Goal: Task Accomplishment & Management: Use online tool/utility

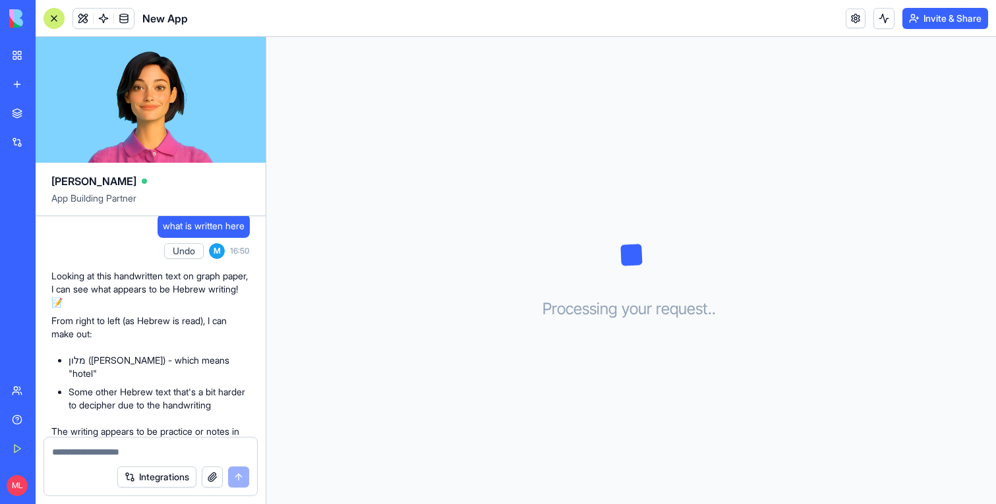
scroll to position [1270, 0]
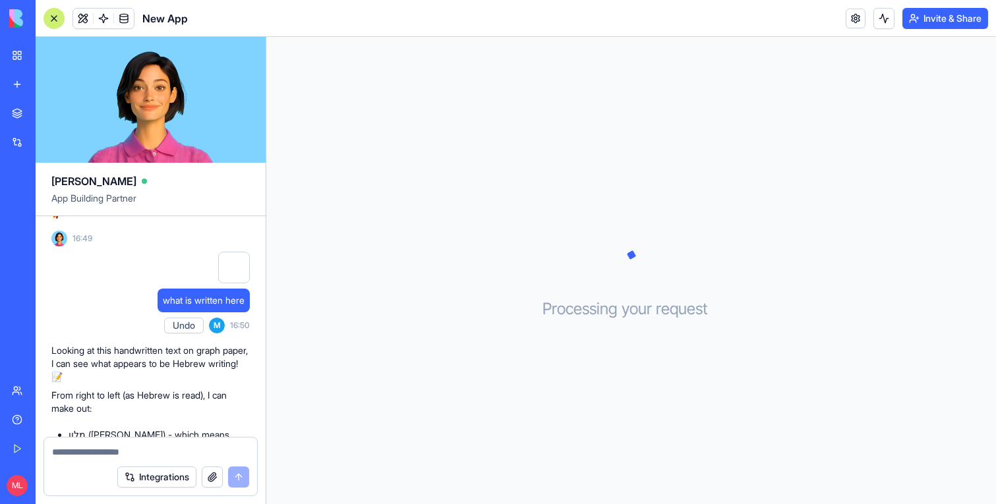
click at [20, 81] on link "New app" at bounding box center [30, 84] width 53 height 26
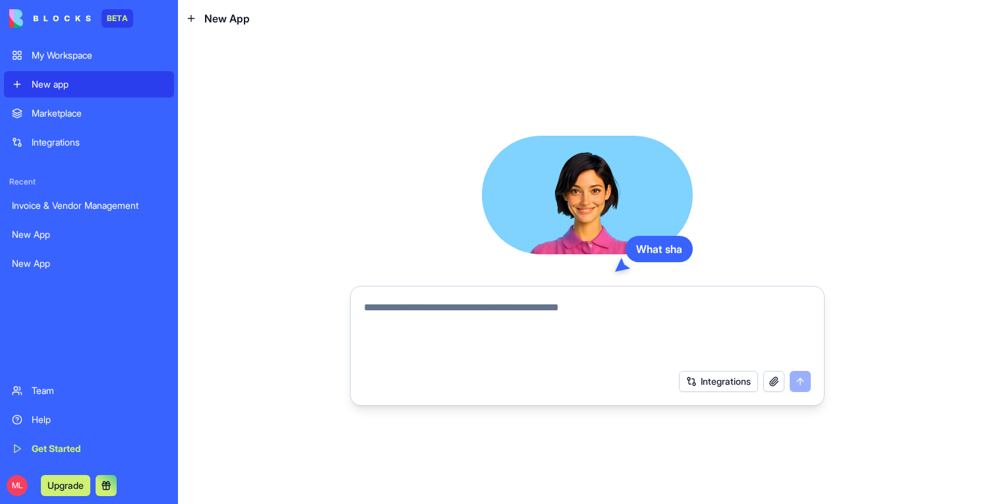
click at [487, 335] on textarea at bounding box center [587, 331] width 447 height 63
type textarea "**********"
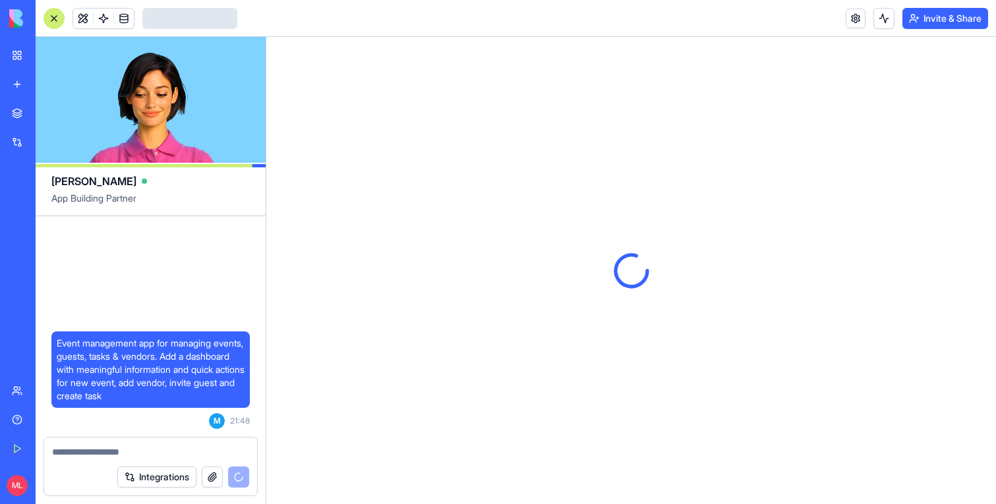
click at [366, 198] on div at bounding box center [631, 270] width 730 height 467
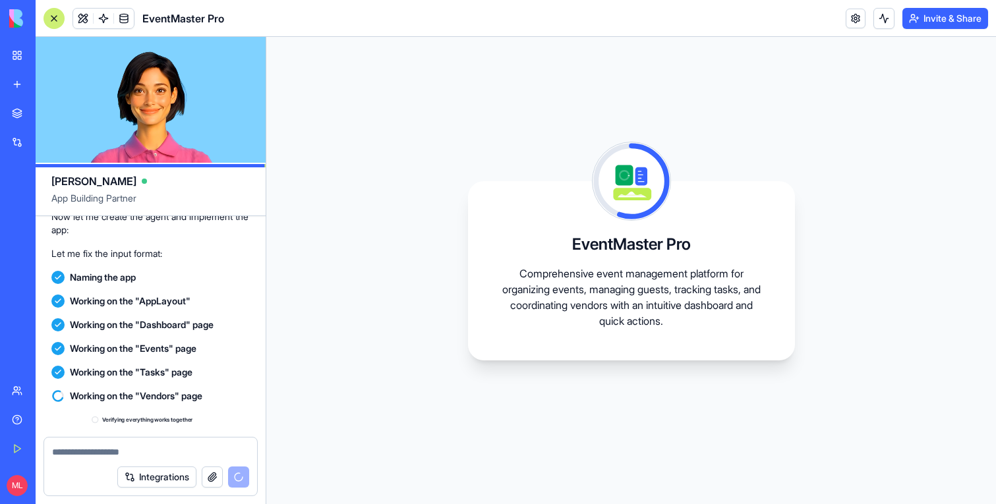
scroll to position [354, 0]
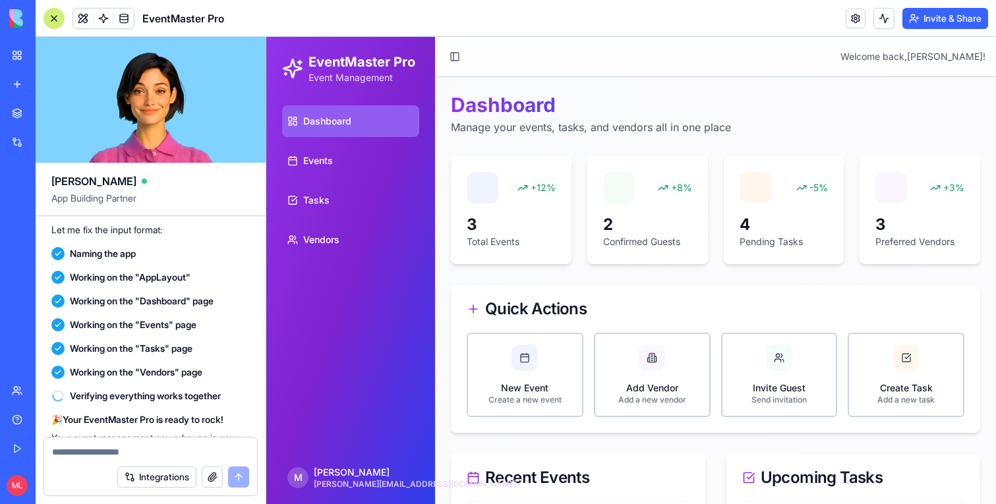
scroll to position [573, 0]
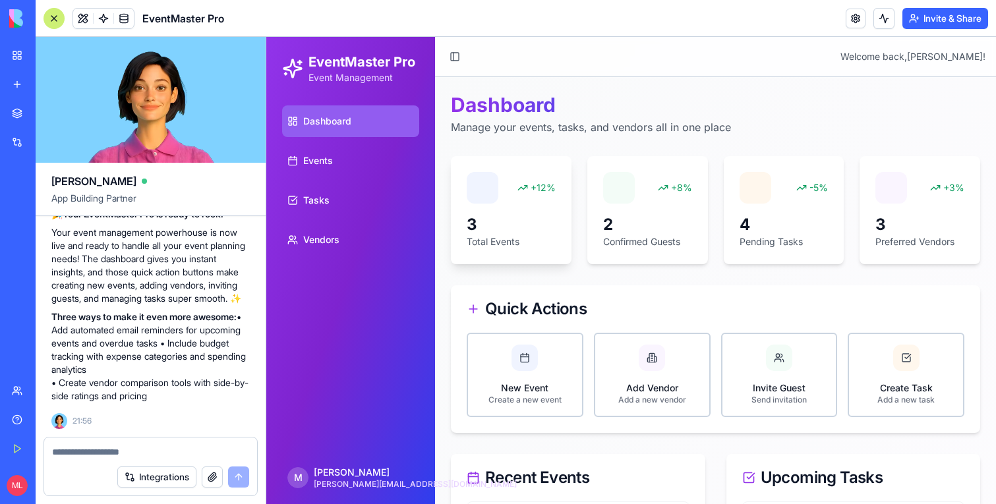
click at [500, 210] on div "+12% 3 Total Events" at bounding box center [511, 210] width 121 height 108
click at [525, 405] on button "New Event Create a new event" at bounding box center [525, 375] width 117 height 84
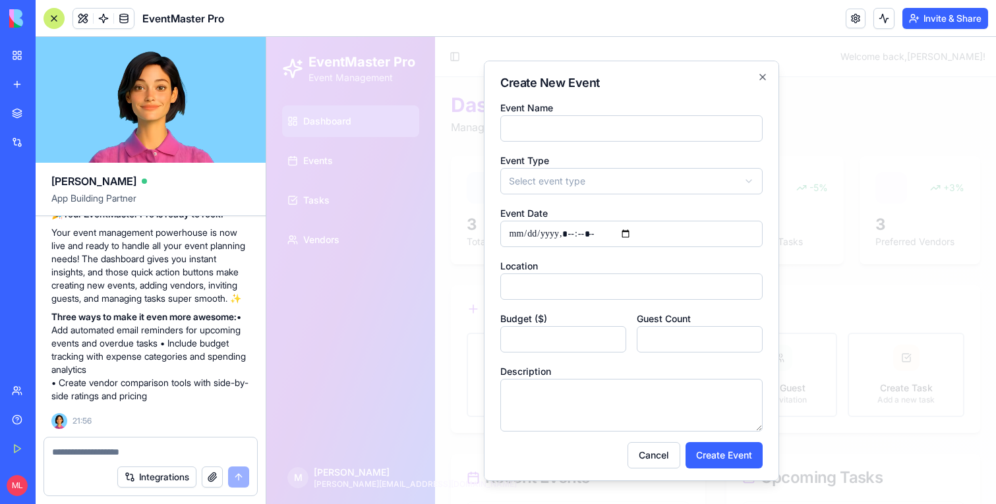
click at [448, 373] on div at bounding box center [631, 270] width 730 height 467
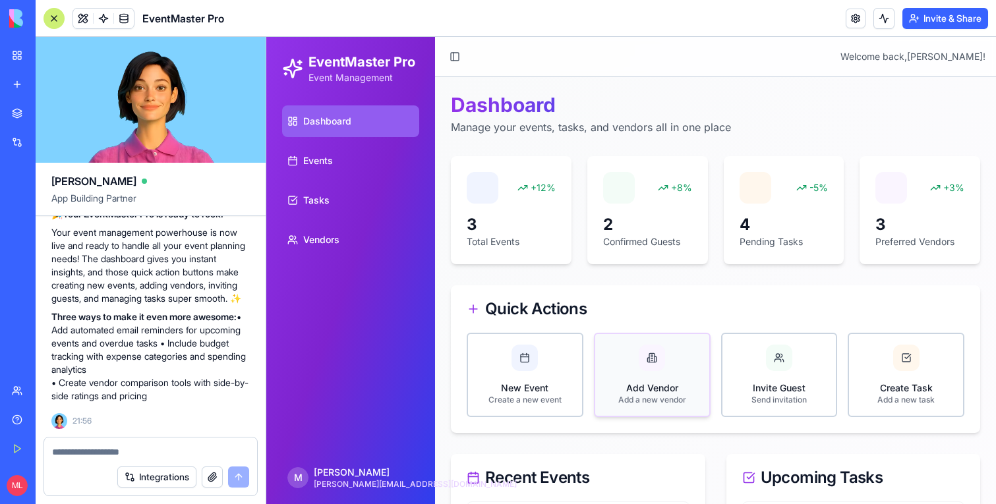
click at [663, 374] on button "Add Vendor Add a new vendor" at bounding box center [652, 375] width 117 height 84
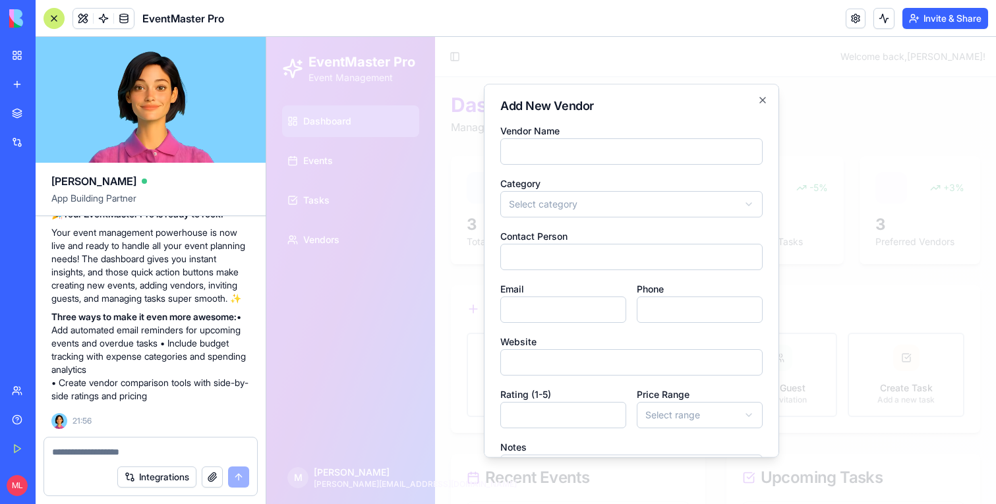
click at [795, 372] on div at bounding box center [631, 270] width 730 height 467
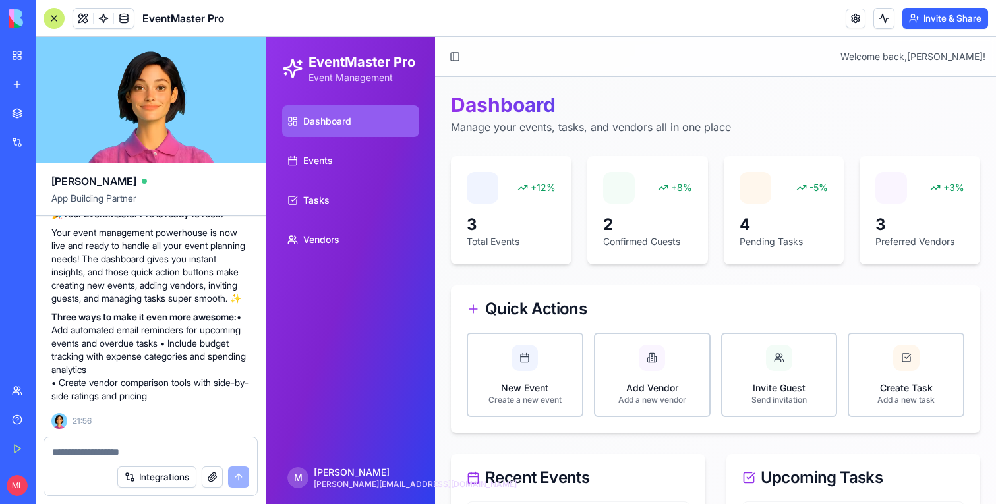
click at [795, 372] on button "Invite Guest Send invitation" at bounding box center [779, 375] width 117 height 84
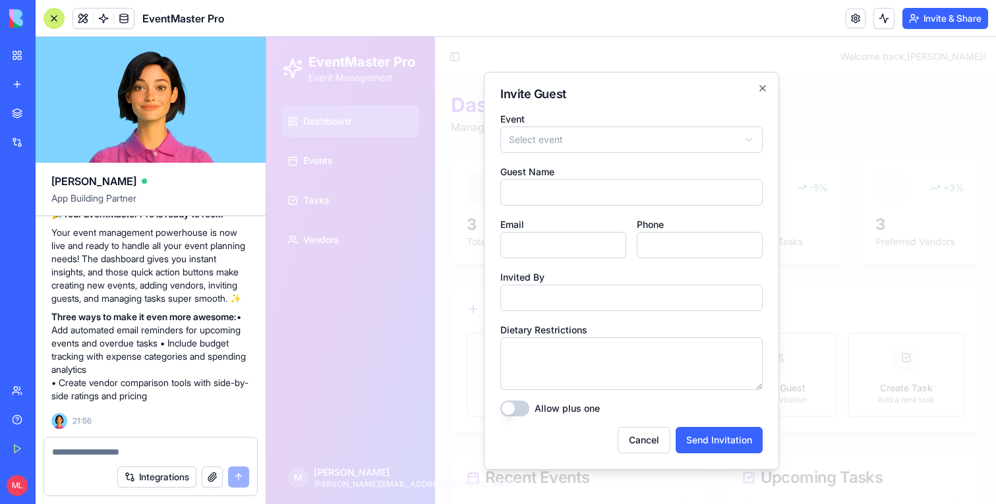
click at [795, 372] on div at bounding box center [631, 270] width 730 height 467
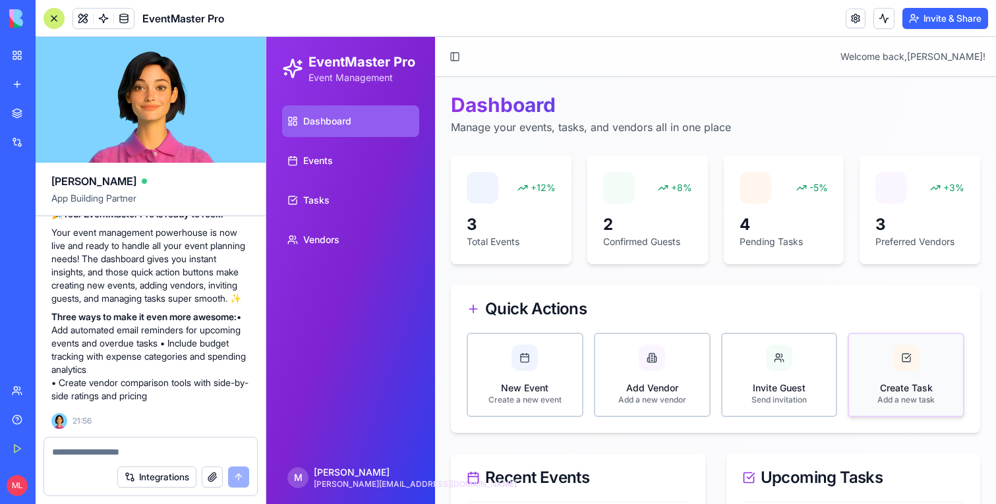
click at [909, 372] on button "Create Task Add a new task" at bounding box center [906, 375] width 117 height 84
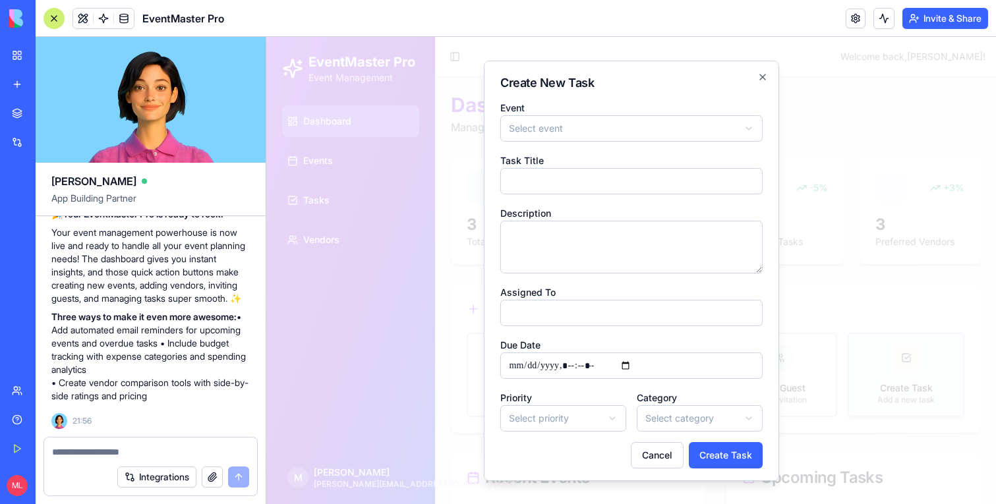
click at [909, 372] on div at bounding box center [631, 270] width 730 height 467
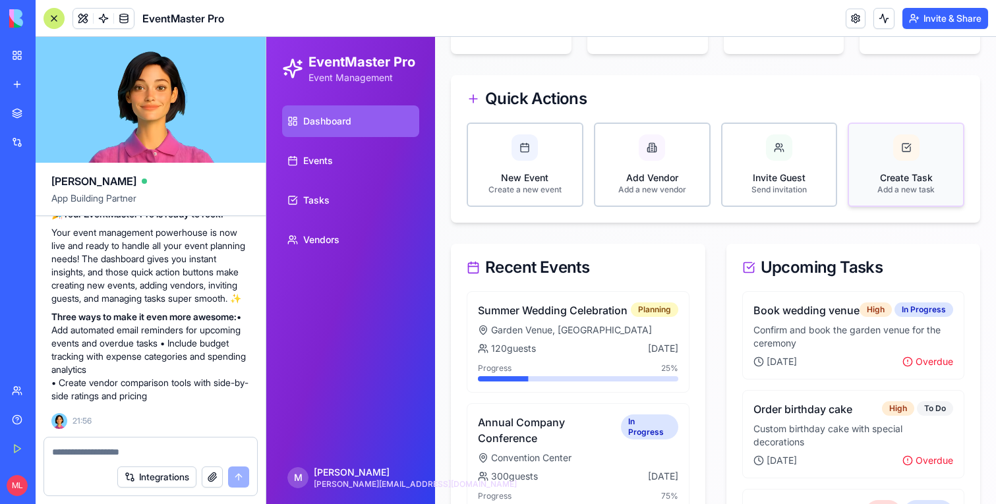
scroll to position [269, 0]
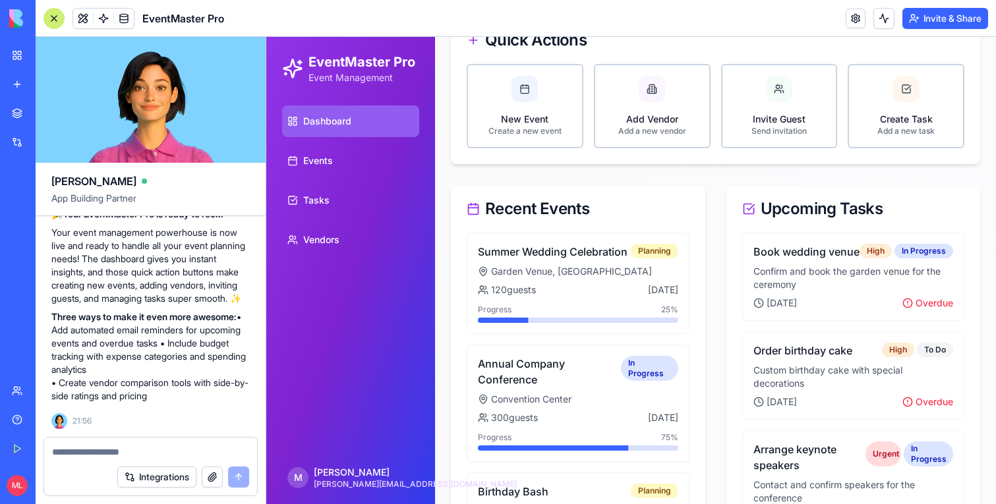
click at [655, 382] on div "Annual Company Conference In Progress" at bounding box center [578, 372] width 200 height 32
click at [598, 262] on div "Summer Wedding Celebration Planning Garden Venue, Downtown 120 guests 3 months …" at bounding box center [578, 284] width 223 height 102
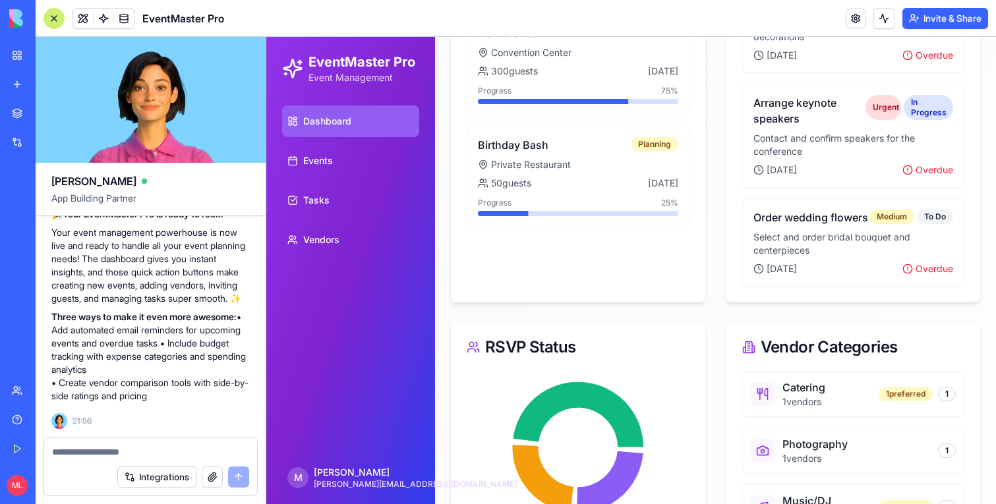
scroll to position [730, 0]
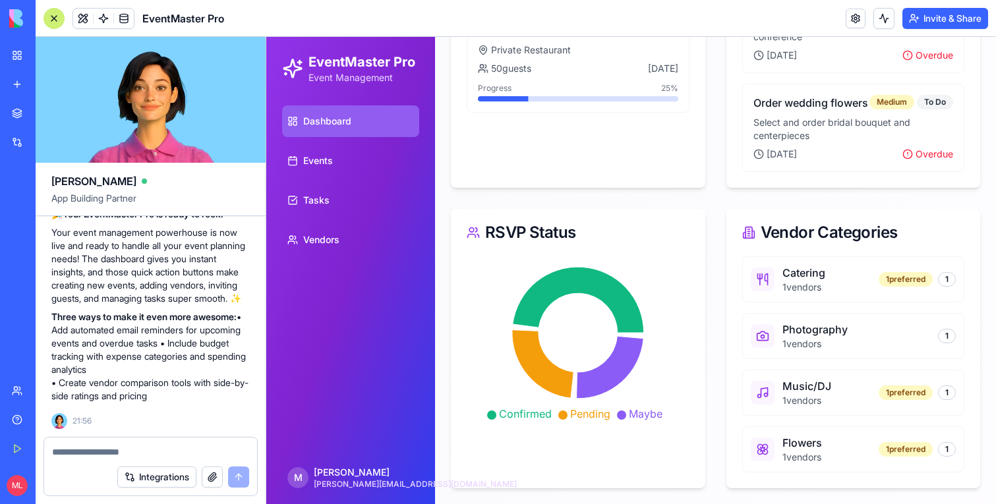
click at [806, 426] on div "Catering 1 vendors 1 preferred 1 Photography 1 vendors 1 Music/DJ 1 vendors 1 p…" at bounding box center [853, 364] width 223 height 216
click at [792, 435] on div "Flowers" at bounding box center [802, 443] width 40 height 16
click at [939, 435] on div "Flowers 1 vendors 1 preferred 1" at bounding box center [853, 450] width 223 height 46
click at [920, 309] on div "Catering 1 vendors 1 preferred 1 Photography 1 vendors 1 Music/DJ 1 vendors 1 p…" at bounding box center [853, 364] width 223 height 216
click at [819, 278] on div "Catering" at bounding box center [803, 273] width 43 height 16
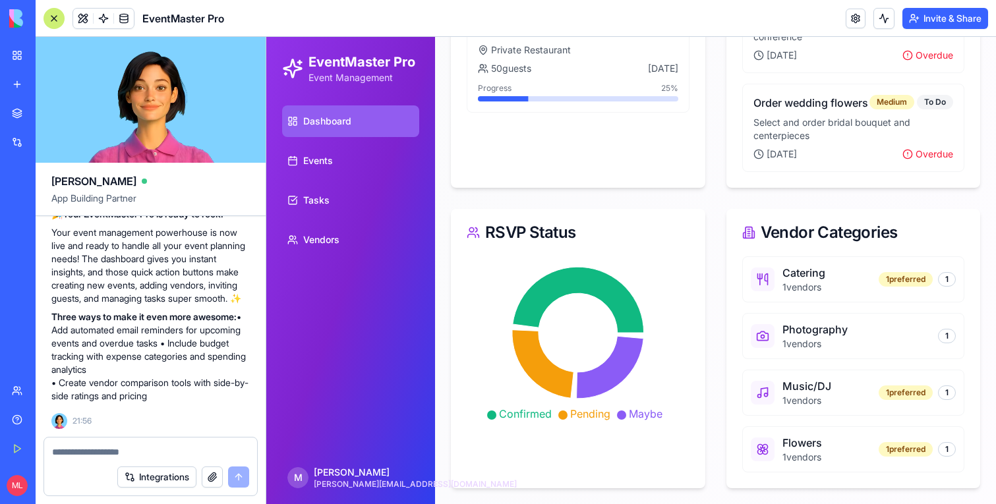
click at [597, 386] on icon at bounding box center [610, 367] width 67 height 63
click at [546, 312] on icon at bounding box center [578, 340] width 223 height 169
click at [546, 283] on icon at bounding box center [578, 300] width 131 height 66
click at [317, 182] on ul "Dashboard Events Tasks Vendors" at bounding box center [350, 180] width 137 height 150
click at [326, 170] on link "Events" at bounding box center [350, 161] width 137 height 32
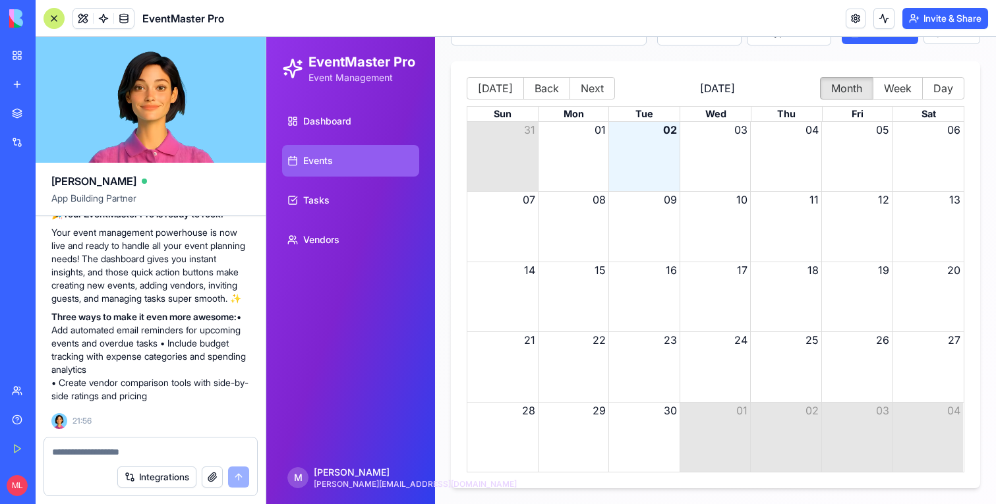
scroll to position [132, 0]
click at [641, 140] on div "Month View" at bounding box center [643, 156] width 71 height 69
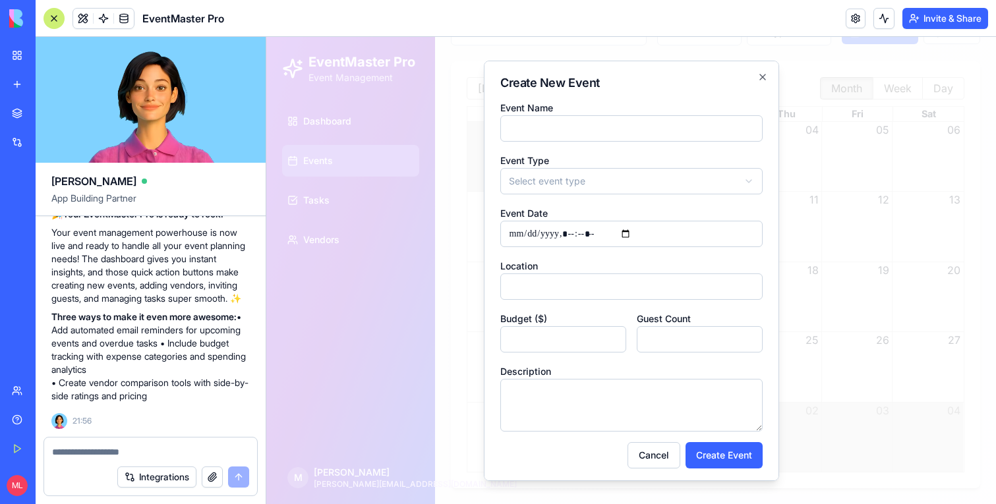
click at [813, 214] on div at bounding box center [631, 270] width 730 height 467
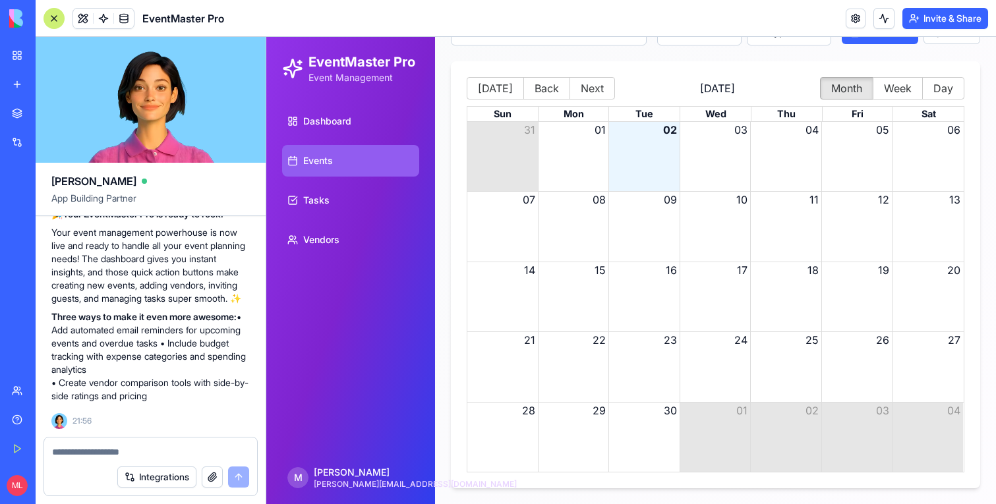
click at [782, 162] on div "Month View" at bounding box center [785, 156] width 71 height 69
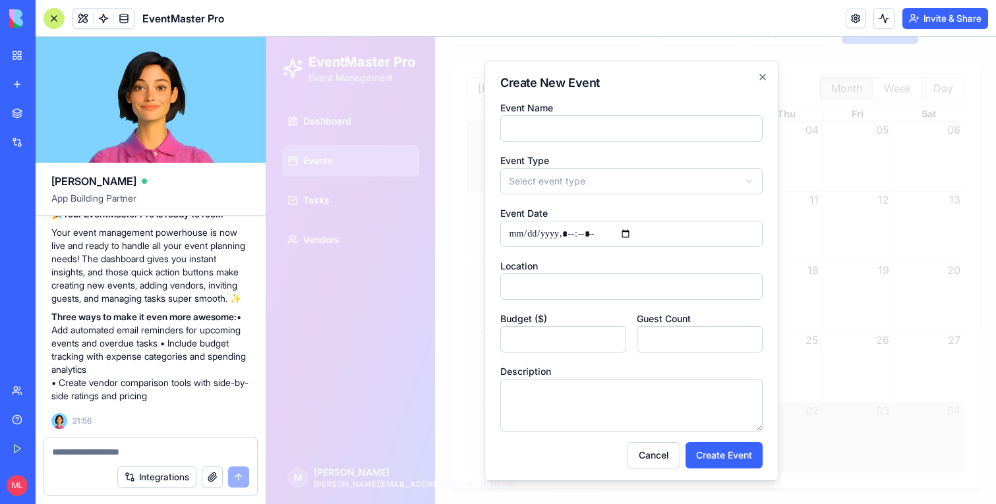
click at [834, 167] on div at bounding box center [631, 270] width 730 height 467
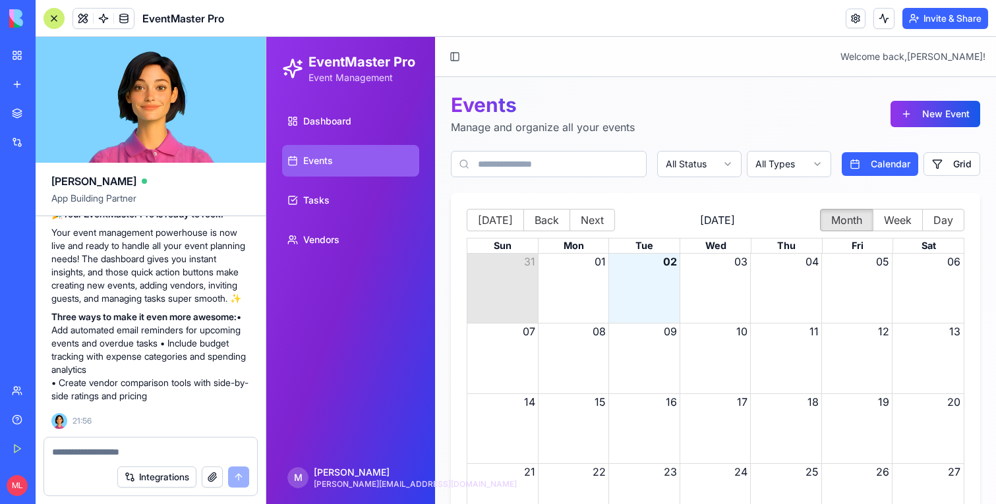
click at [911, 134] on div "Events Manage and organize all your events New Event" at bounding box center [715, 114] width 529 height 42
click at [911, 115] on button "New Event" at bounding box center [936, 114] width 90 height 26
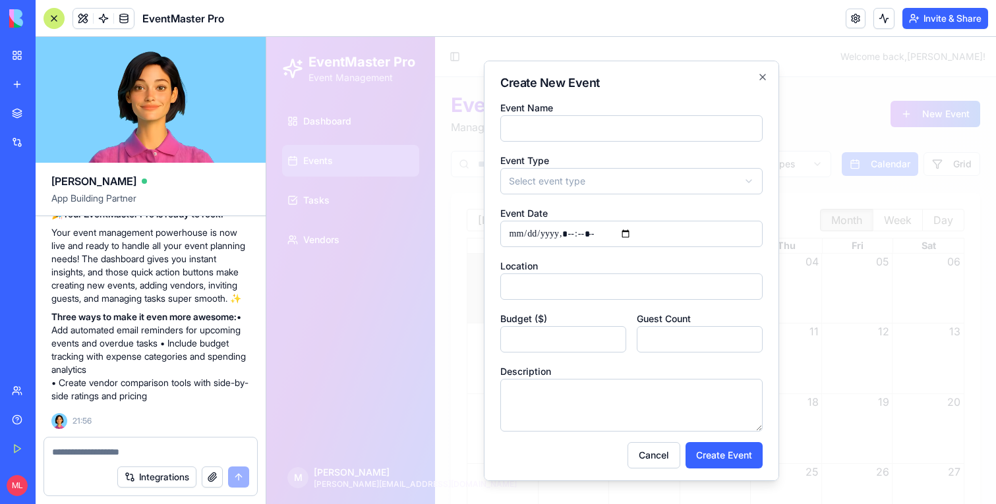
click at [907, 194] on div at bounding box center [631, 270] width 730 height 467
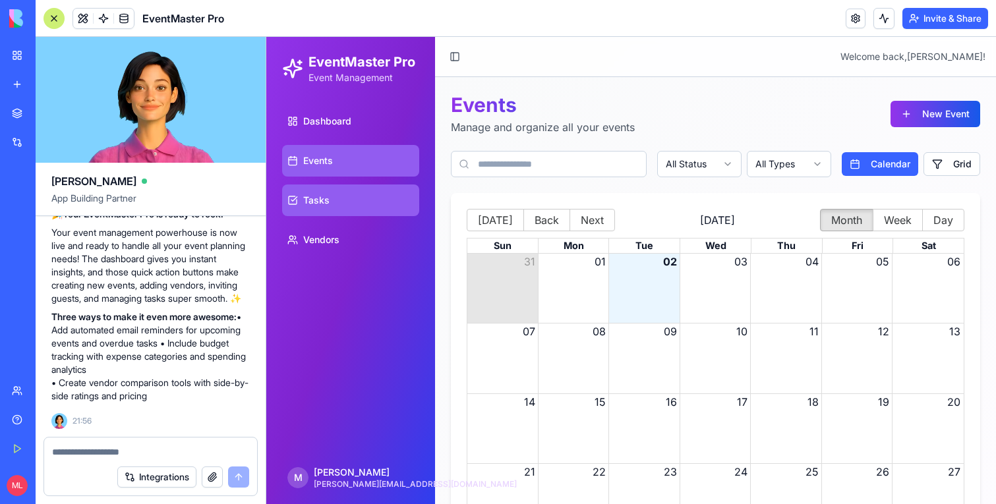
click at [394, 194] on link "Tasks" at bounding box center [350, 201] width 137 height 32
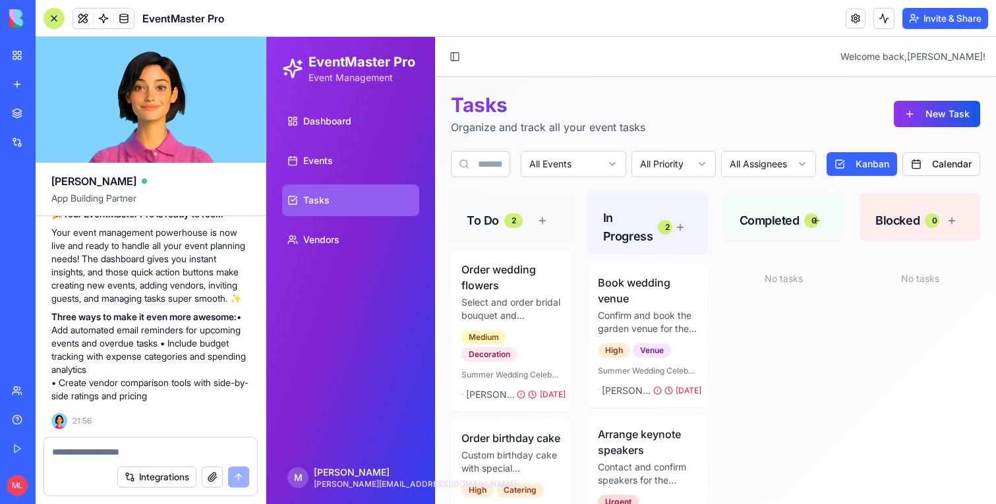
click at [919, 112] on button "New Task" at bounding box center [937, 114] width 86 height 26
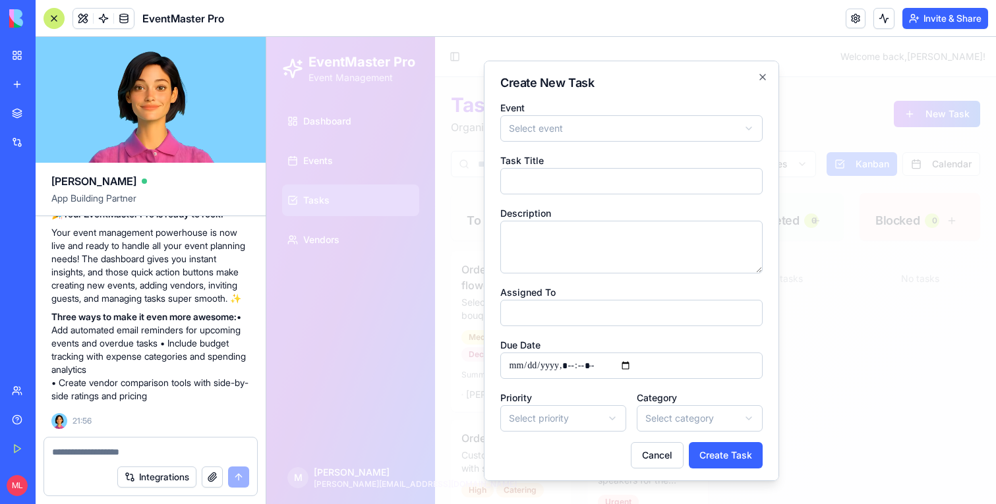
click at [803, 283] on div at bounding box center [631, 270] width 730 height 467
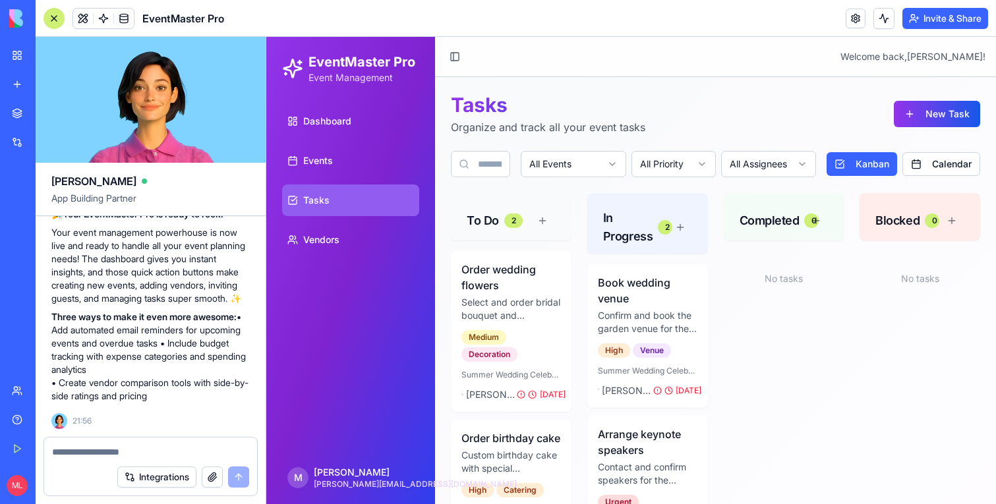
click at [803, 283] on div "No tasks" at bounding box center [784, 278] width 121 height 13
click at [679, 227] on button at bounding box center [680, 228] width 24 height 24
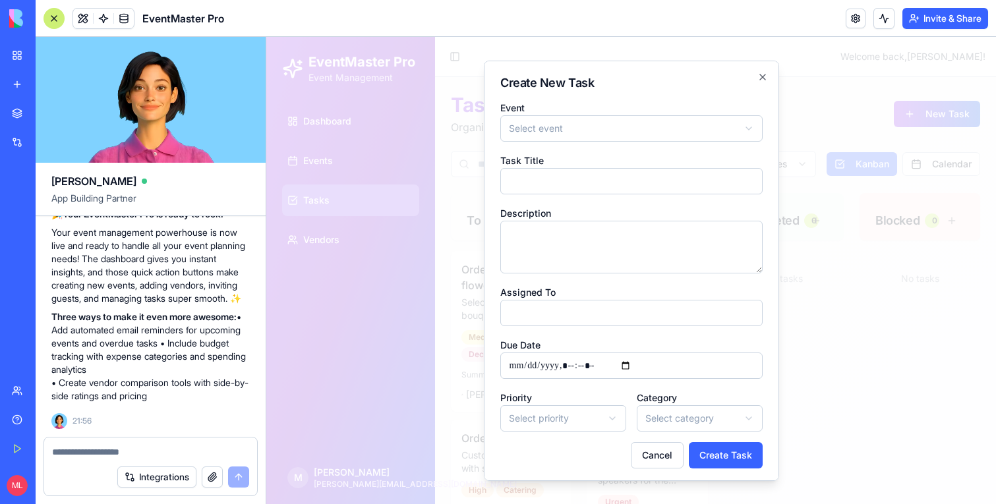
click at [856, 320] on div at bounding box center [631, 270] width 730 height 467
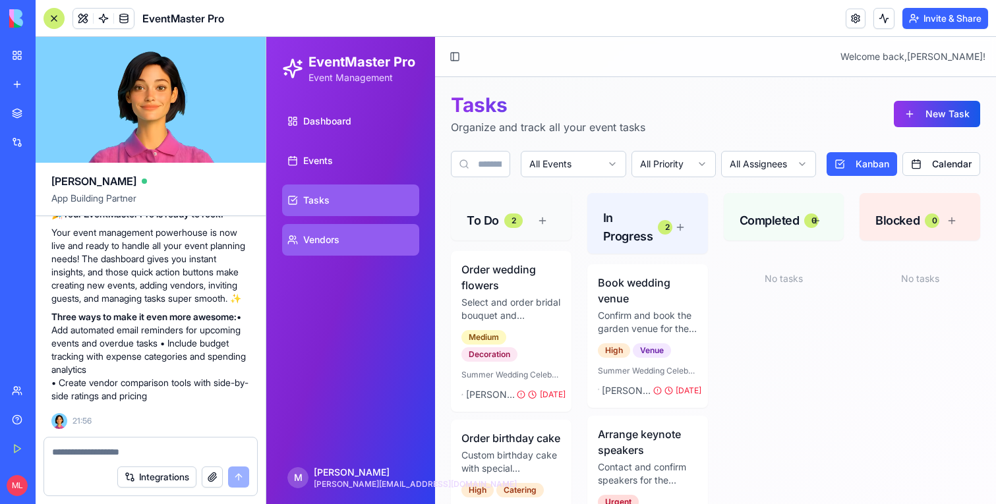
click at [315, 227] on link "Vendors" at bounding box center [350, 240] width 137 height 32
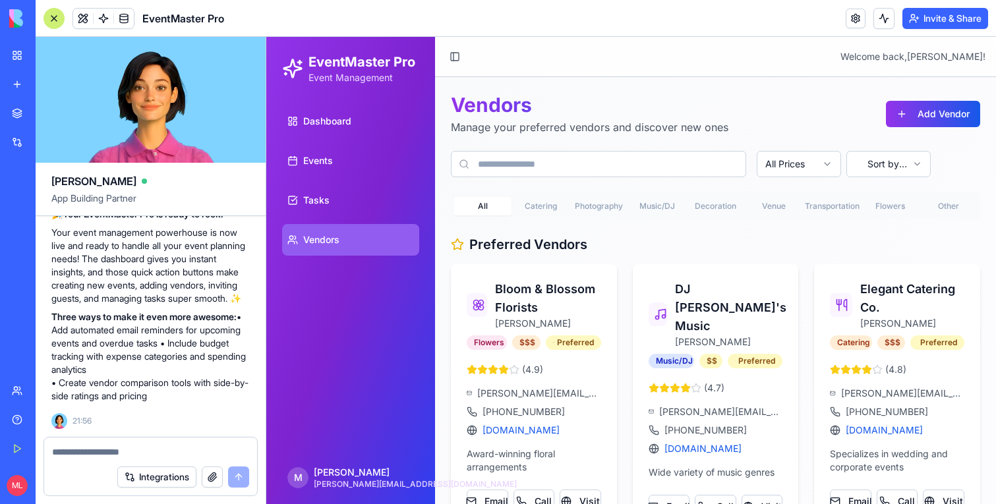
click at [45, 8] on div at bounding box center [54, 18] width 21 height 21
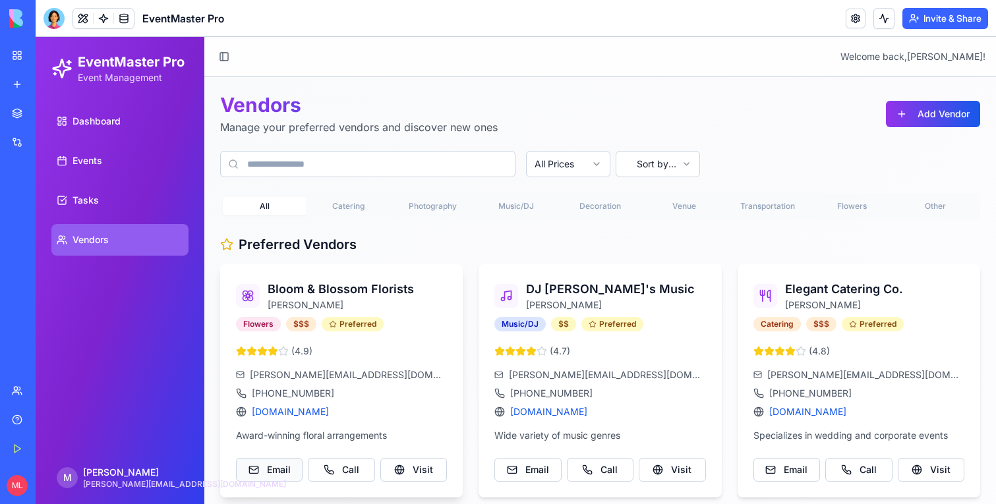
click at [280, 469] on button "Email" at bounding box center [269, 470] width 67 height 24
click at [431, 475] on button "Visit" at bounding box center [413, 470] width 67 height 24
click at [258, 325] on div "Flowers" at bounding box center [258, 324] width 45 height 15
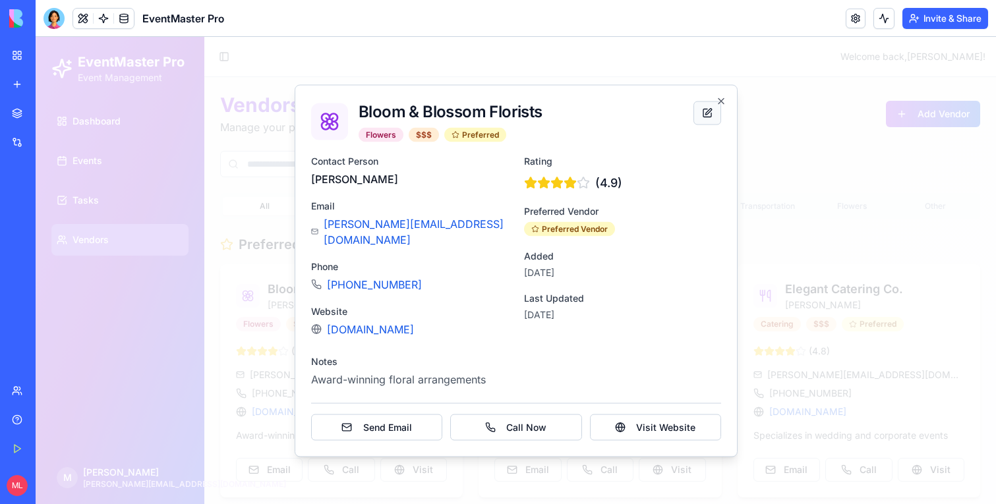
click at [702, 122] on button at bounding box center [708, 113] width 28 height 24
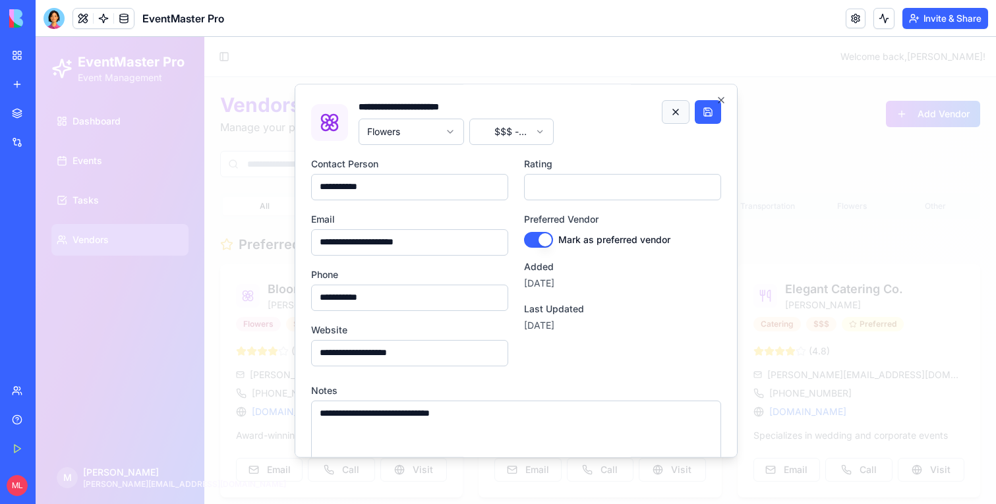
click at [684, 107] on button at bounding box center [676, 112] width 28 height 24
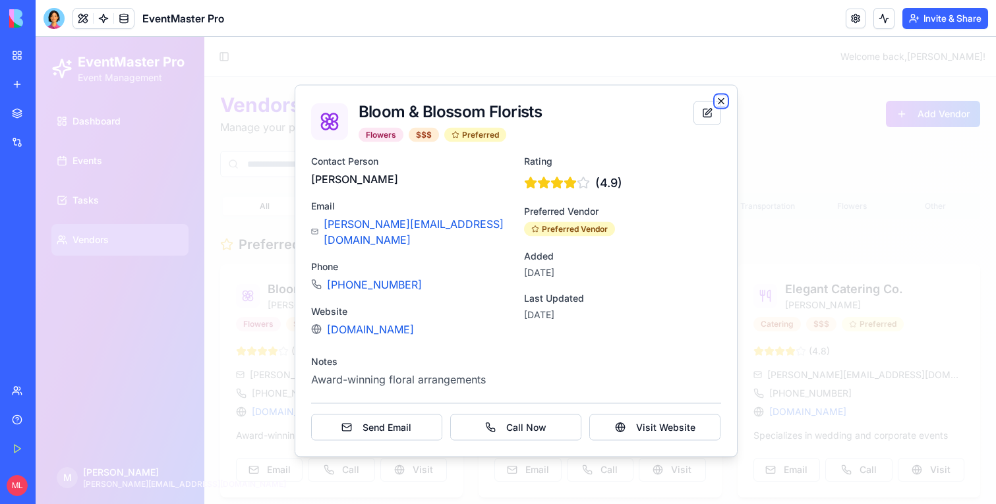
click at [721, 106] on icon "button" at bounding box center [721, 101] width 11 height 11
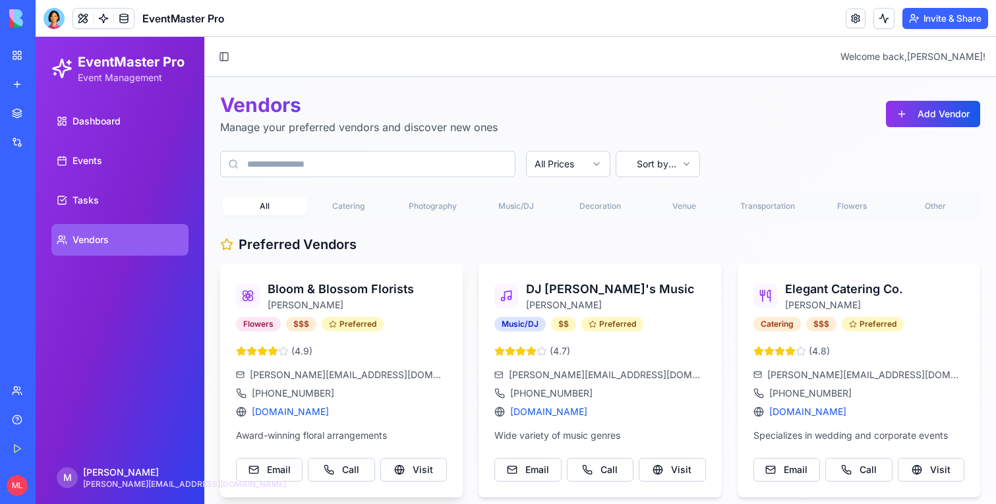
click at [280, 340] on div "Bloom & Blossom Florists Sarah Green Flowers $$$ Preferred" at bounding box center [341, 304] width 243 height 80
click at [143, 128] on link "Dashboard" at bounding box center [119, 121] width 137 height 32
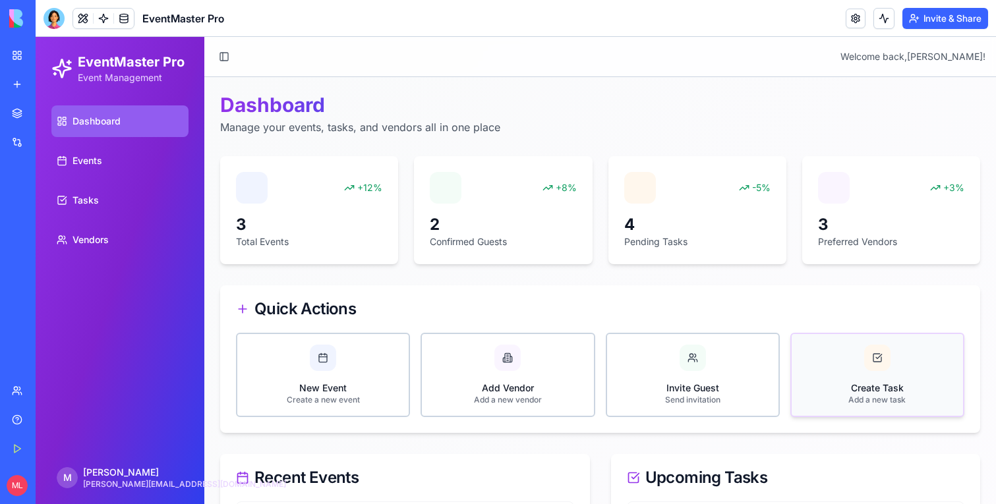
click at [829, 361] on button "Create Task Add a new task" at bounding box center [877, 375] width 174 height 84
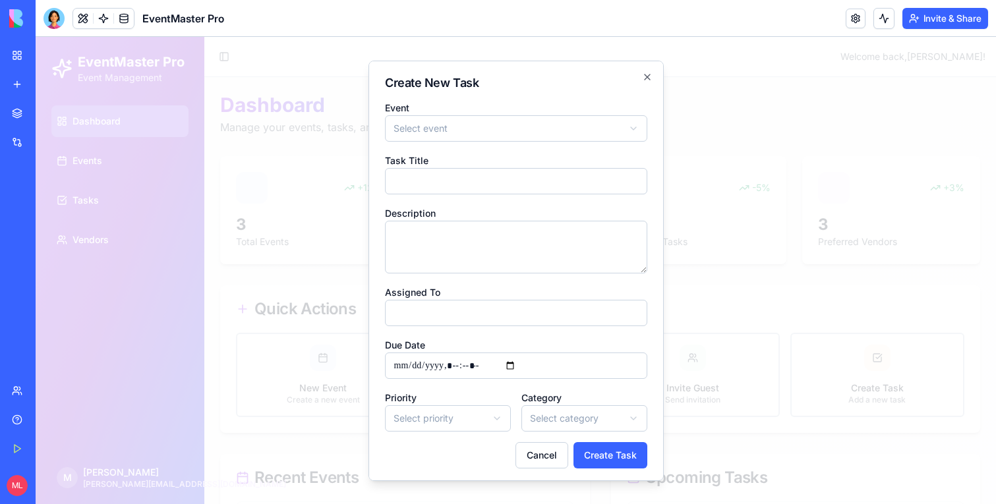
click at [821, 210] on div at bounding box center [516, 270] width 960 height 467
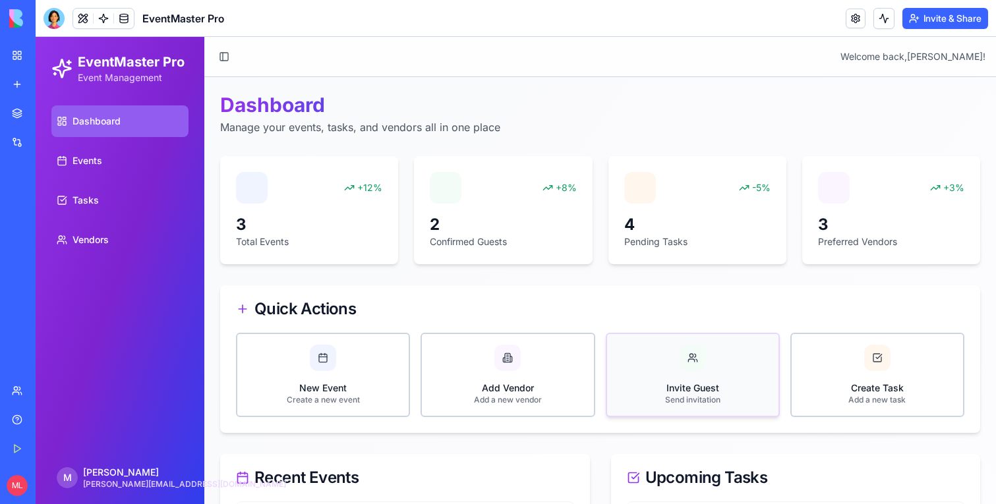
click at [718, 407] on button "Invite Guest Send invitation" at bounding box center [693, 375] width 174 height 84
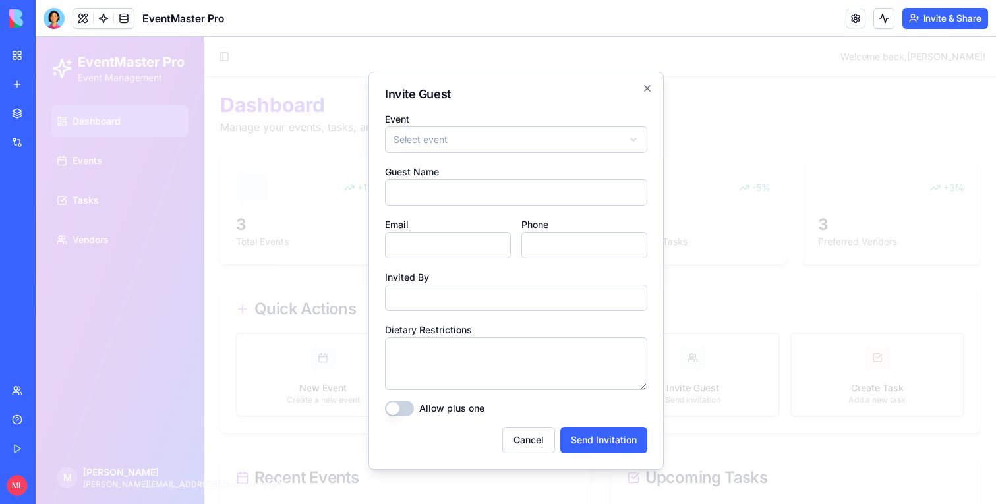
click at [764, 285] on div at bounding box center [516, 270] width 960 height 467
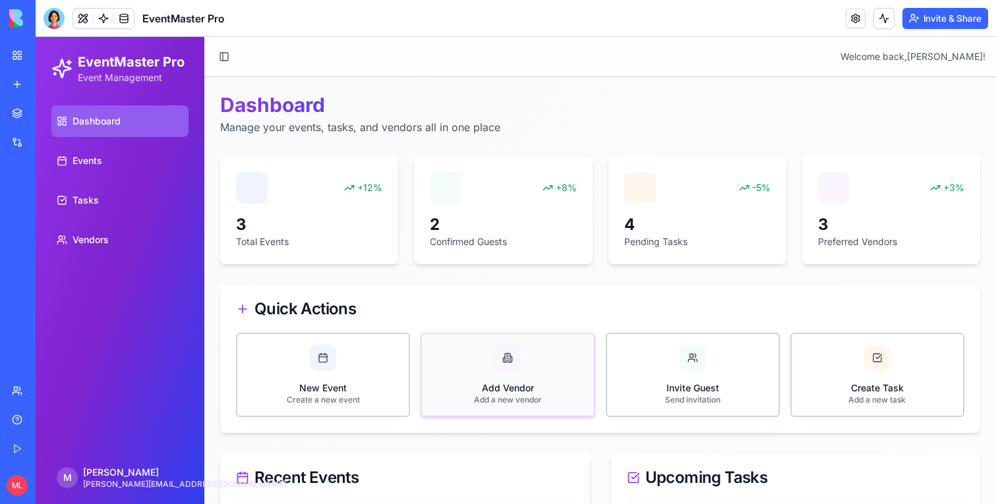
click at [554, 376] on button "Add Vendor Add a new vendor" at bounding box center [508, 375] width 174 height 84
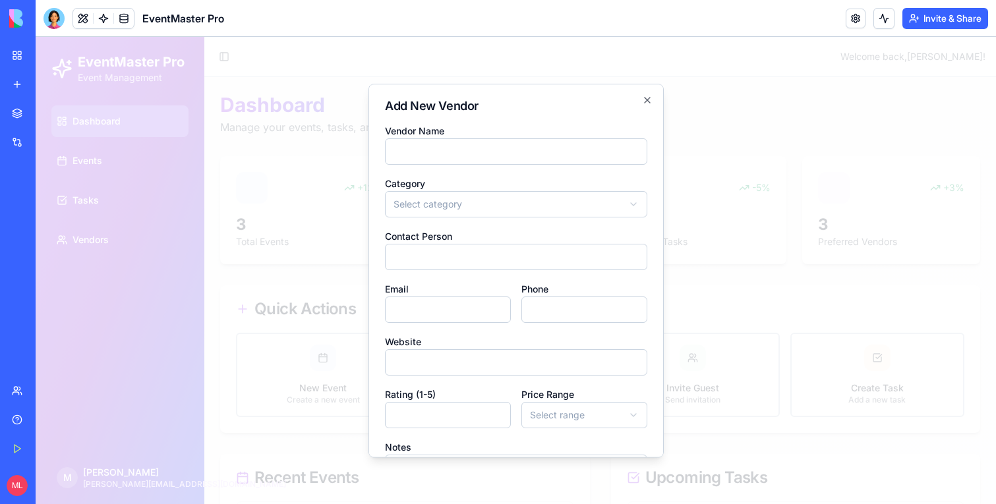
click at [694, 285] on div at bounding box center [516, 270] width 960 height 467
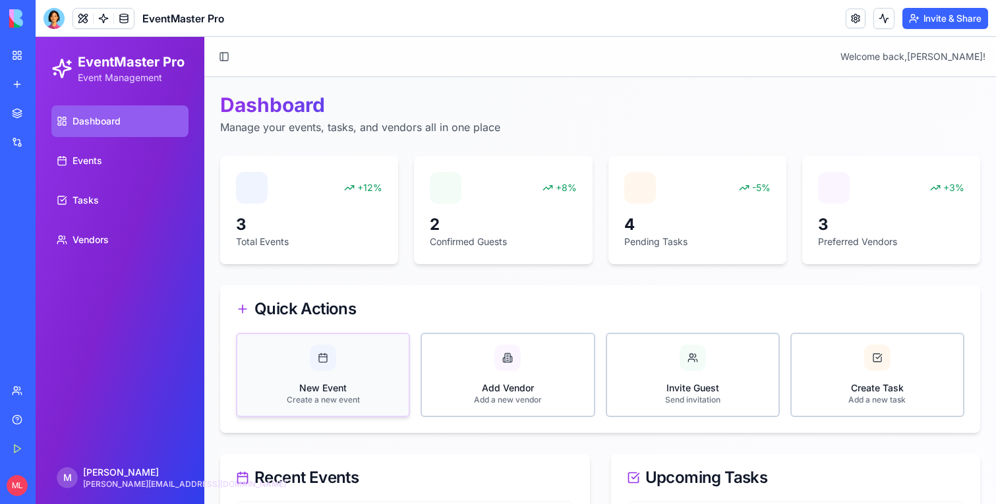
click at [345, 393] on div "New Event" at bounding box center [323, 388] width 73 height 13
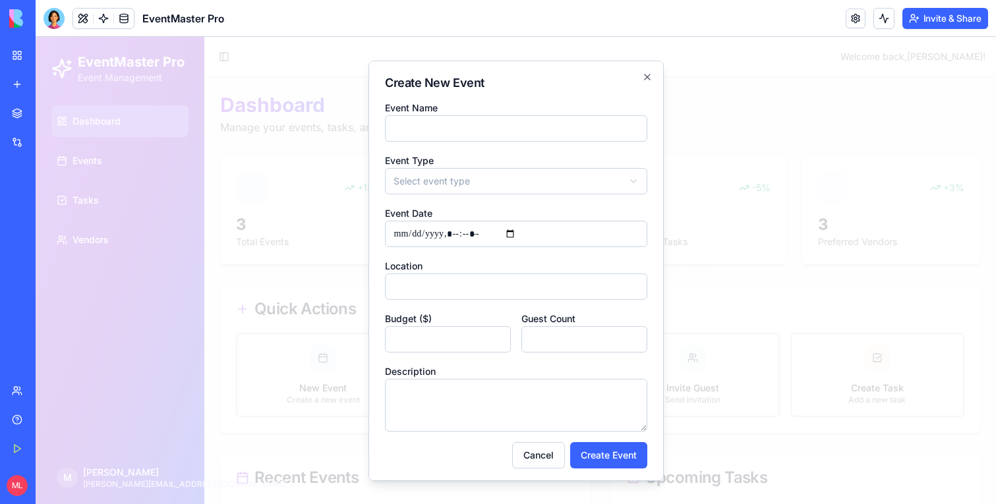
click at [722, 291] on div at bounding box center [516, 270] width 960 height 467
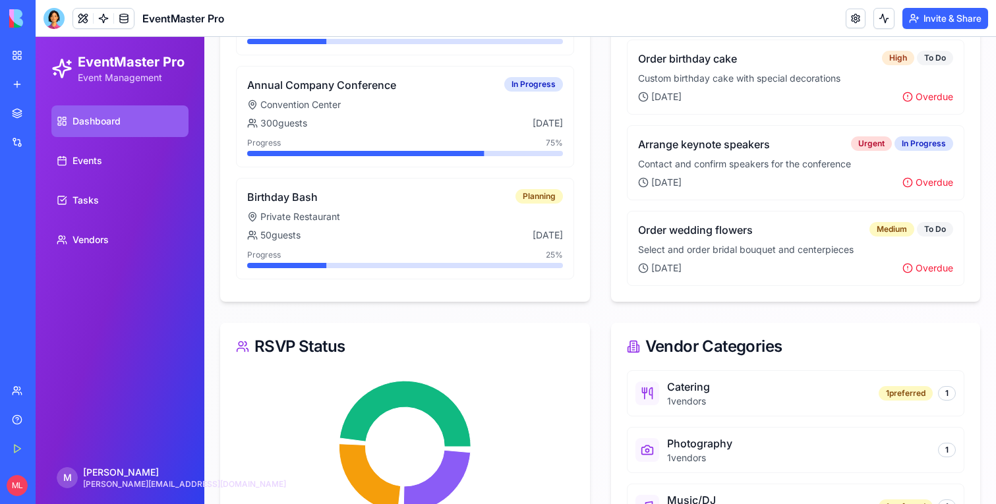
scroll to position [662, 0]
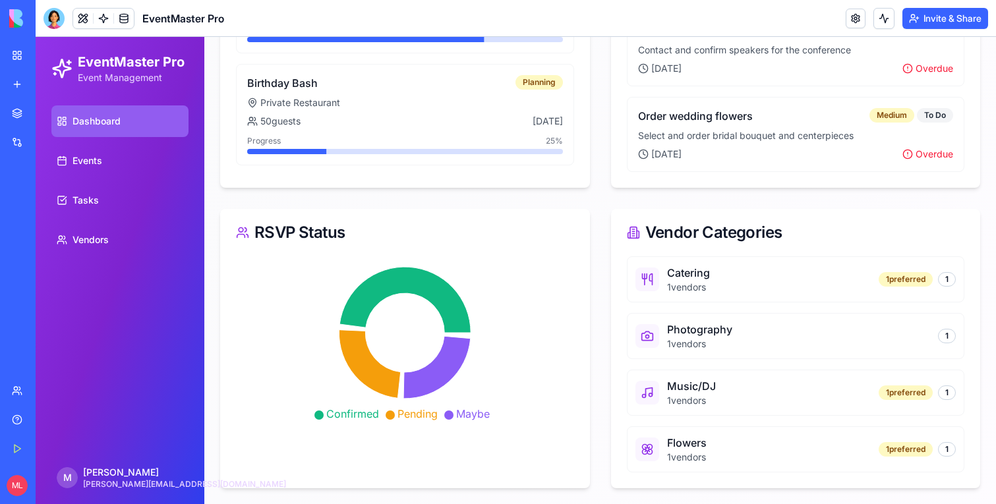
click at [726, 291] on div "Catering 1 vendors 1 preferred 1" at bounding box center [796, 279] width 338 height 46
click at [958, 280] on div "Catering 1 vendors 1 preferred 1" at bounding box center [796, 279] width 338 height 46
click at [907, 280] on div "1 preferred" at bounding box center [906, 279] width 54 height 15
click at [706, 280] on div "Catering" at bounding box center [688, 273] width 43 height 16
click at [648, 280] on icon at bounding box center [647, 279] width 13 height 13
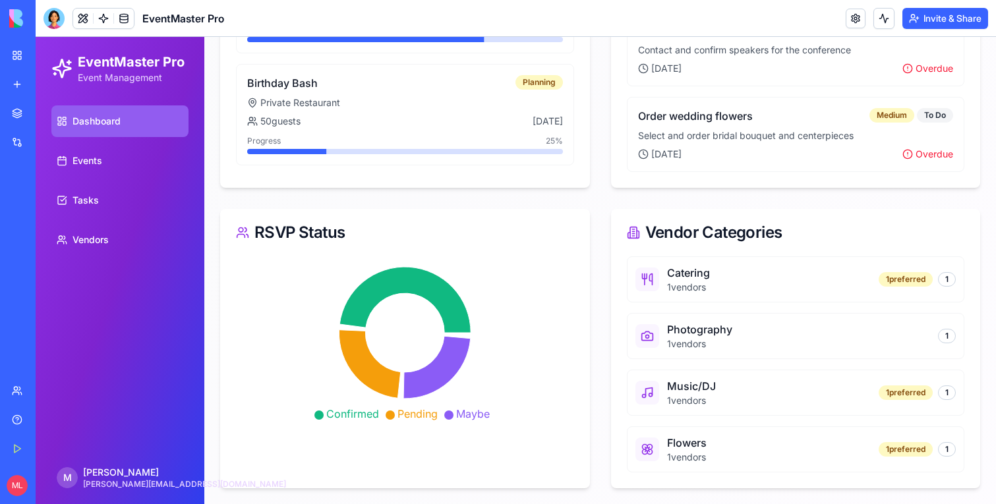
click at [671, 328] on div "Photography" at bounding box center [699, 330] width 65 height 16
click at [432, 310] on icon at bounding box center [405, 340] width 338 height 169
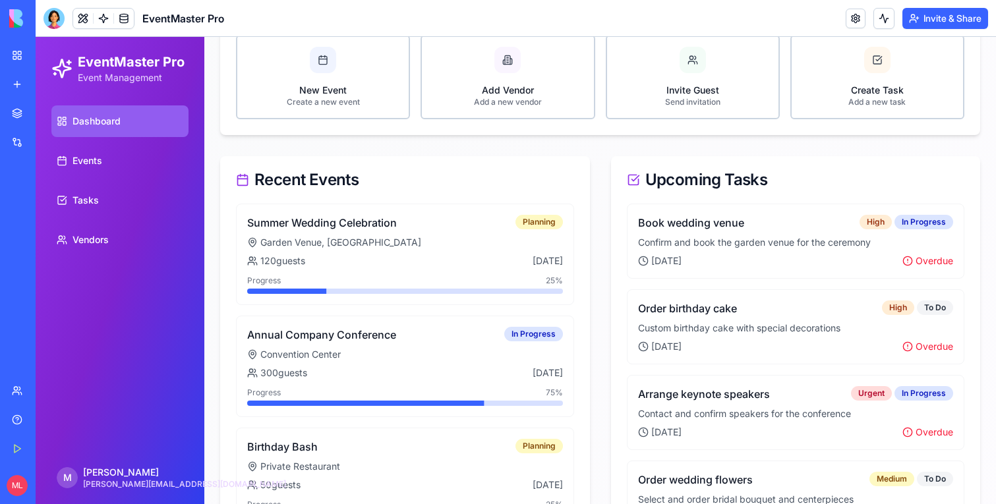
scroll to position [168, 0]
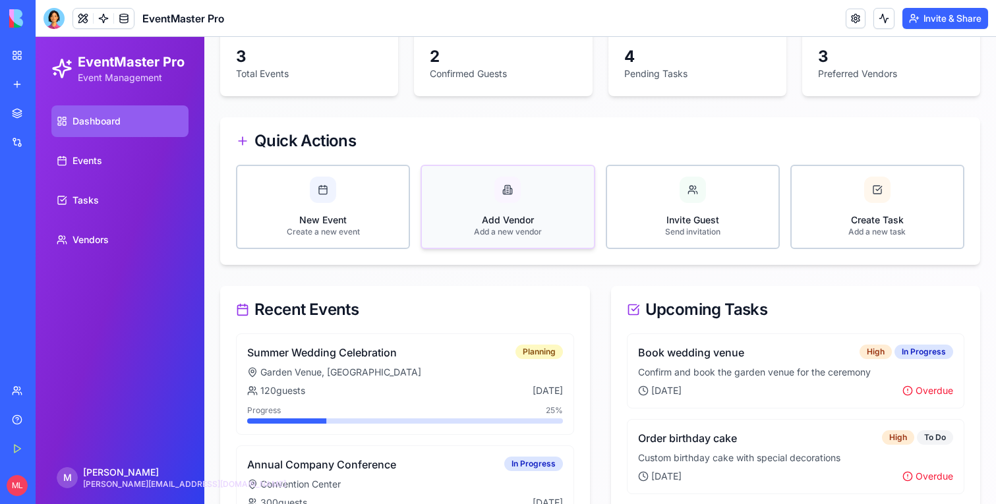
click at [572, 231] on button "Add Vendor Add a new vendor" at bounding box center [508, 207] width 174 height 84
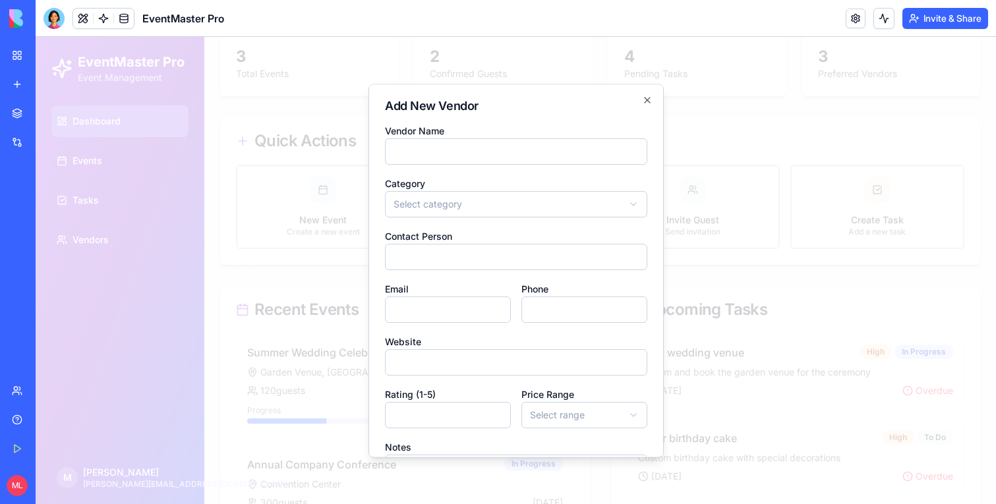
click at [675, 222] on div at bounding box center [516, 270] width 960 height 467
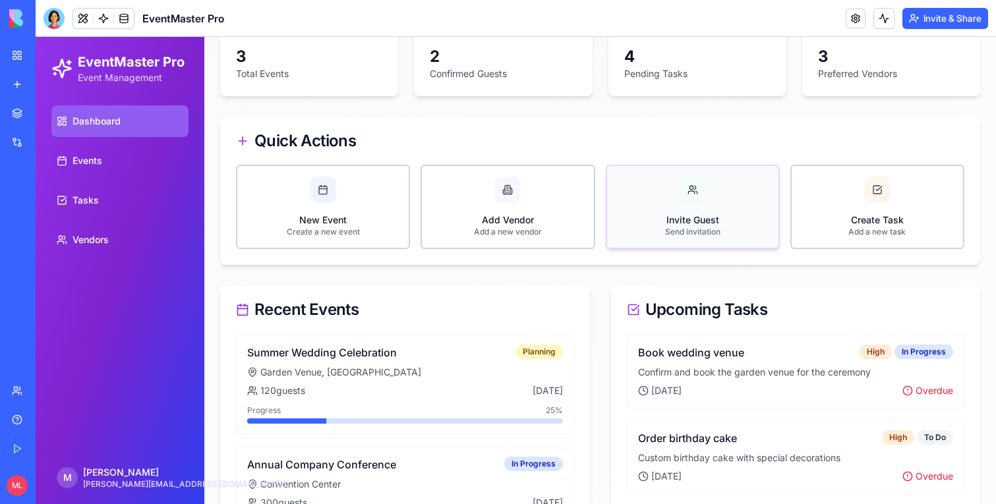
click at [687, 210] on button "Invite Guest Send invitation" at bounding box center [693, 207] width 174 height 84
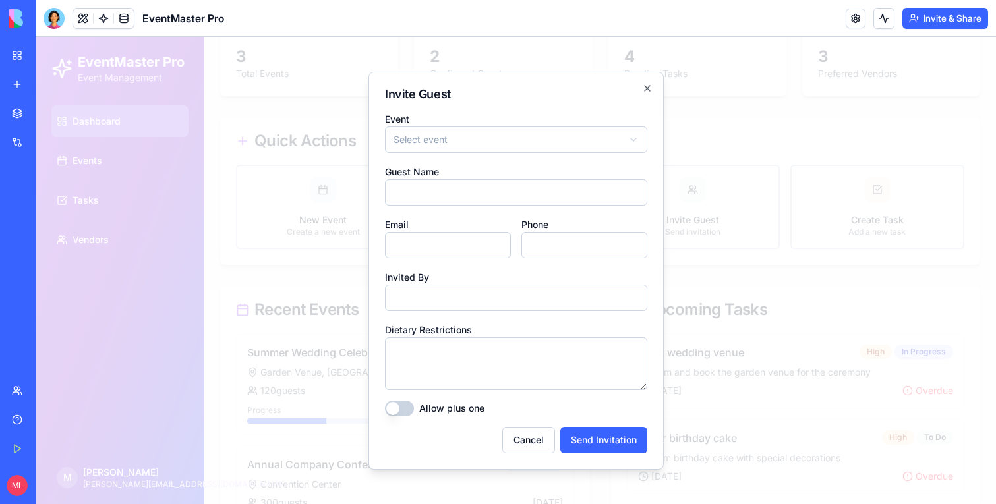
click at [815, 186] on div at bounding box center [516, 270] width 960 height 467
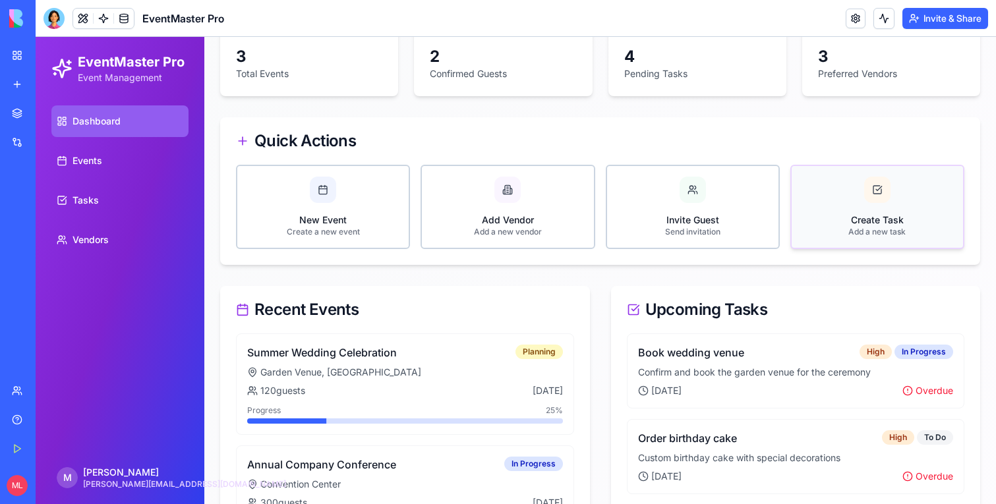
click at [827, 205] on button "Create Task Add a new task" at bounding box center [877, 207] width 174 height 84
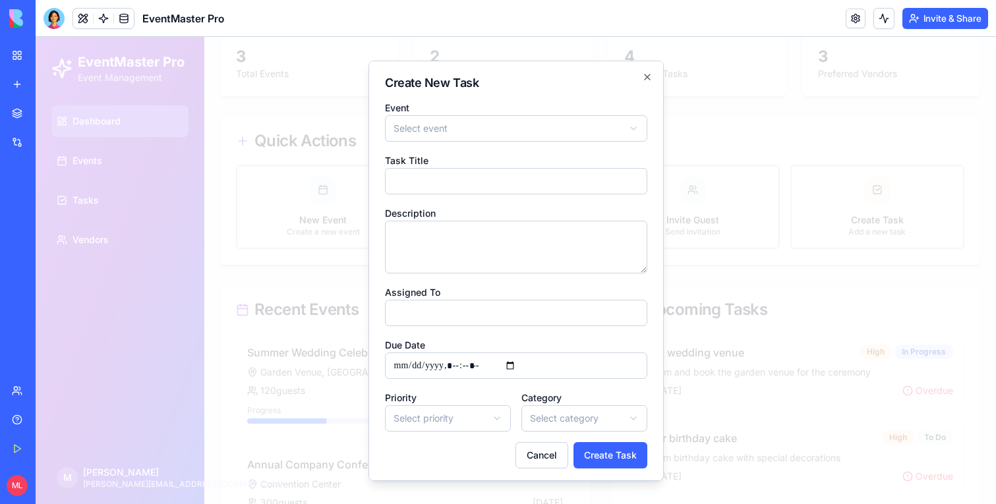
click at [812, 141] on div at bounding box center [516, 270] width 960 height 467
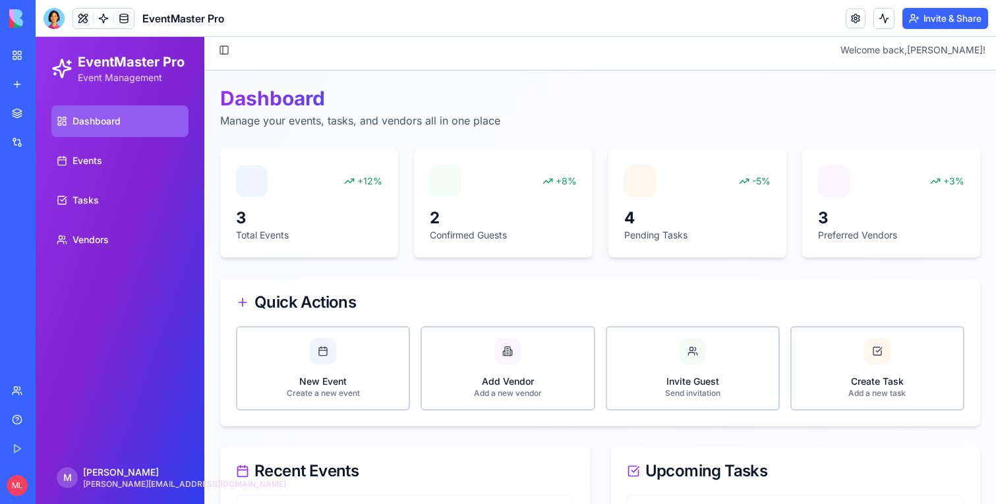
scroll to position [0, 0]
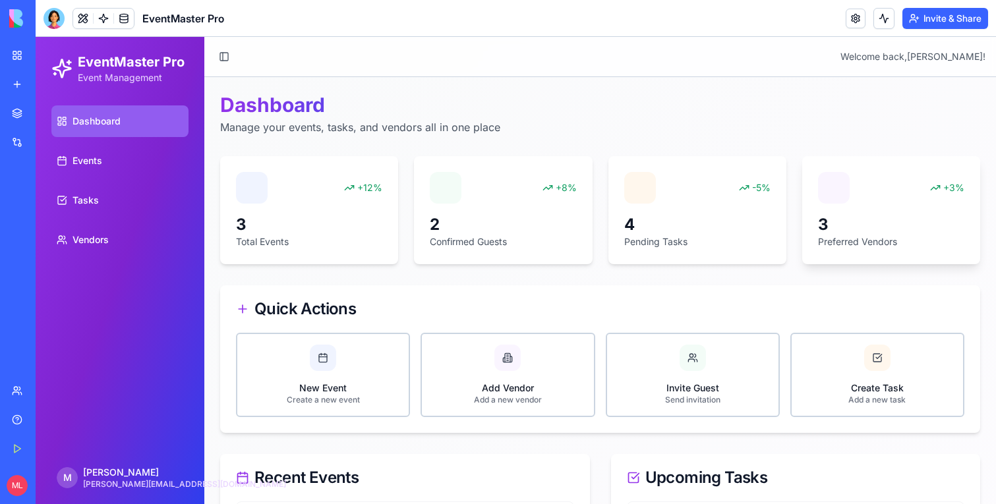
click at [830, 241] on div "Preferred Vendors" at bounding box center [891, 241] width 146 height 13
click at [771, 227] on div "-5% 4 Pending Tasks" at bounding box center [697, 210] width 178 height 108
click at [635, 235] on div "Pending Tasks" at bounding box center [697, 241] width 146 height 13
click at [487, 232] on div "2" at bounding box center [503, 224] width 146 height 21
click at [382, 232] on div "+12% 3 Total Events" at bounding box center [309, 210] width 178 height 108
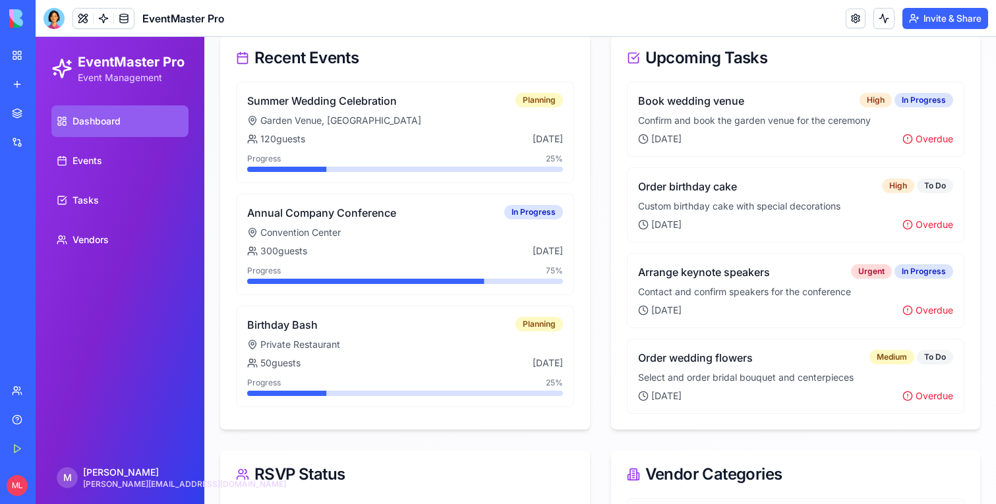
scroll to position [662, 0]
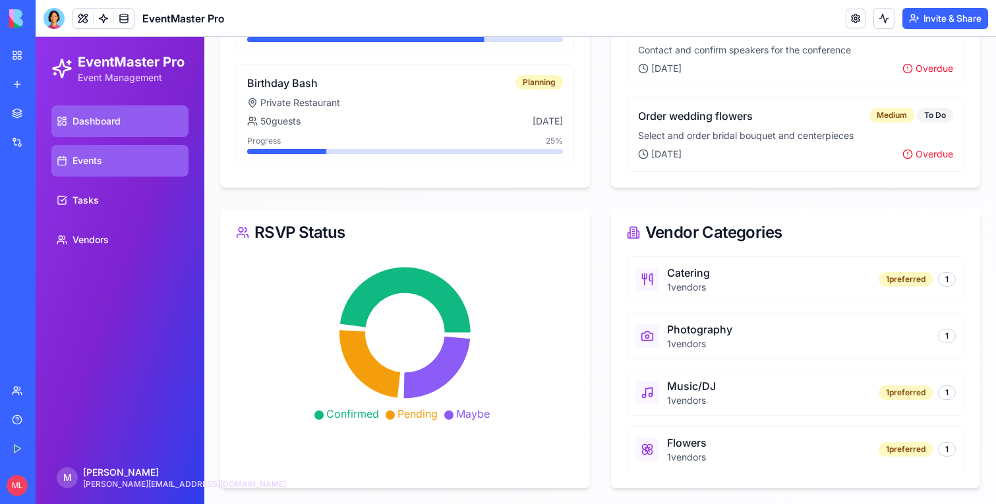
click at [88, 152] on link "Events" at bounding box center [119, 161] width 137 height 32
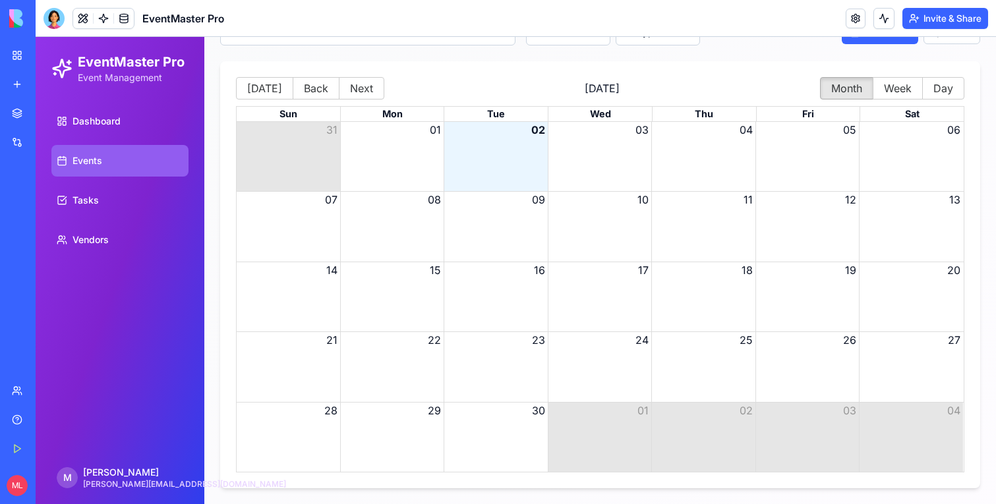
click at [496, 152] on div "Month View" at bounding box center [496, 156] width 104 height 69
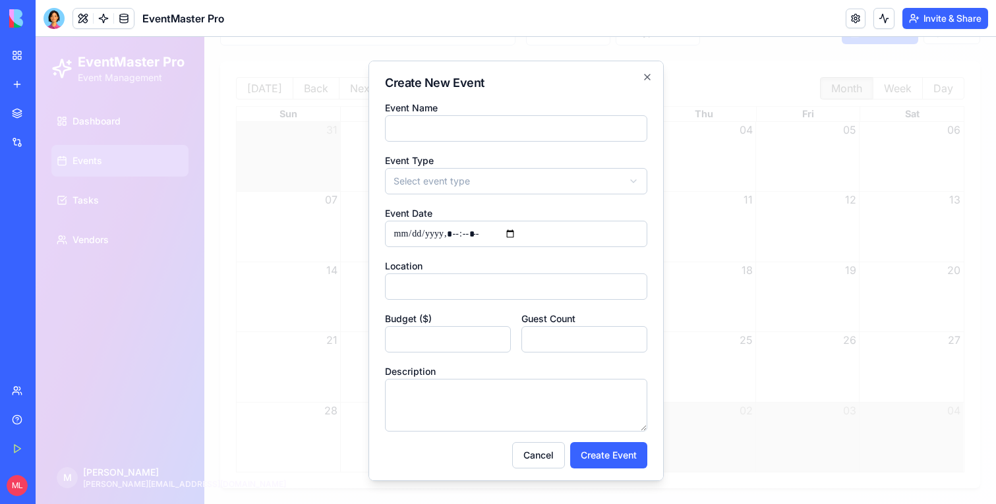
click at [744, 335] on div at bounding box center [516, 270] width 960 height 467
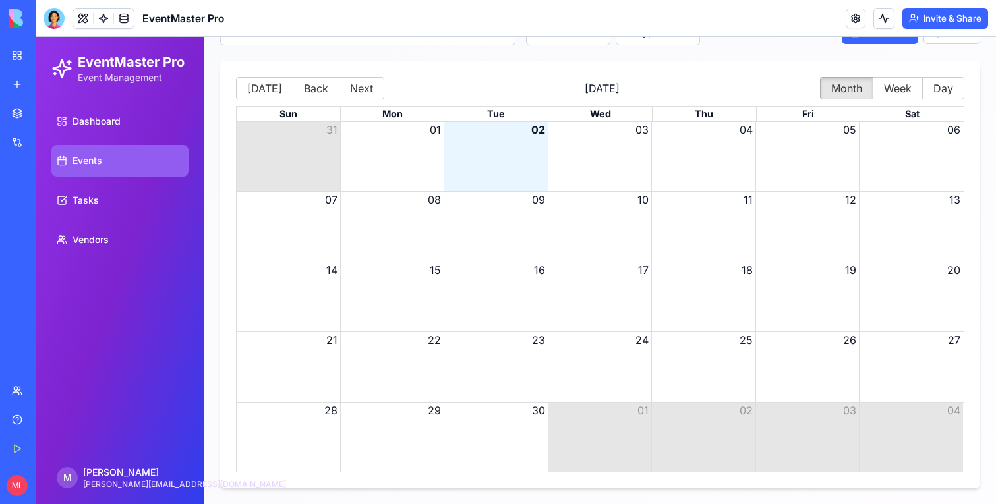
click at [527, 231] on div "Month View" at bounding box center [496, 226] width 104 height 69
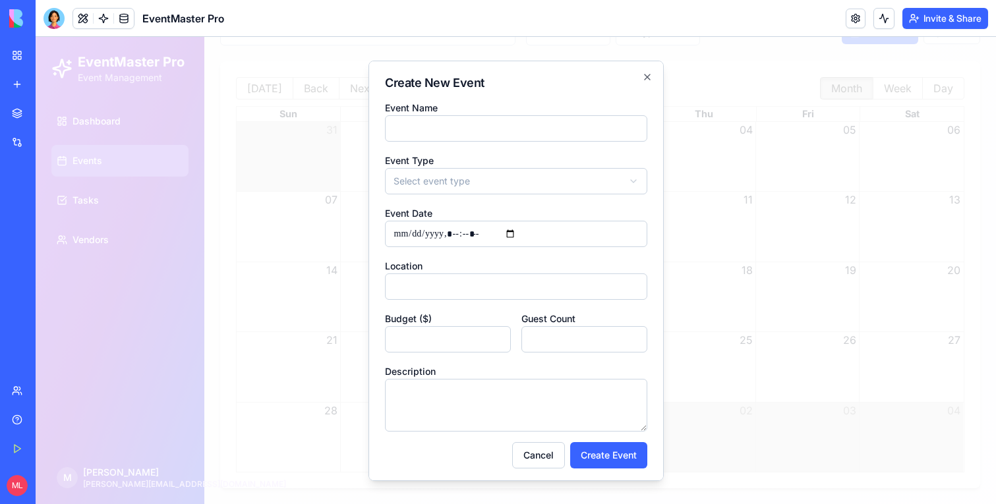
click at [284, 201] on div at bounding box center [516, 270] width 960 height 467
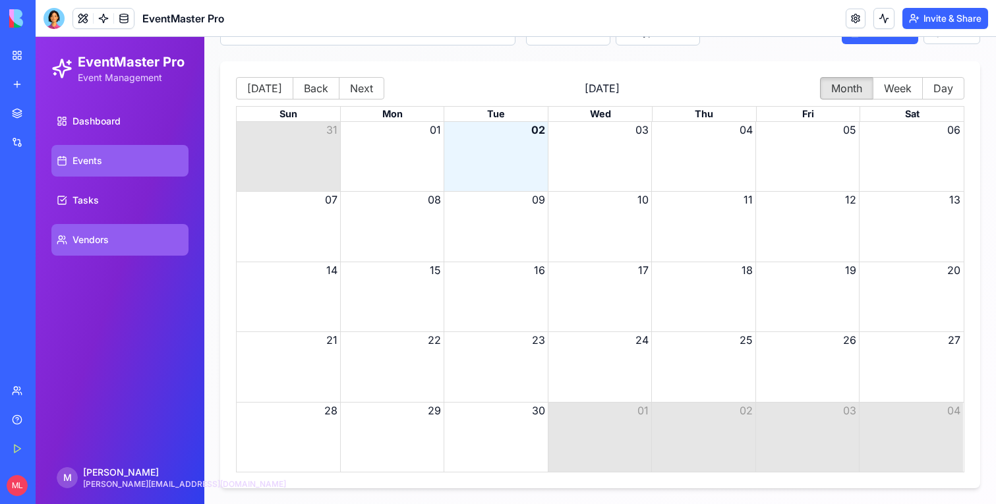
click at [69, 251] on link "Vendors" at bounding box center [119, 240] width 137 height 32
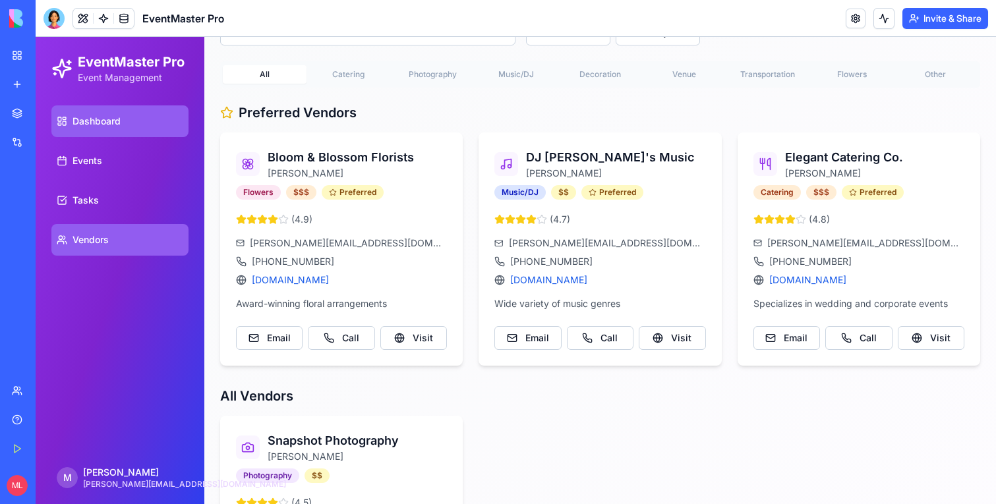
click at [94, 111] on link "Dashboard" at bounding box center [119, 121] width 137 height 32
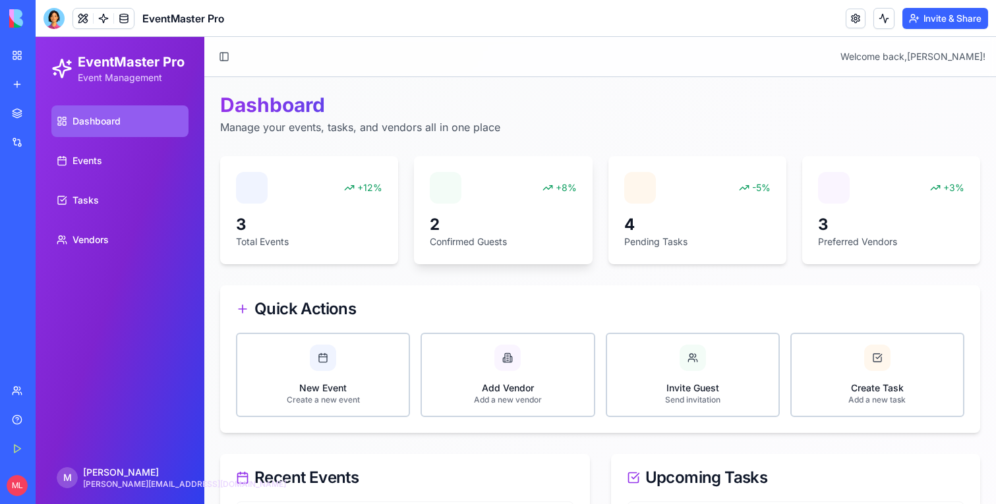
click at [446, 201] on div at bounding box center [446, 188] width 32 height 32
click at [283, 180] on div "+12%" at bounding box center [309, 188] width 146 height 32
click at [257, 181] on icon at bounding box center [252, 188] width 16 height 16
click at [372, 187] on div "+12%" at bounding box center [363, 187] width 38 height 13
click at [149, 154] on link "Events" at bounding box center [119, 161] width 137 height 32
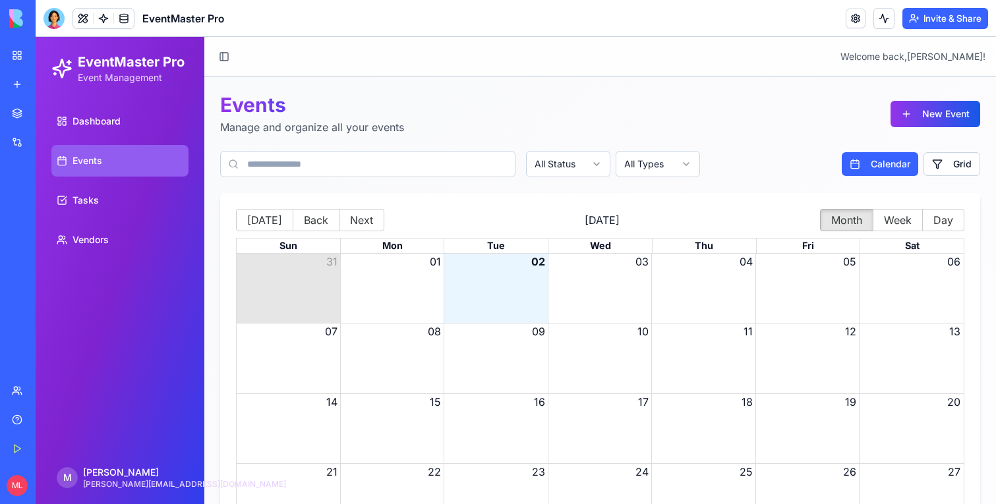
click at [930, 114] on button "New Event" at bounding box center [936, 114] width 90 height 26
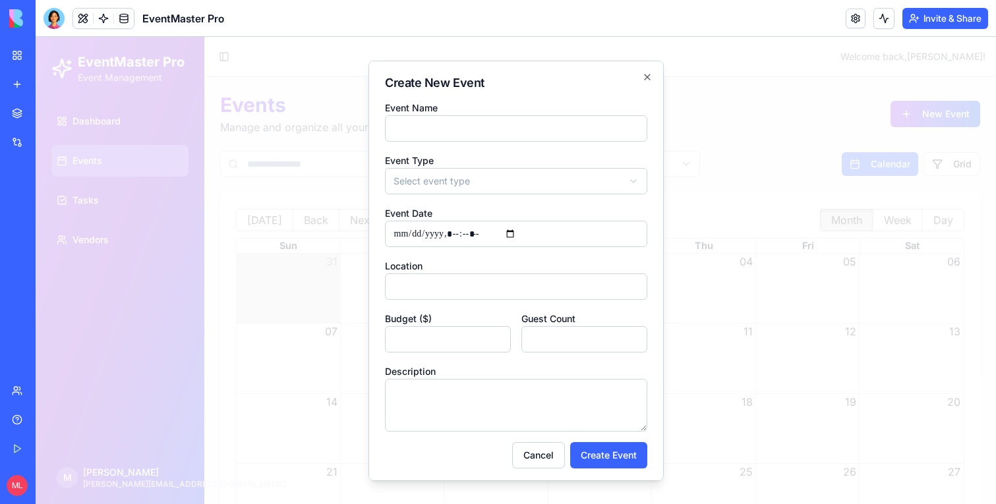
click at [824, 129] on div at bounding box center [516, 270] width 960 height 467
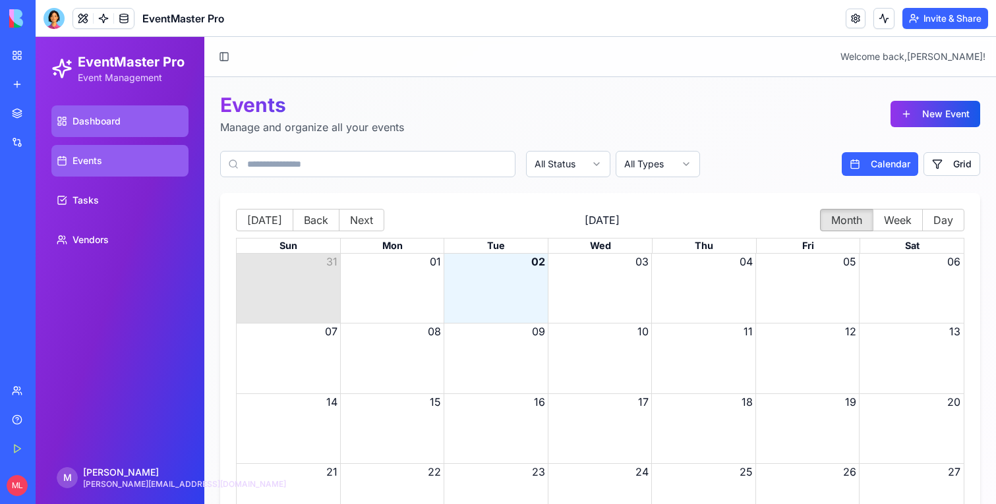
click at [169, 129] on link "Dashboard" at bounding box center [119, 121] width 137 height 32
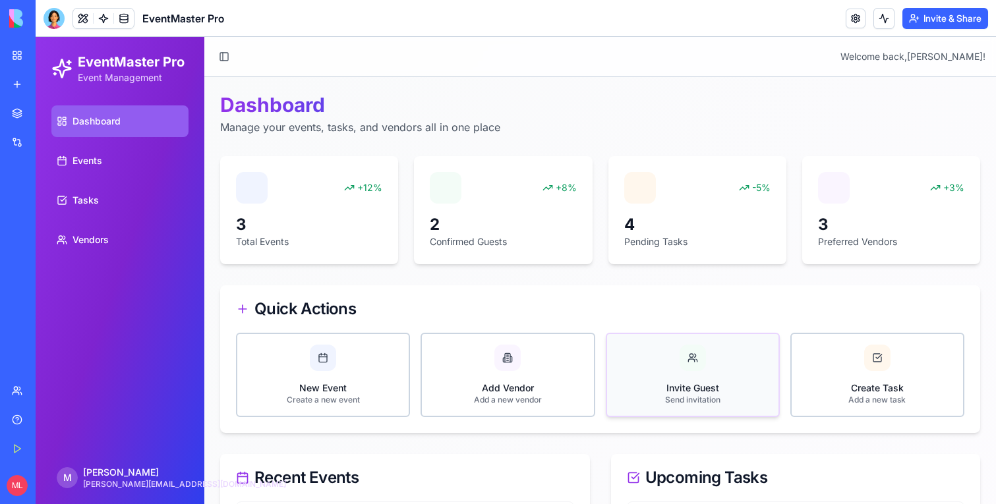
click at [736, 378] on button "Invite Guest Send invitation" at bounding box center [693, 375] width 174 height 84
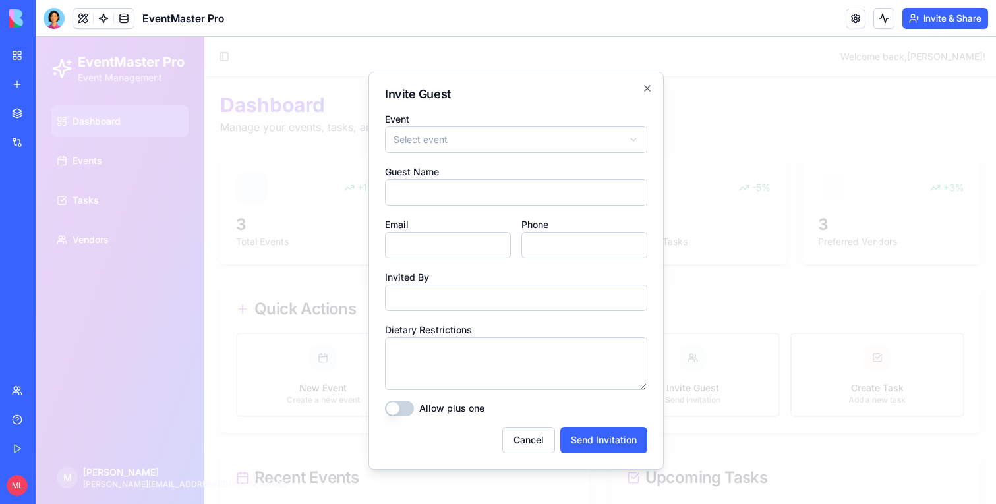
click at [822, 291] on div at bounding box center [516, 270] width 960 height 467
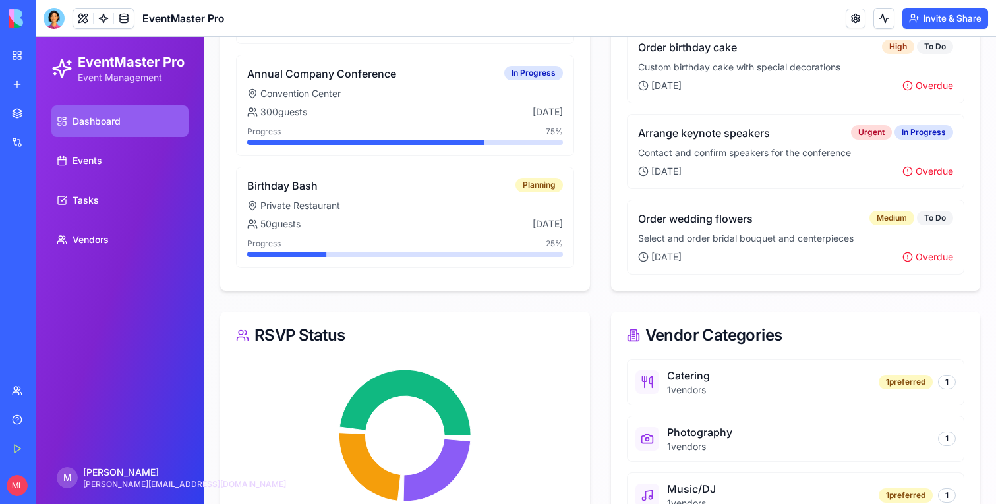
scroll to position [662, 0]
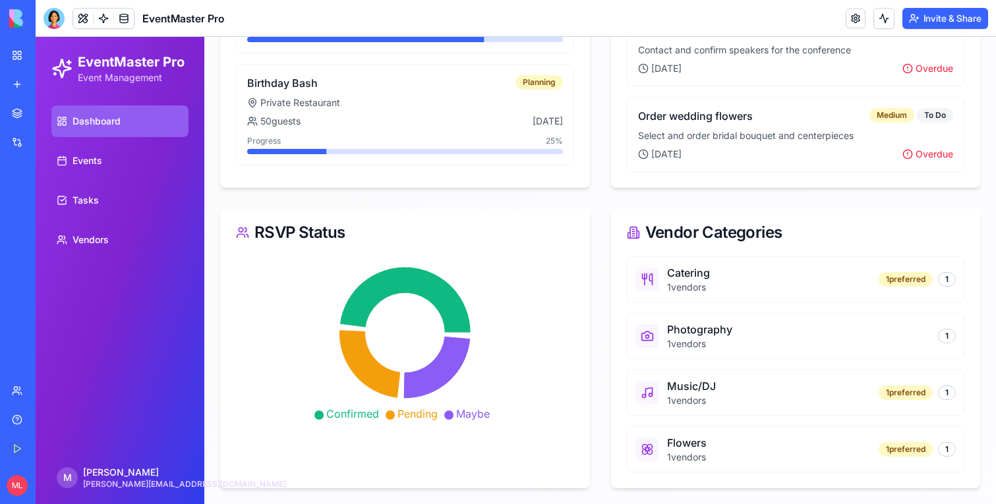
click at [674, 287] on div "1 vendors" at bounding box center [688, 287] width 43 height 13
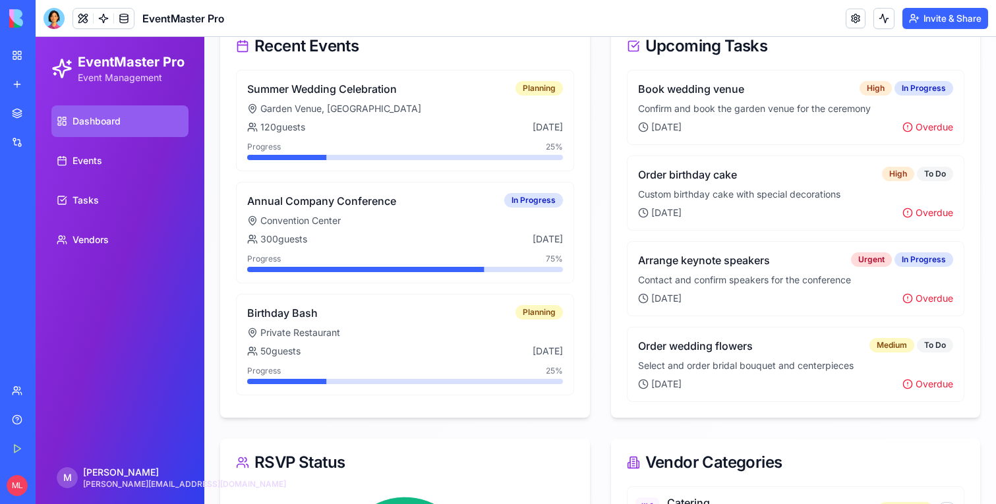
scroll to position [268, 0]
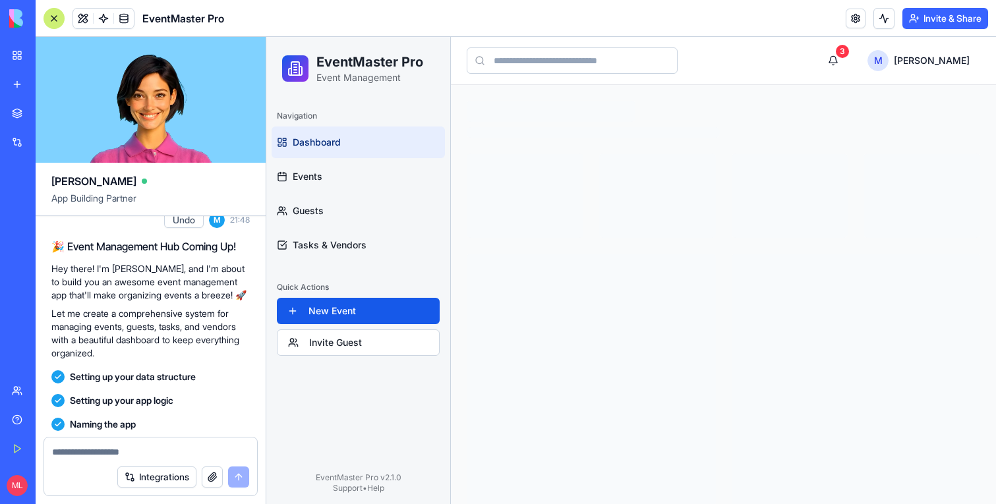
scroll to position [99, 0]
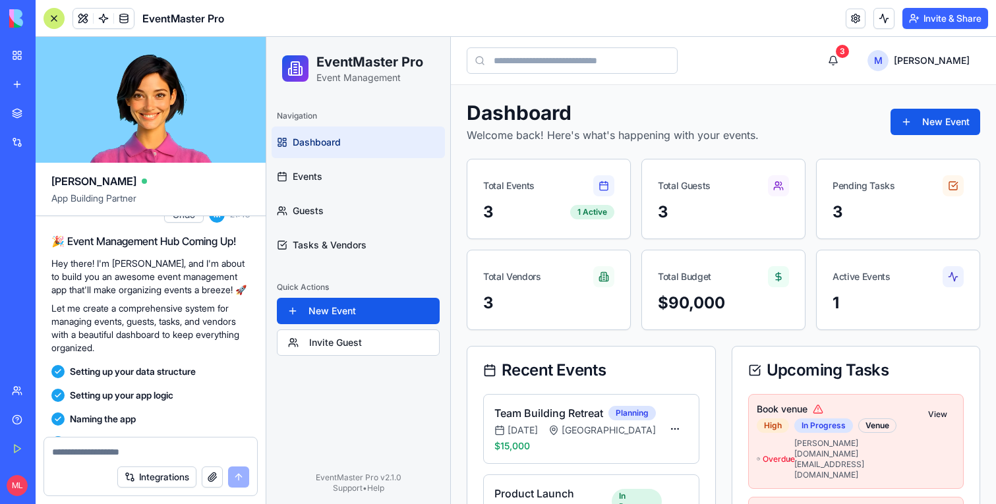
click at [55, 20] on div at bounding box center [54, 18] width 21 height 21
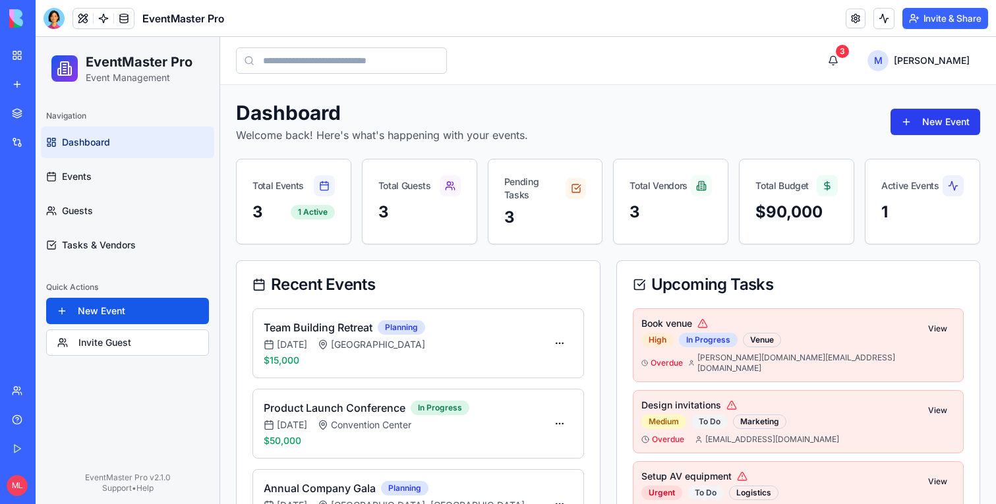
click at [927, 125] on button "New Event" at bounding box center [936, 122] width 90 height 26
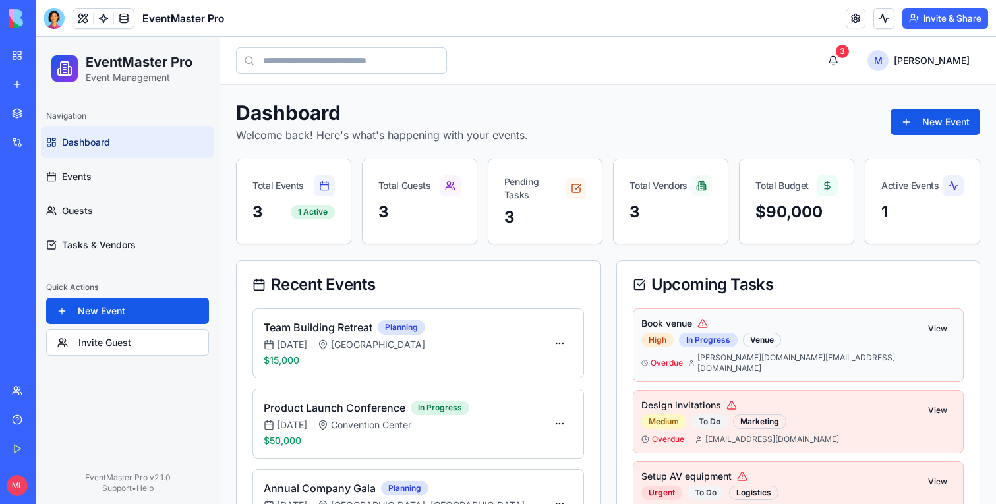
click at [939, 341] on div "Book venue High In Progress Venue Overdue sarah.events@company.com View" at bounding box center [798, 345] width 314 height 57
click at [939, 332] on button "View" at bounding box center [937, 329] width 35 height 24
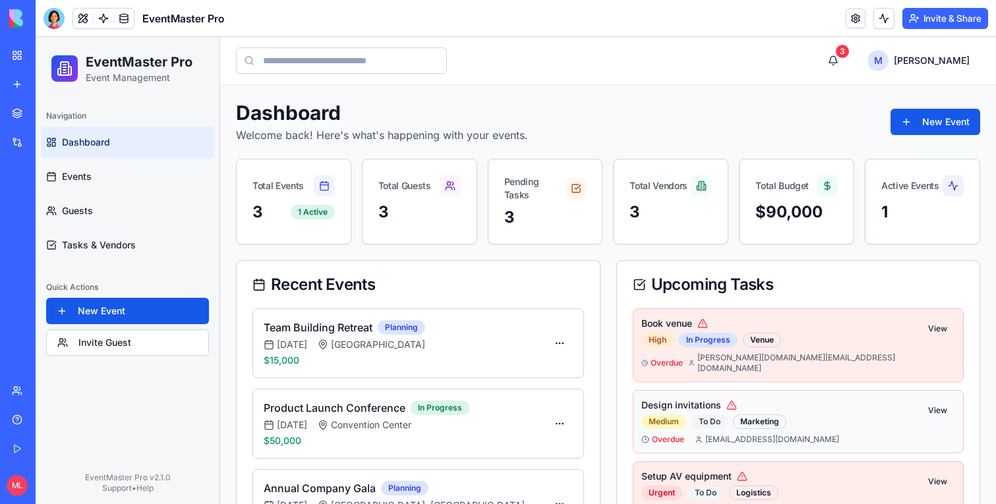
click at [938, 405] on button "View" at bounding box center [937, 411] width 35 height 24
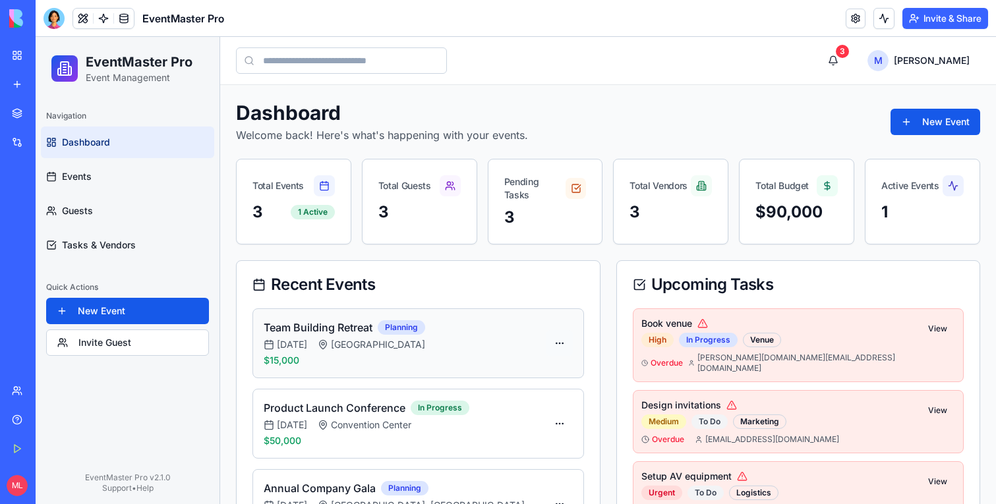
click at [532, 387] on div "Edit Event" at bounding box center [531, 394] width 78 height 21
click at [538, 368] on div "View Details" at bounding box center [531, 373] width 78 height 21
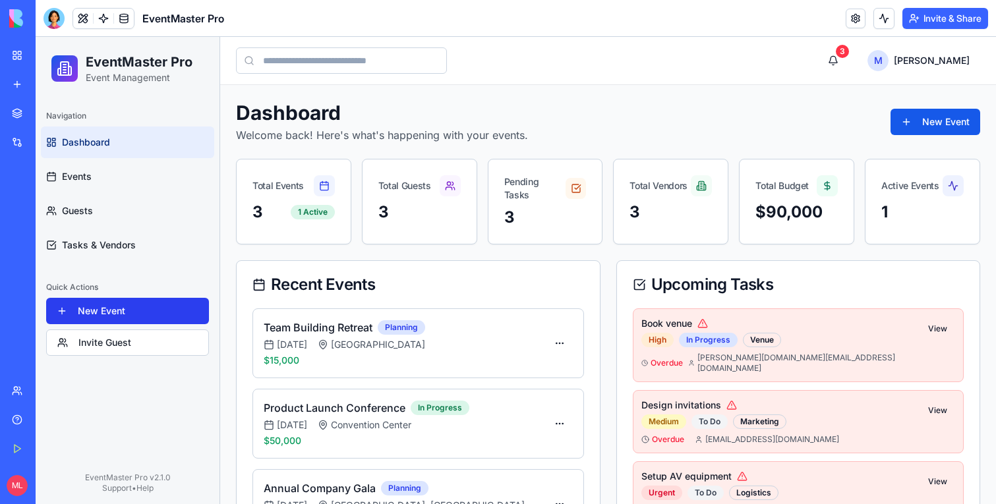
click at [138, 303] on button "New Event" at bounding box center [127, 311] width 163 height 26
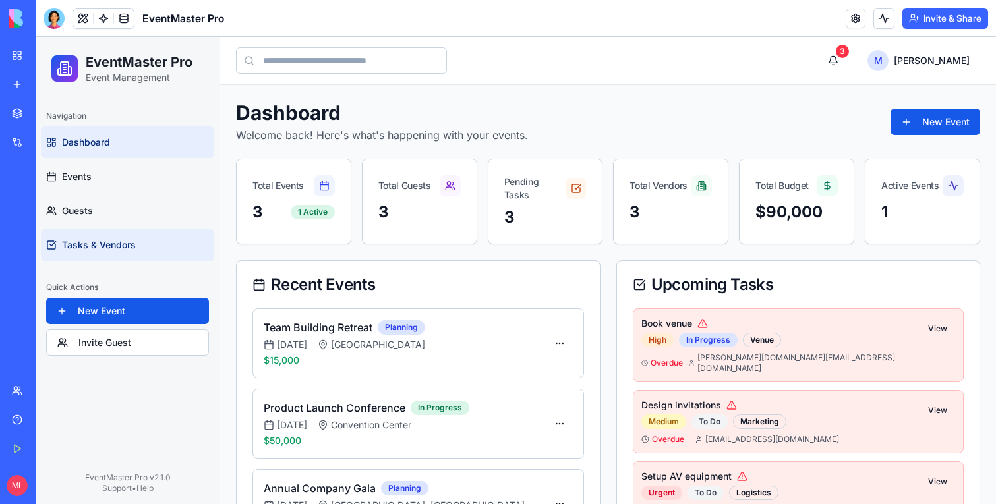
click at [117, 238] on link "Tasks & Vendors" at bounding box center [127, 245] width 173 height 32
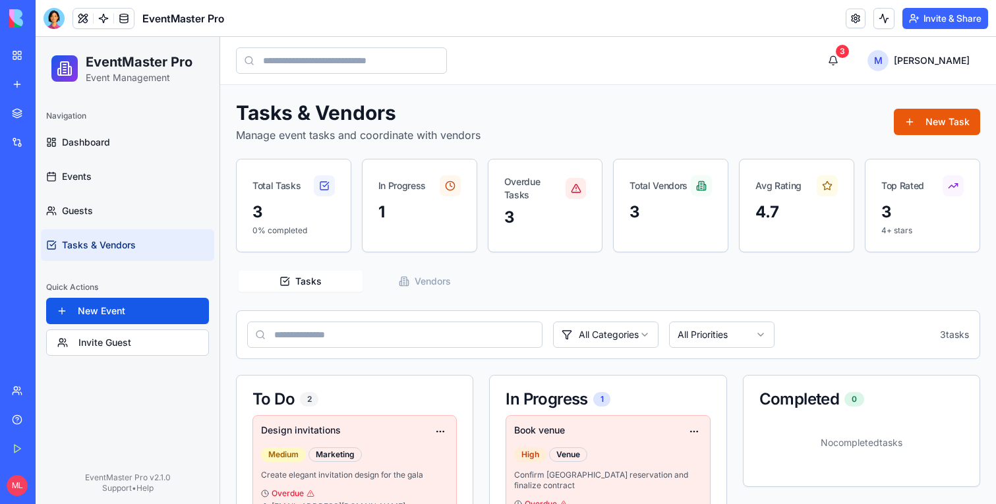
click at [969, 103] on div "Tasks & Vendors Manage event tasks and coordinate with vendors New Task" at bounding box center [608, 122] width 744 height 42
click at [952, 123] on button "New Task" at bounding box center [937, 122] width 86 height 26
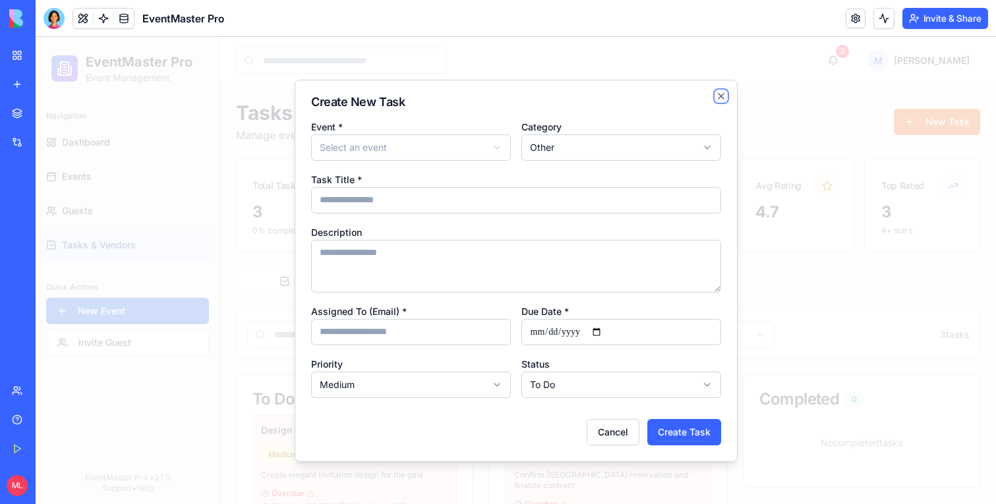
click at [719, 94] on icon "button" at bounding box center [721, 96] width 5 height 5
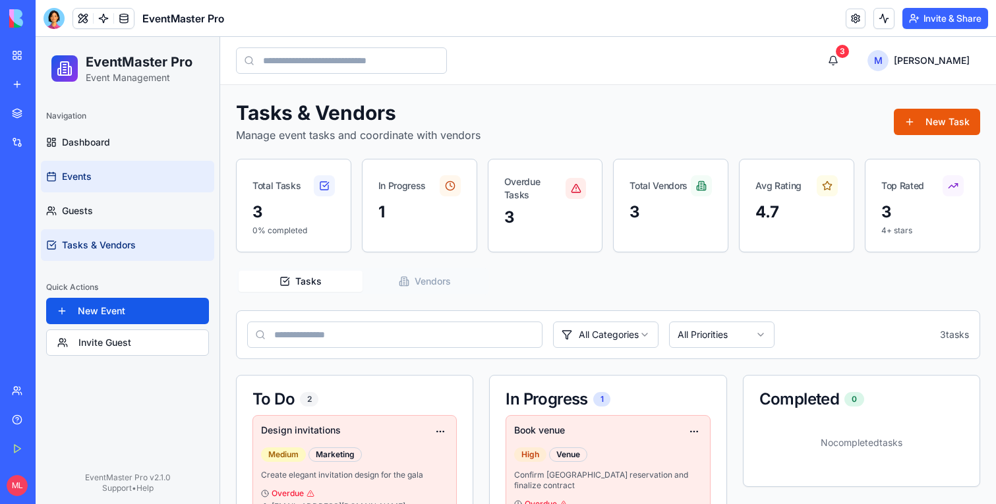
click at [87, 185] on link "Events" at bounding box center [127, 177] width 173 height 32
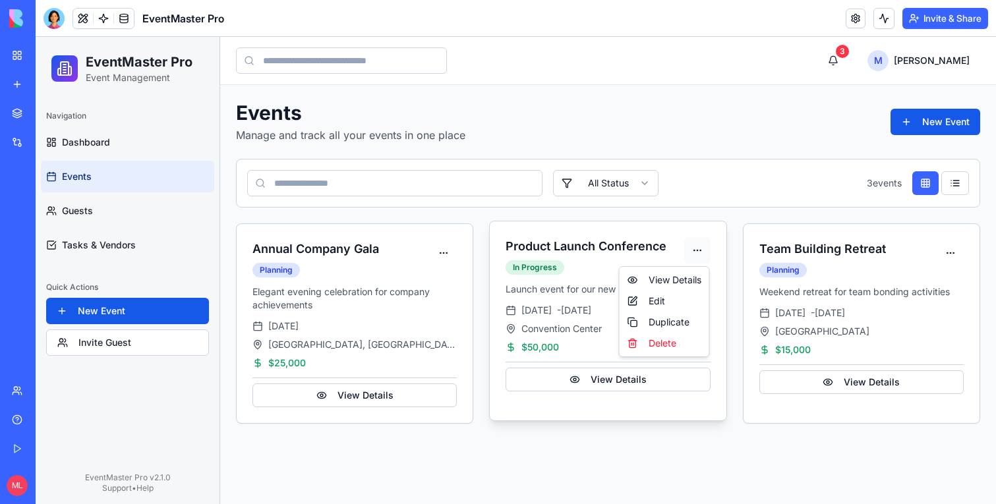
click at [699, 249] on html "EventMaster Pro Event Management Navigation Dashboard Events Guests Tasks & Ven…" at bounding box center [516, 270] width 960 height 467
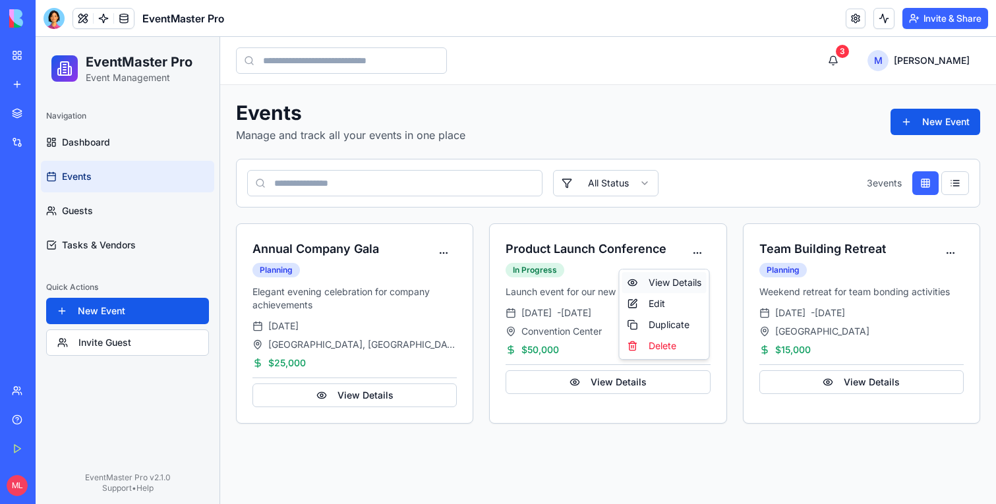
click at [668, 292] on div "View Details" at bounding box center [664, 282] width 84 height 21
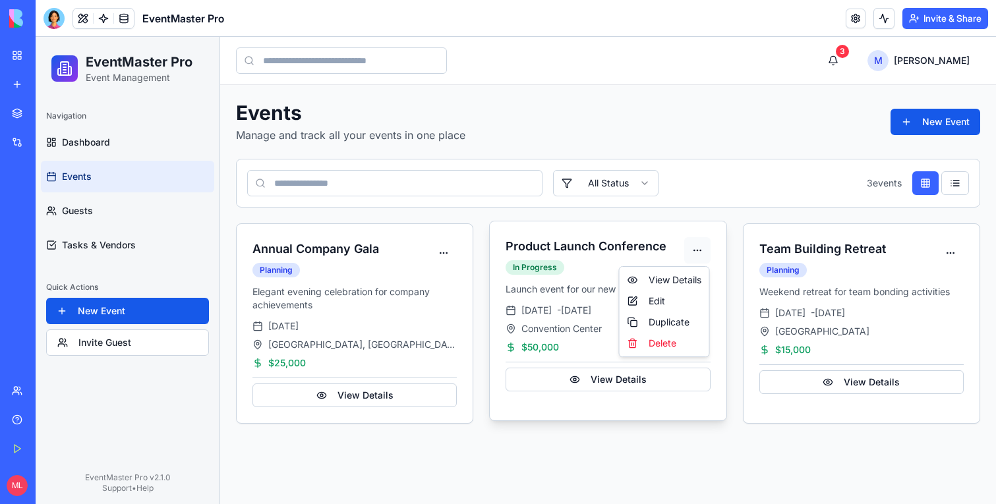
click at [700, 251] on html "EventMaster Pro Event Management Navigation Dashboard Events Guests Tasks & Ven…" at bounding box center [516, 270] width 960 height 467
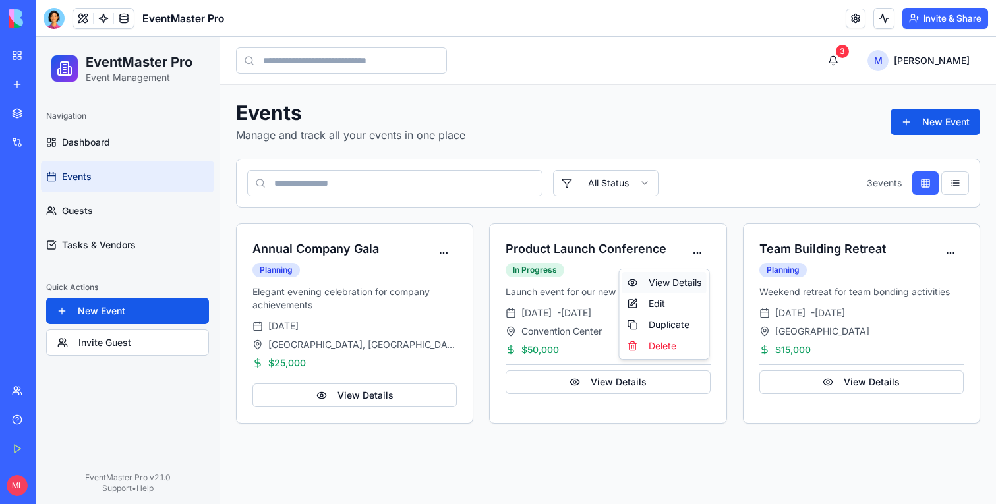
click at [674, 292] on div "View Details" at bounding box center [664, 282] width 84 height 21
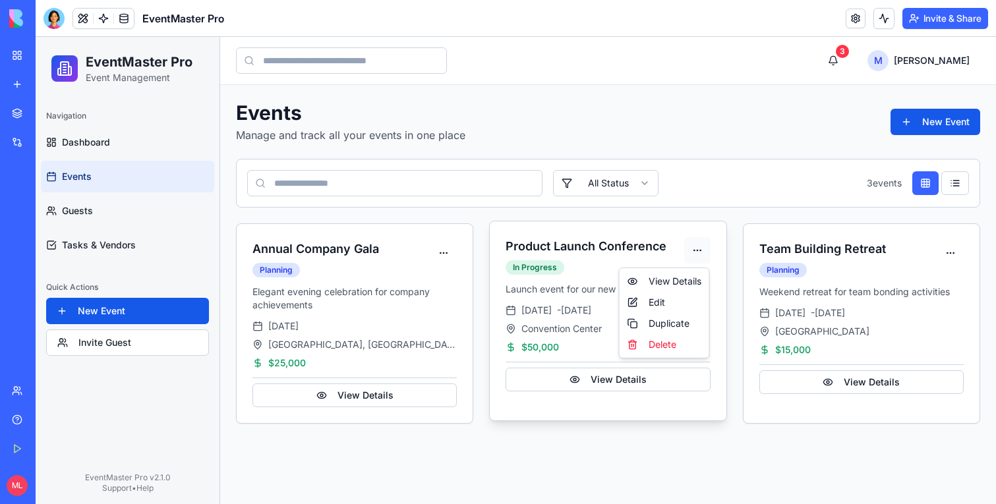
click at [701, 249] on html "EventMaster Pro Event Management Navigation Dashboard Events Guests Tasks & Ven…" at bounding box center [516, 270] width 960 height 467
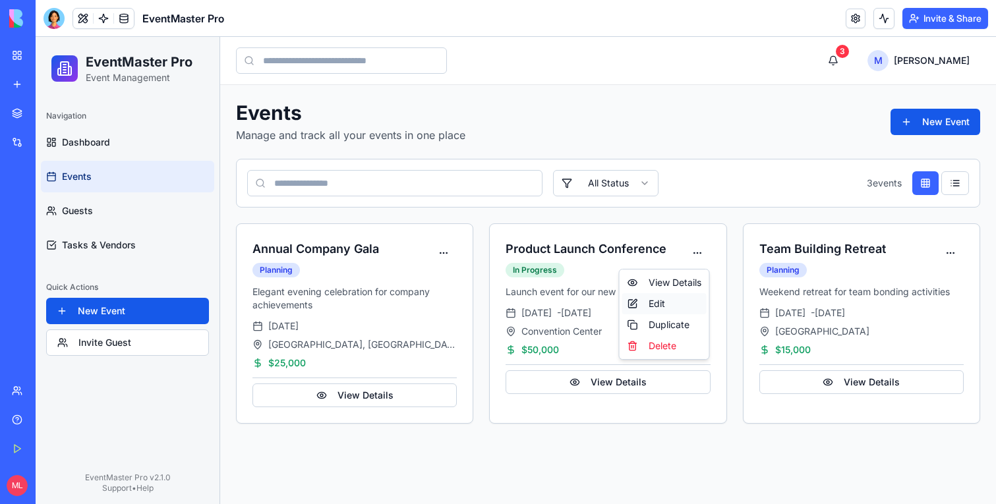
click at [674, 302] on div "Edit" at bounding box center [664, 303] width 84 height 21
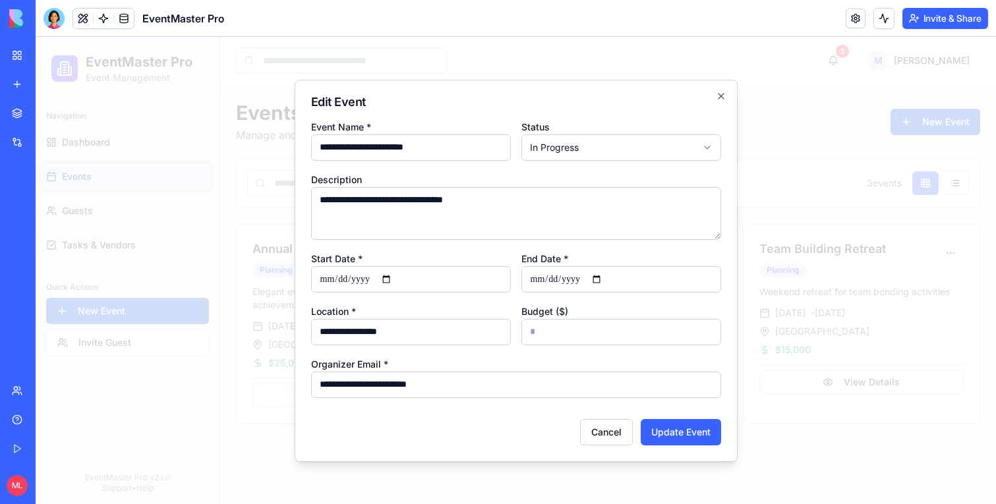
click at [720, 105] on h2 "Edit Event" at bounding box center [516, 102] width 410 height 12
click at [720, 90] on div "**********" at bounding box center [516, 271] width 443 height 382
click at [719, 93] on icon "button" at bounding box center [721, 96] width 11 height 11
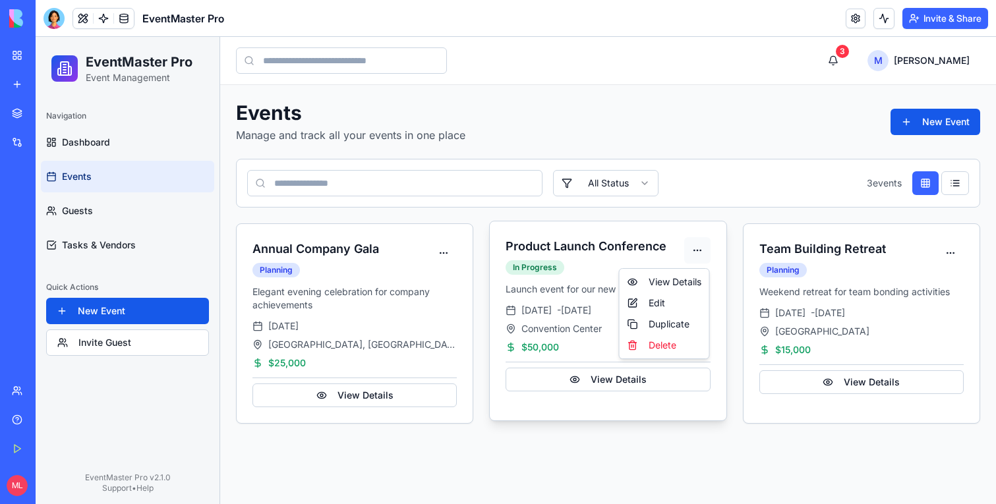
click at [695, 254] on html "EventMaster Pro Event Management Navigation Dashboard Events Guests Tasks & Ven…" at bounding box center [516, 270] width 960 height 467
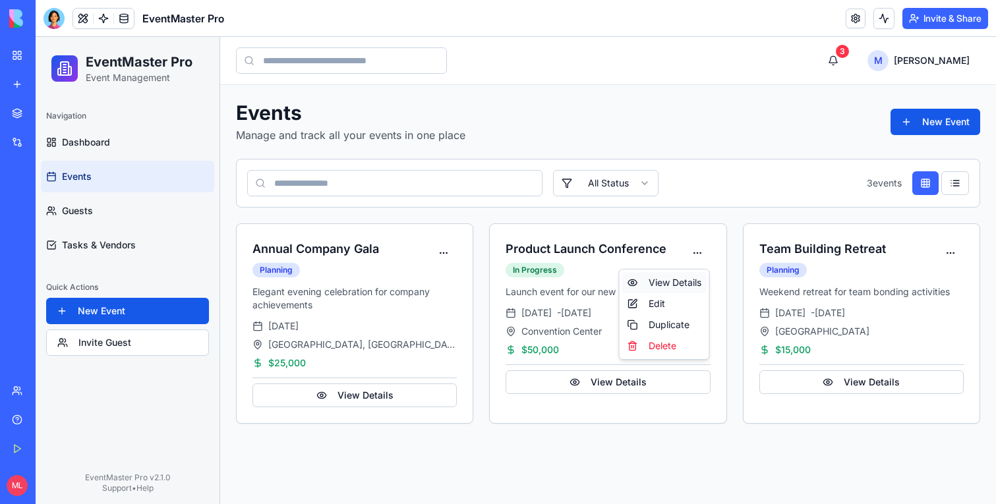
click at [685, 283] on div "View Details" at bounding box center [664, 282] width 84 height 21
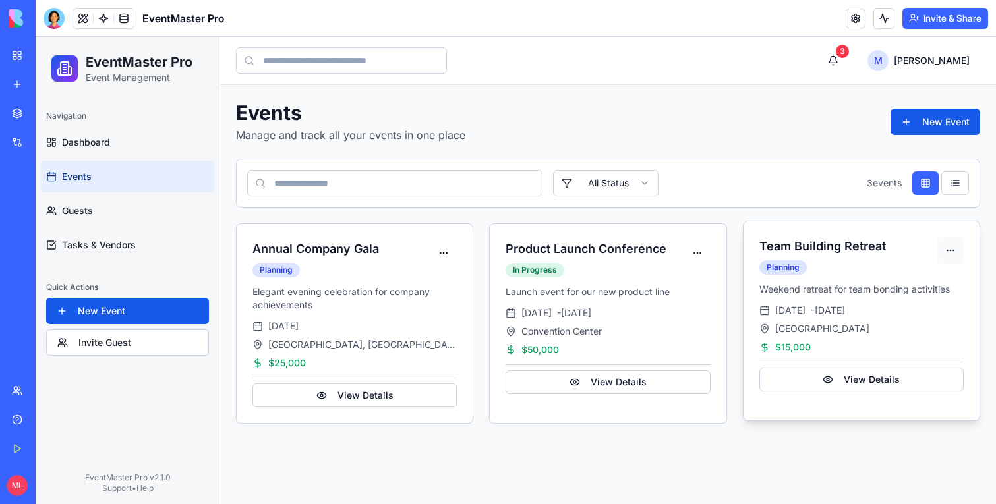
click at [949, 247] on html "EventMaster Pro Event Management Navigation Dashboard Events Guests Tasks & Ven…" at bounding box center [516, 270] width 960 height 467
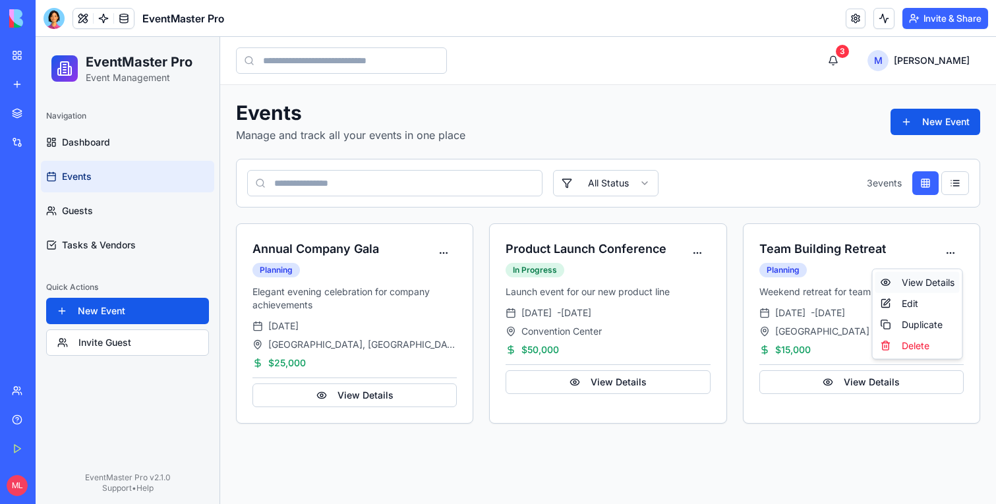
click at [929, 276] on div "View Details" at bounding box center [917, 282] width 84 height 21
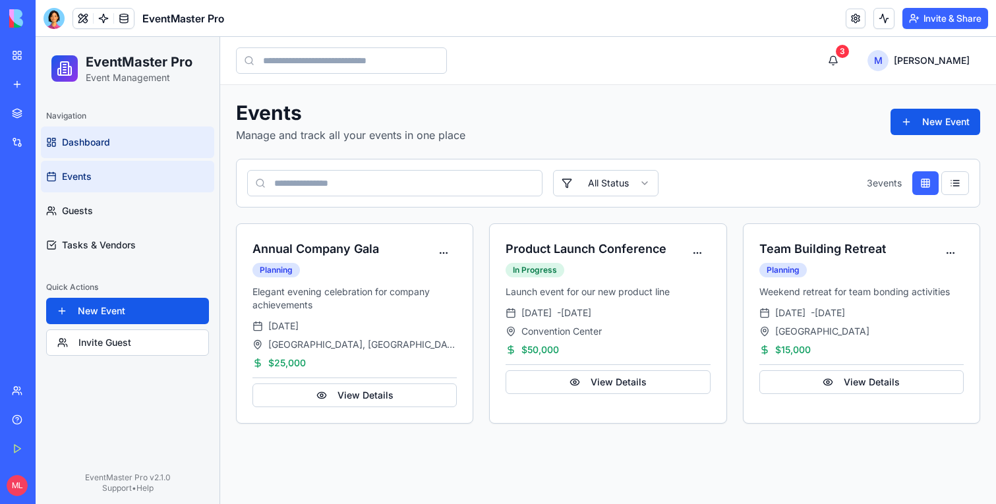
click at [129, 129] on link "Dashboard" at bounding box center [127, 143] width 173 height 32
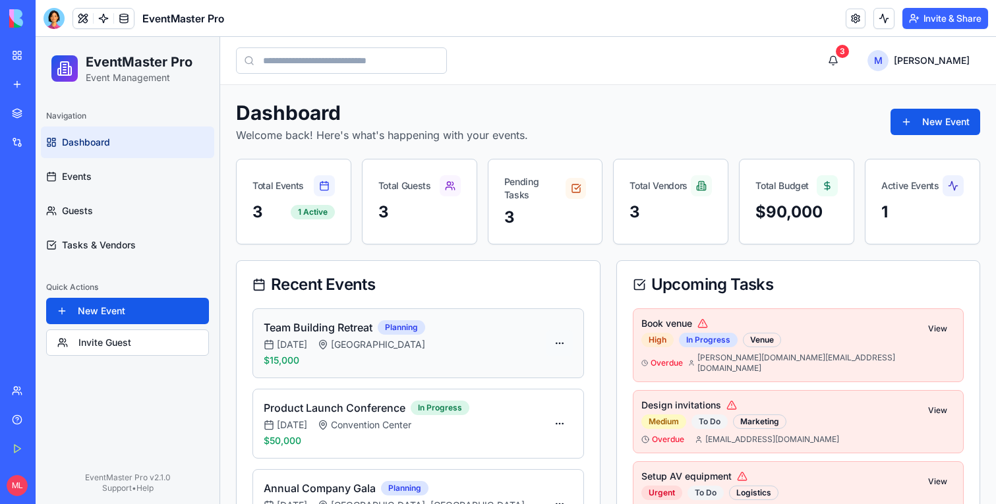
click at [528, 372] on div "View Details" at bounding box center [531, 373] width 78 height 21
click at [535, 372] on div "View Details" at bounding box center [531, 373] width 78 height 21
click at [563, 327] on div "Team Building Retreat Planning 5 months ago Mountain Resort $15,000" at bounding box center [418, 344] width 332 height 70
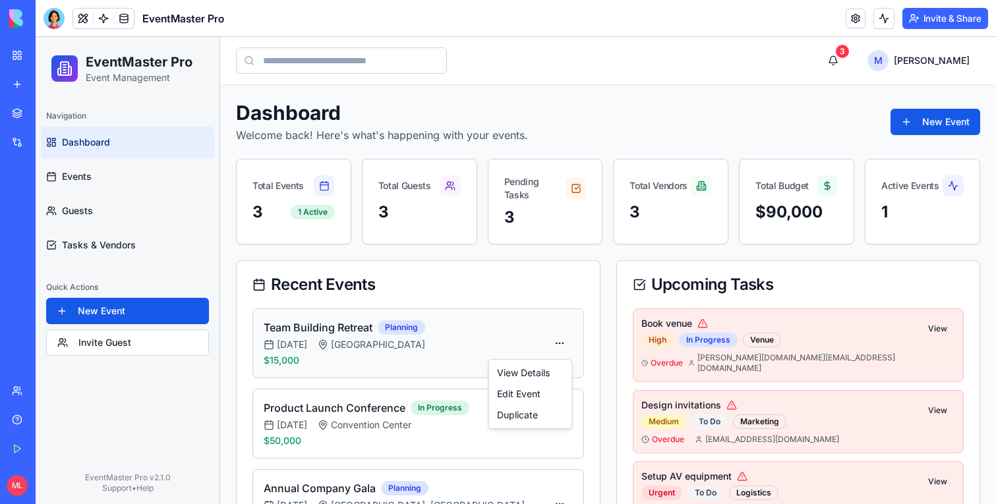
click at [537, 391] on div "Edit Event" at bounding box center [531, 394] width 78 height 21
click at [129, 301] on button "New Event" at bounding box center [127, 311] width 163 height 26
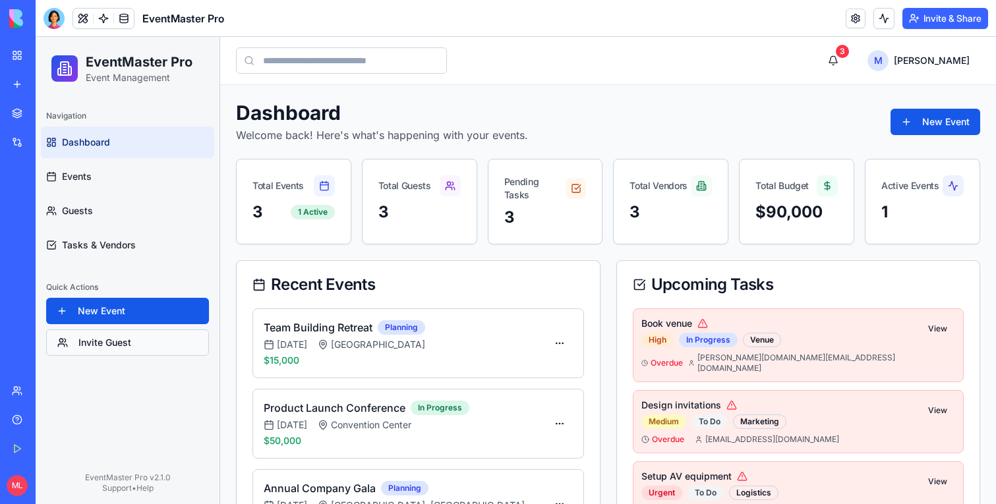
click at [125, 330] on button "Invite Guest" at bounding box center [127, 343] width 163 height 26
click at [125, 345] on button "Invite Guest" at bounding box center [127, 343] width 163 height 26
click at [132, 314] on button "New Event" at bounding box center [127, 311] width 163 height 26
click at [132, 338] on button "Invite Guest" at bounding box center [127, 343] width 163 height 26
click at [104, 179] on link "Events" at bounding box center [127, 177] width 173 height 32
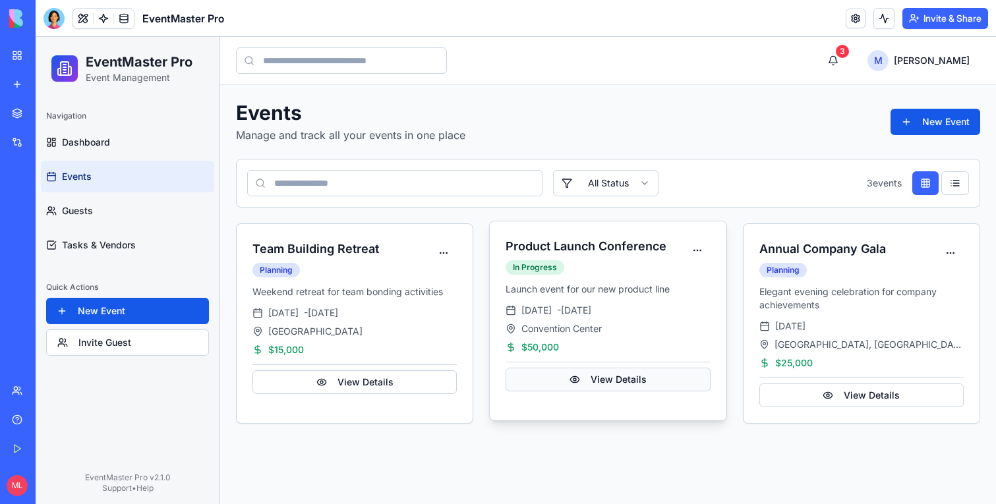
click at [632, 381] on button "View Details" at bounding box center [608, 380] width 204 height 24
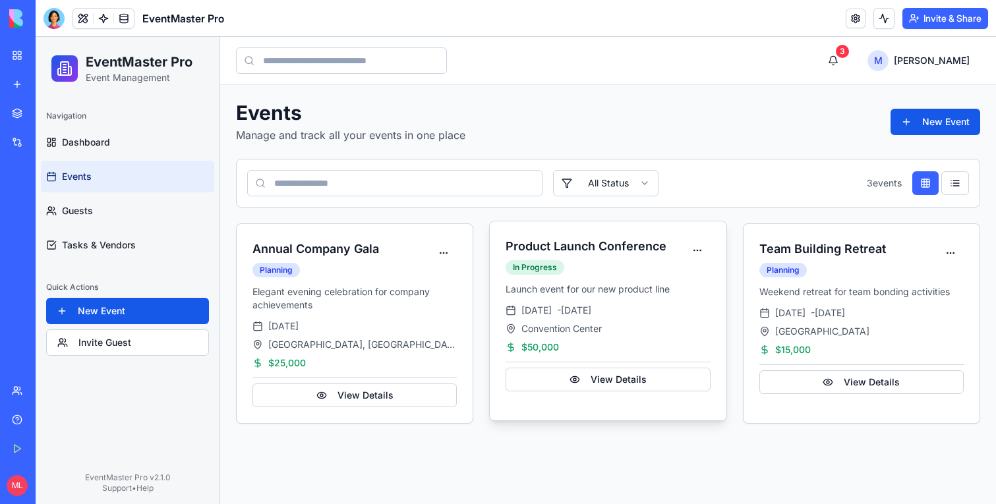
click at [652, 355] on div "Launch event for our new product line Mar 10, 2025 - Mar 12, 2025 Convention Ce…" at bounding box center [608, 337] width 204 height 109
click at [649, 376] on button "View Details" at bounding box center [608, 380] width 204 height 24
click at [690, 252] on html "EventMaster Pro Event Management Navigation Dashboard Events Guests Tasks & Ven…" at bounding box center [516, 270] width 960 height 467
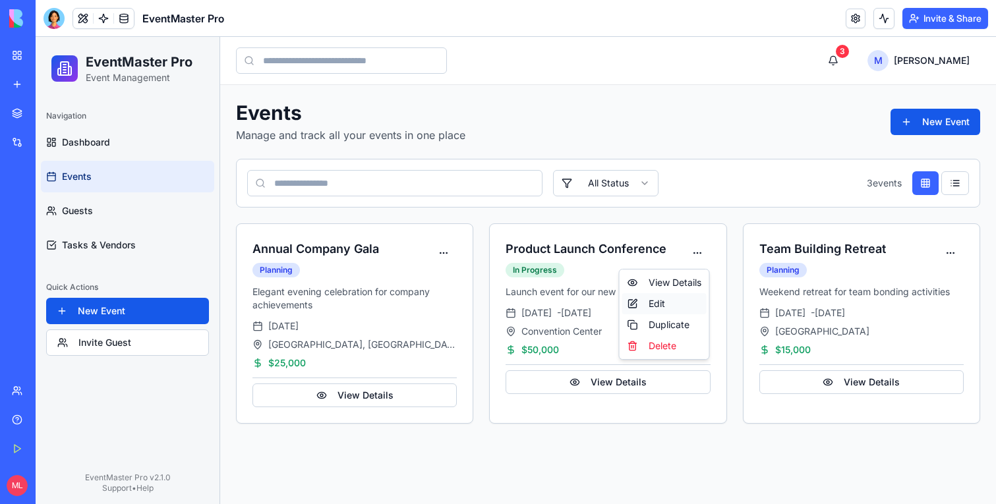
click at [684, 299] on div "Edit" at bounding box center [664, 303] width 84 height 21
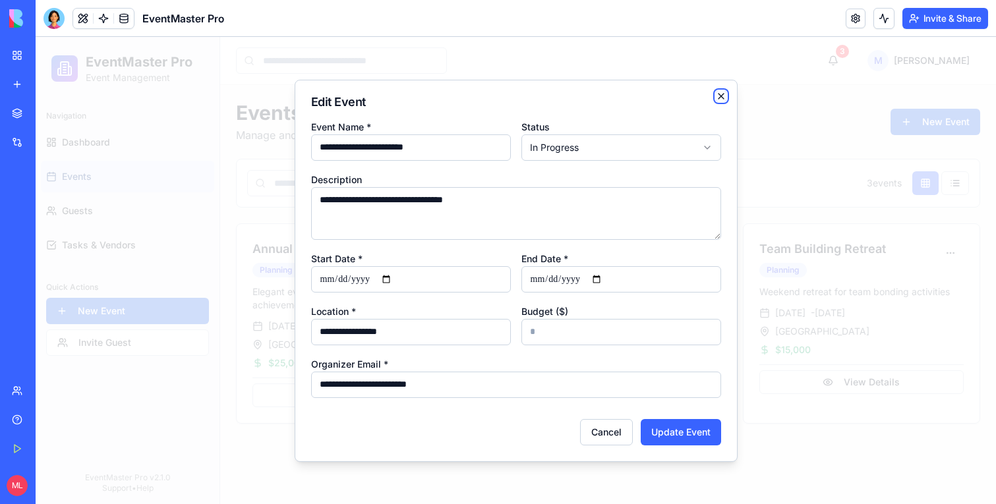
click at [722, 98] on icon "button" at bounding box center [721, 96] width 11 height 11
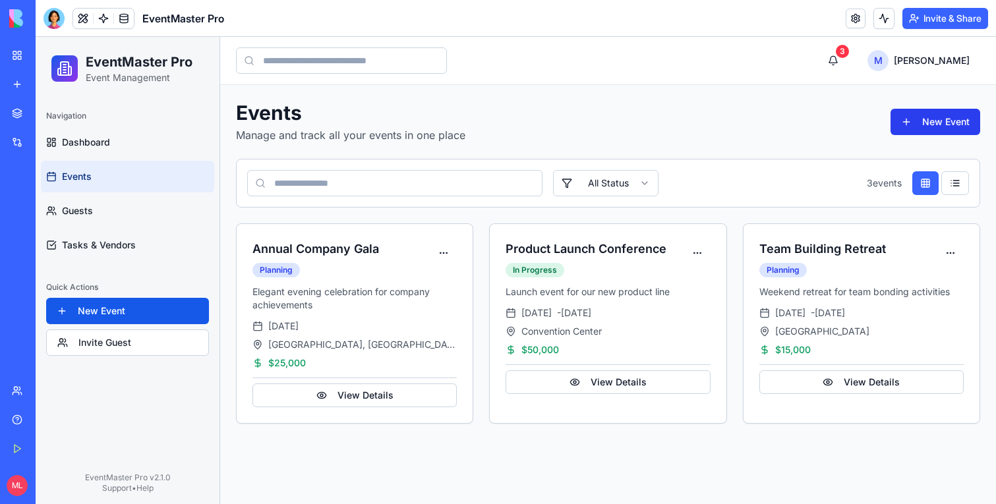
click at [935, 116] on button "New Event" at bounding box center [936, 122] width 90 height 26
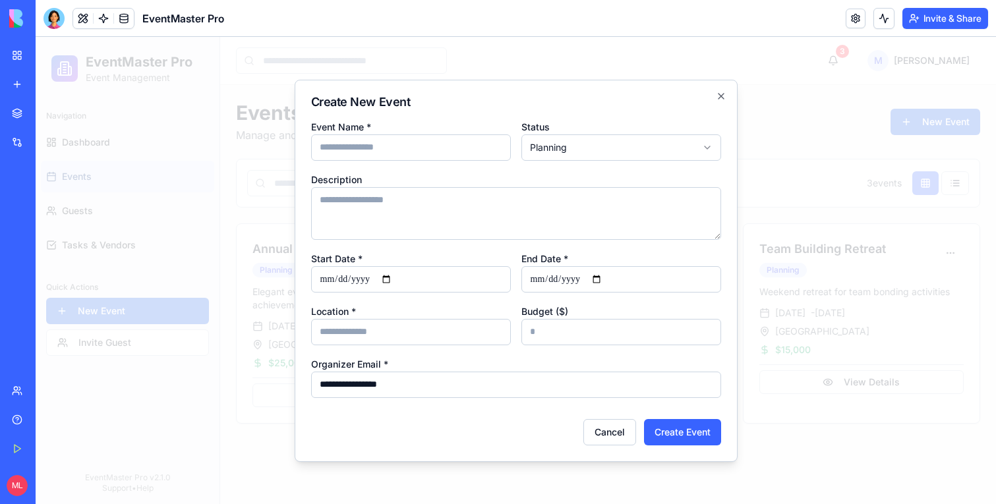
click at [880, 144] on div at bounding box center [516, 270] width 960 height 467
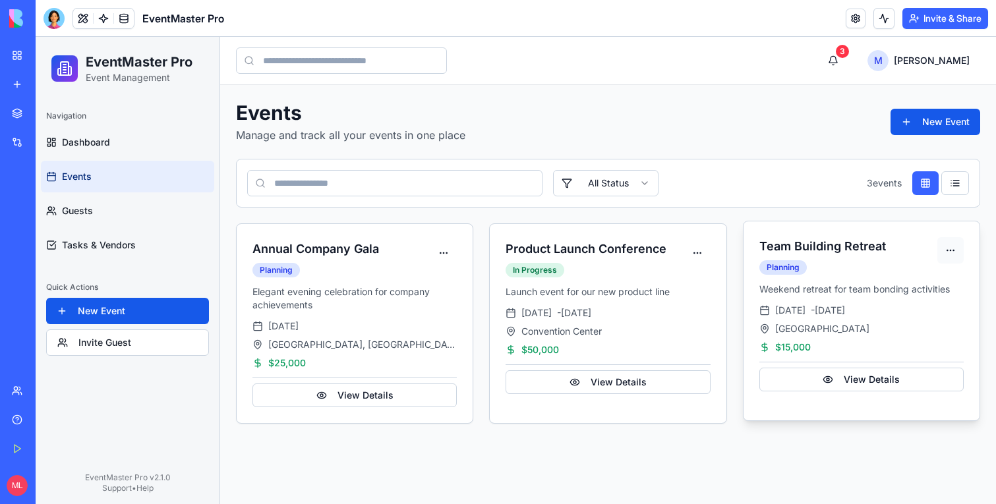
click at [945, 247] on html "EventMaster Pro Event Management Navigation Dashboard Events Guests Tasks & Ven…" at bounding box center [516, 270] width 960 height 467
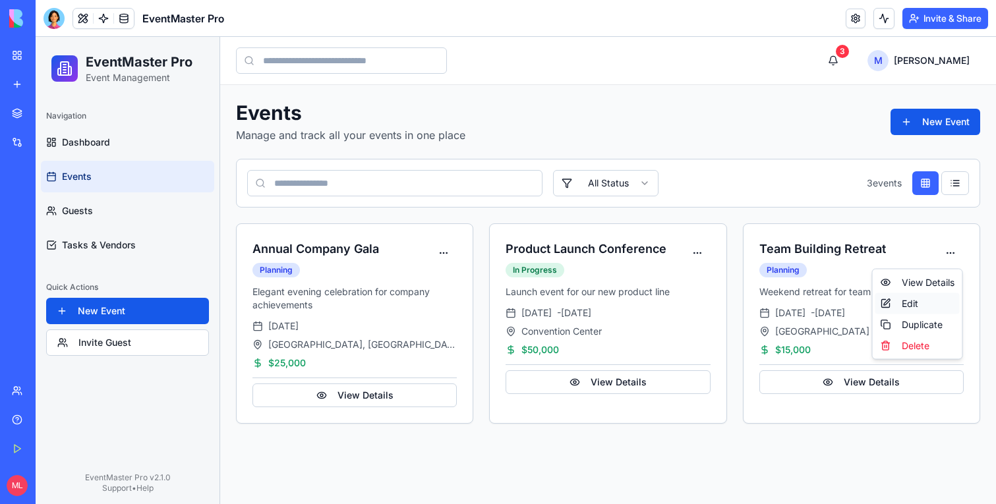
click at [927, 305] on div "Edit" at bounding box center [917, 303] width 84 height 21
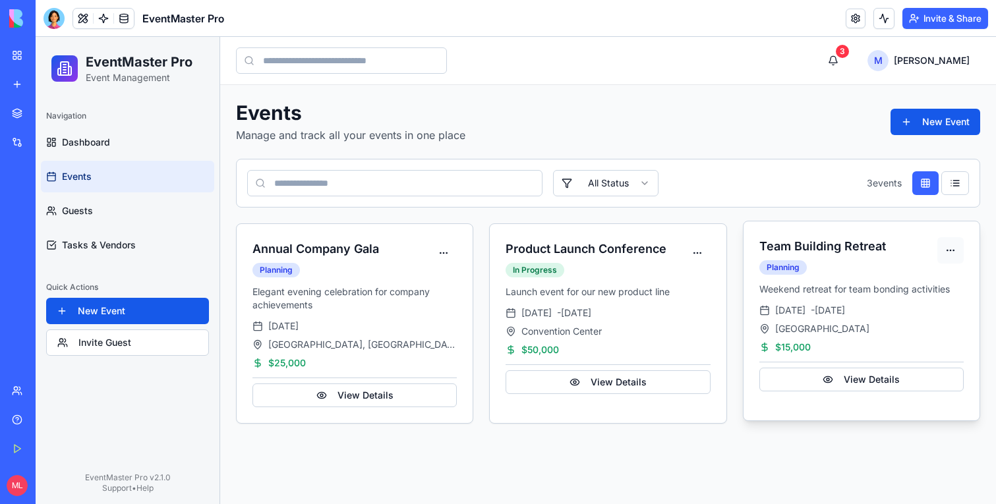
click at [951, 254] on html "EventMaster Pro Event Management Navigation Dashboard Events Guests Tasks & Ven…" at bounding box center [516, 270] width 960 height 467
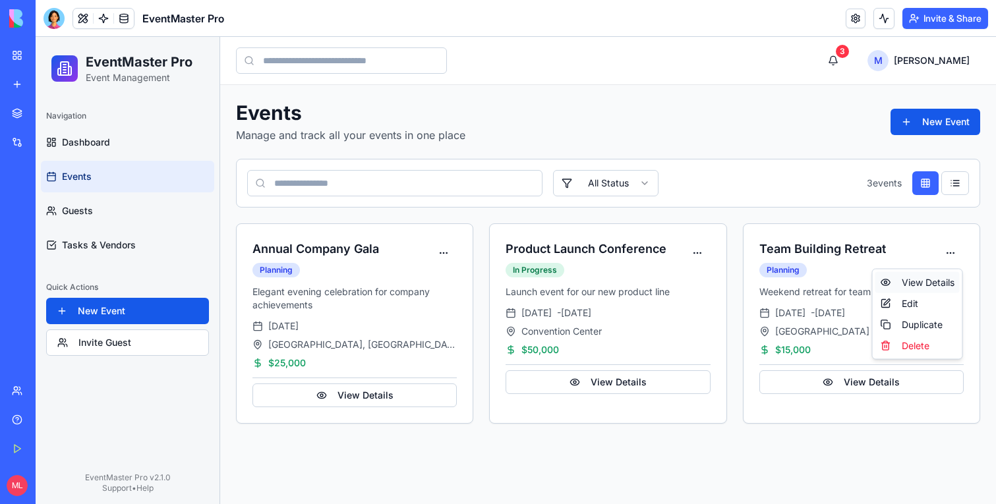
click at [943, 281] on div "View Details" at bounding box center [917, 282] width 84 height 21
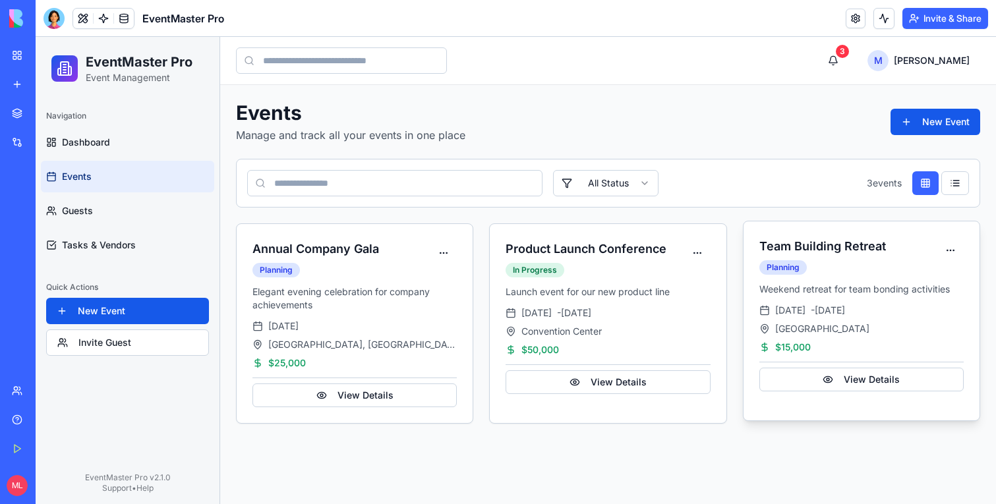
click at [901, 297] on div "Weekend retreat for team bonding activities Apr 05, 2025 - Apr 07, 2025 Mountai…" at bounding box center [861, 337] width 204 height 109
click at [956, 248] on html "EventMaster Pro Event Management Navigation Dashboard Events Guests Tasks & Ven…" at bounding box center [516, 270] width 960 height 467
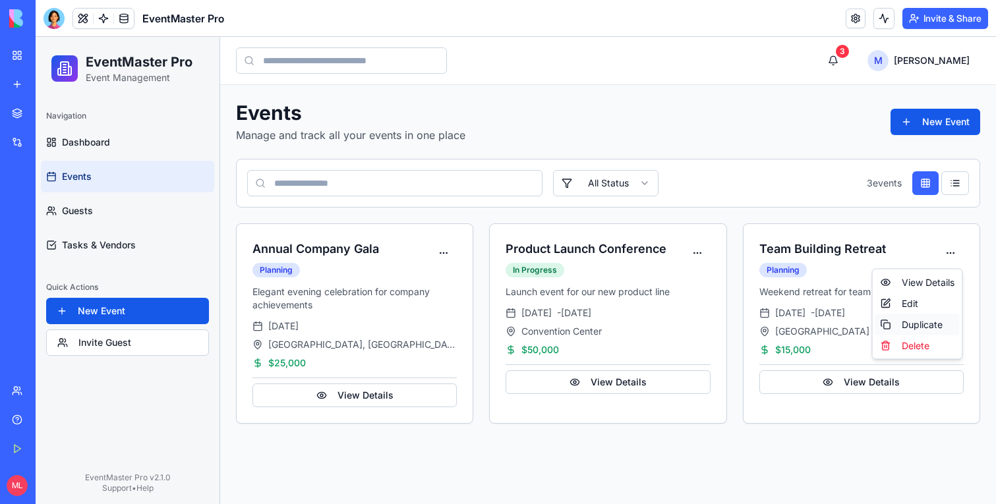
click at [930, 317] on div "Duplicate" at bounding box center [917, 324] width 84 height 21
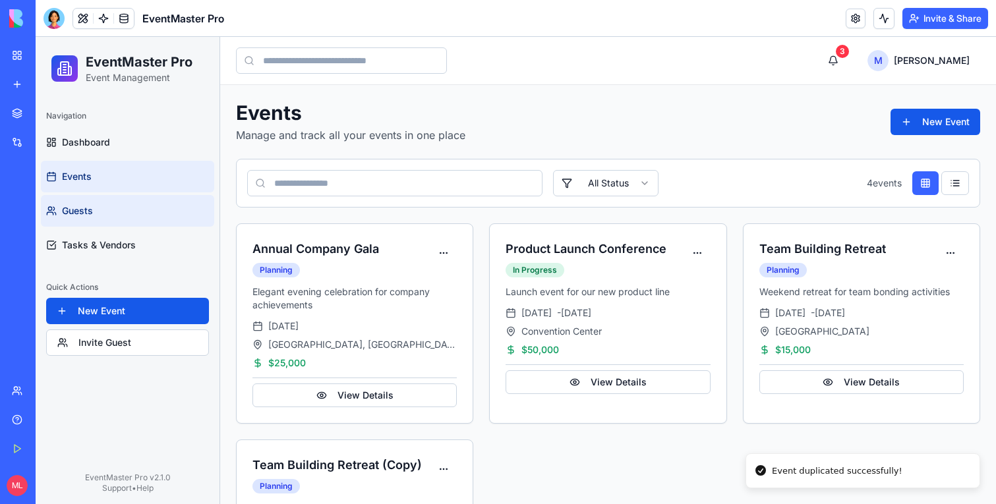
click at [90, 213] on span "Guests" at bounding box center [77, 210] width 31 height 13
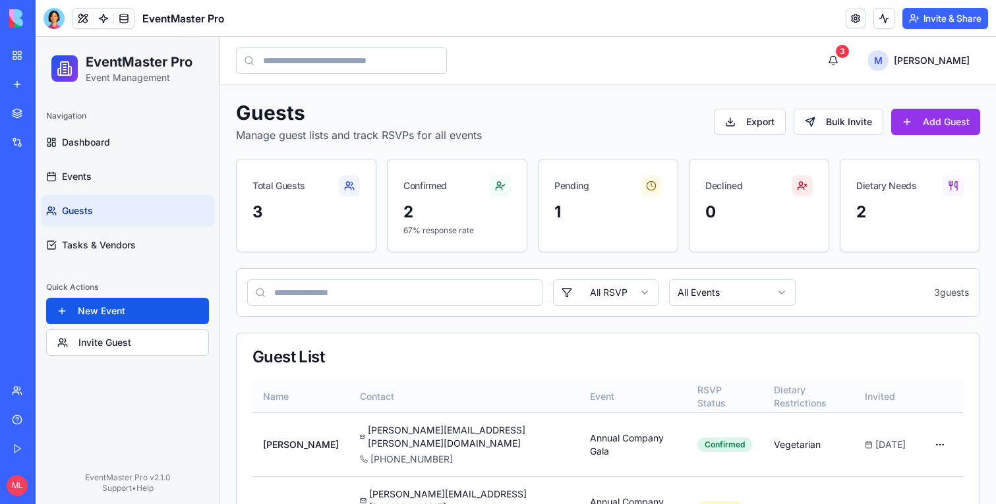
scroll to position [92, 0]
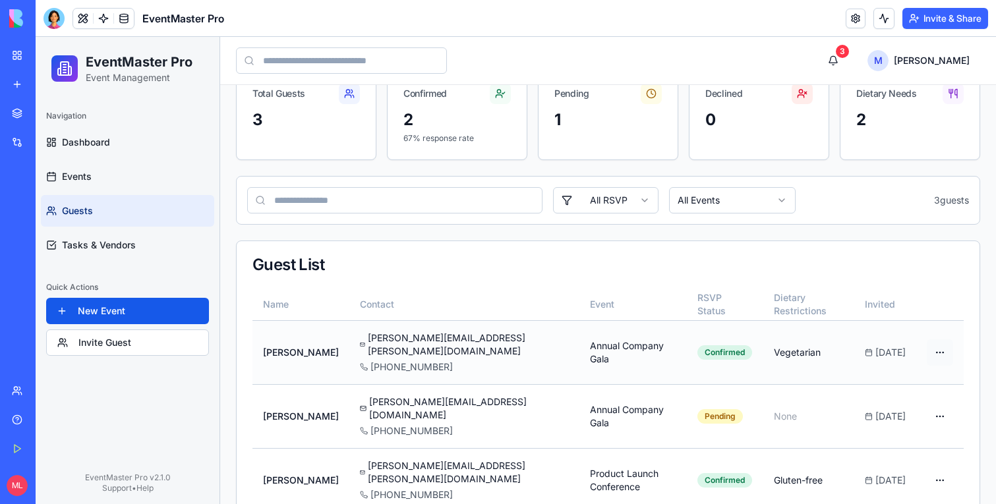
click at [945, 338] on html "EventMaster Pro Event Management Navigation Dashboard Events Guests Tasks & Ven…" at bounding box center [516, 245] width 960 height 600
click at [905, 369] on div "Edit" at bounding box center [901, 375] width 98 height 21
click at [947, 344] on html "EventMaster Pro Event Management Navigation Dashboard Events Guests Tasks & Ven…" at bounding box center [516, 245] width 960 height 600
click at [924, 396] on div "Send Reminder" at bounding box center [901, 396] width 98 height 21
click at [104, 22] on span at bounding box center [103, 18] width 37 height 37
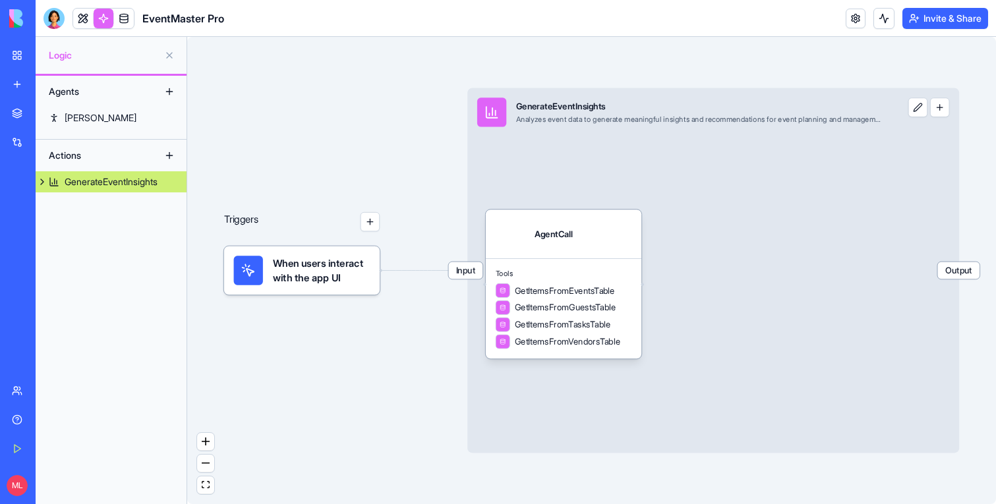
click at [79, 12] on link at bounding box center [83, 19] width 20 height 20
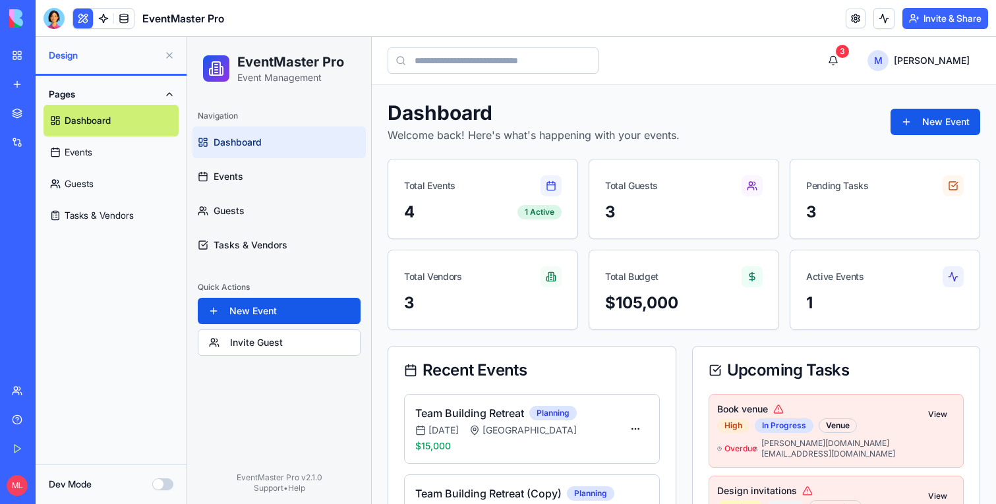
click at [154, 485] on button "Dev Mode" at bounding box center [162, 485] width 21 height 12
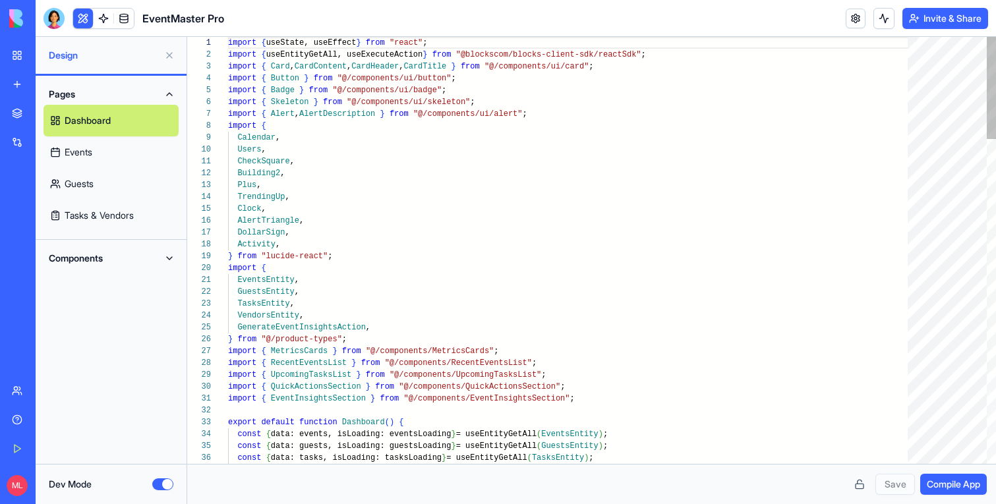
scroll to position [119, 0]
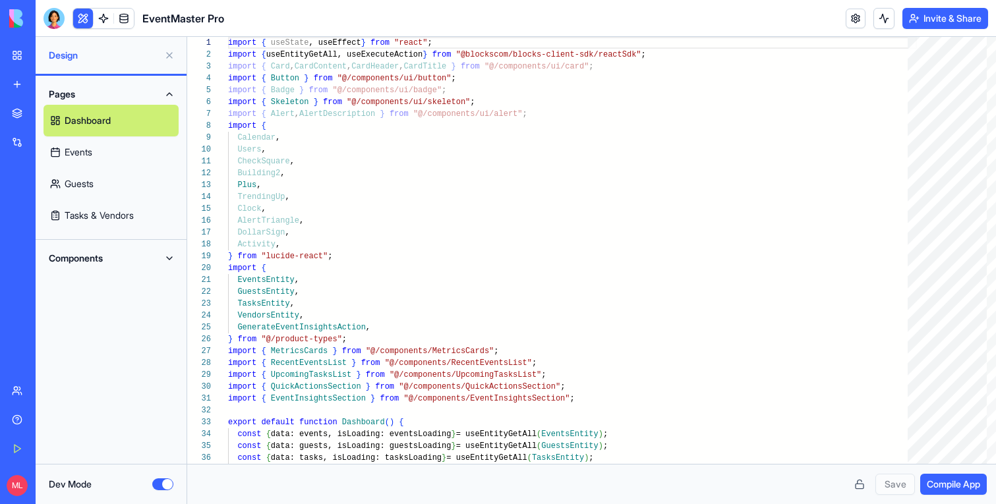
click at [134, 285] on div "Pages Dashboard Events Guests Tasks & Vendors Components" at bounding box center [111, 270] width 151 height 388
click at [115, 266] on button "Components" at bounding box center [111, 258] width 135 height 21
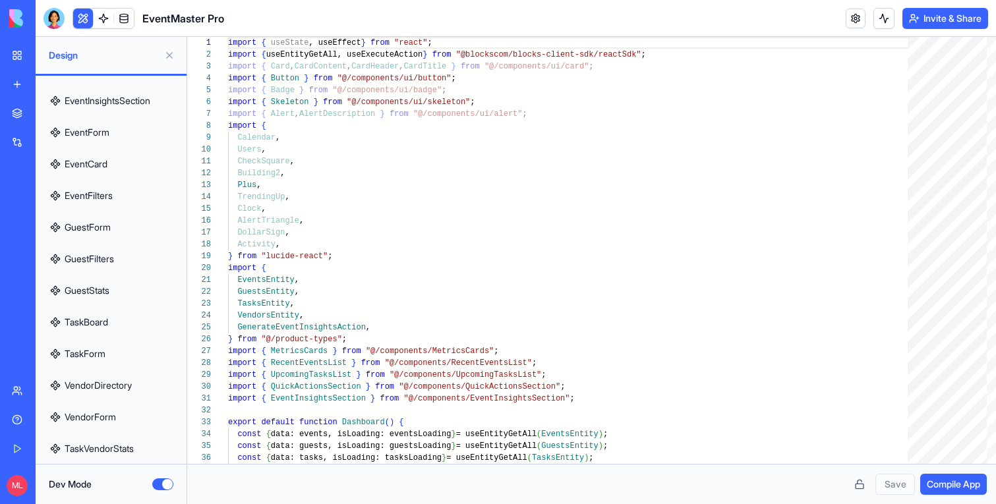
scroll to position [351, 0]
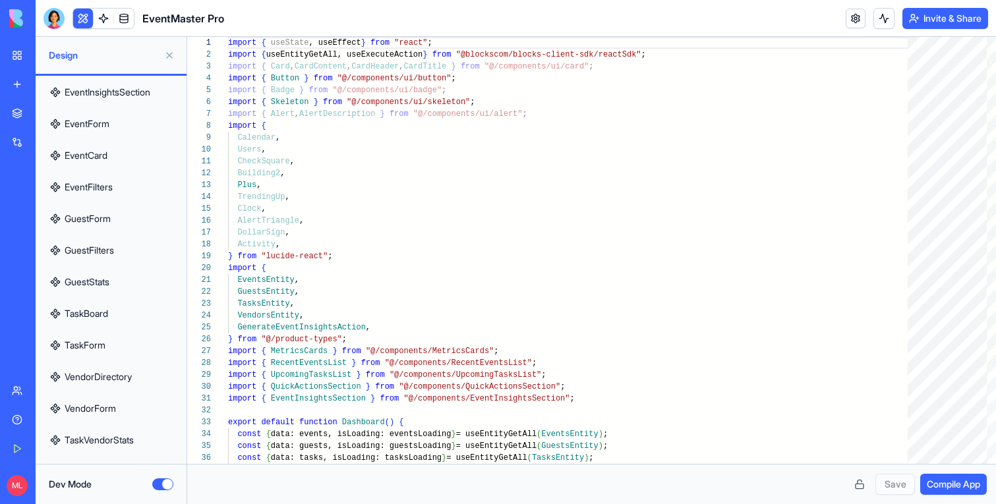
click at [163, 483] on button "Dev Mode" at bounding box center [162, 485] width 21 height 12
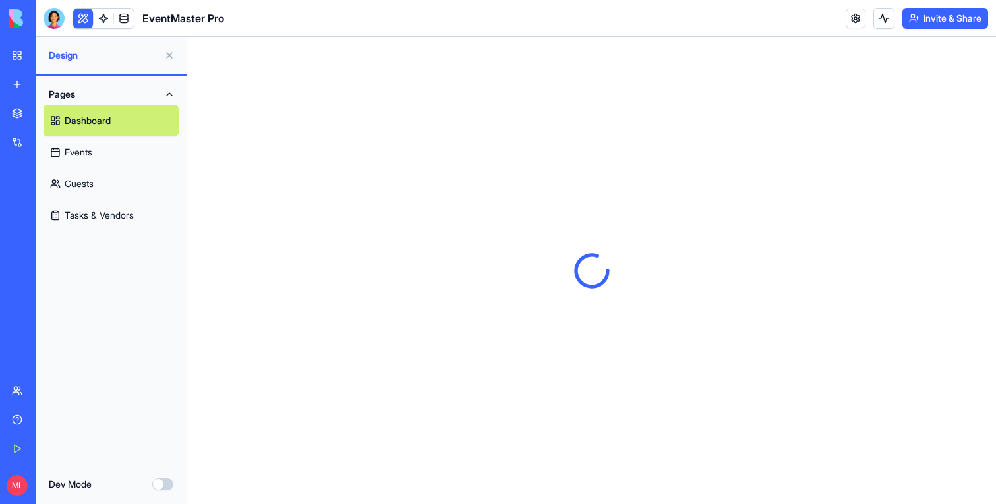
scroll to position [0, 0]
click at [163, 90] on button "Pages" at bounding box center [111, 94] width 135 height 21
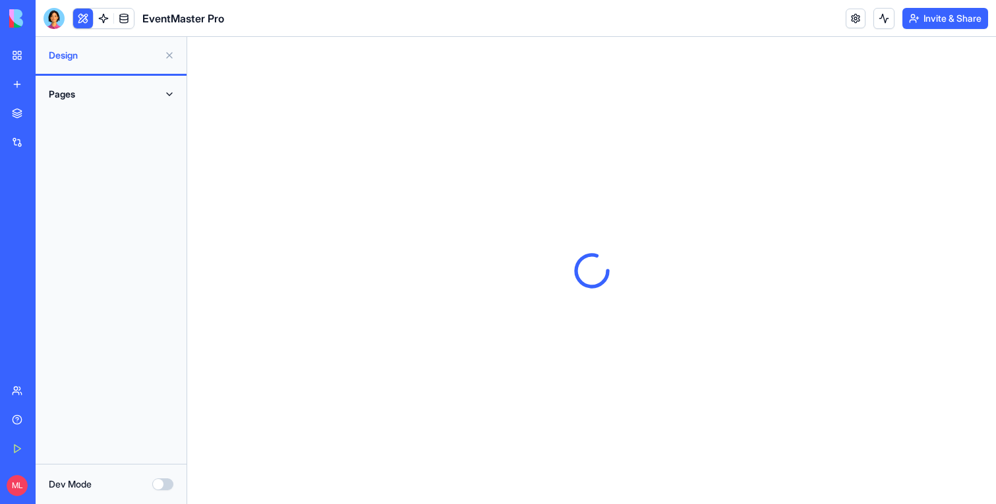
click at [163, 90] on button "Pages" at bounding box center [111, 94] width 135 height 21
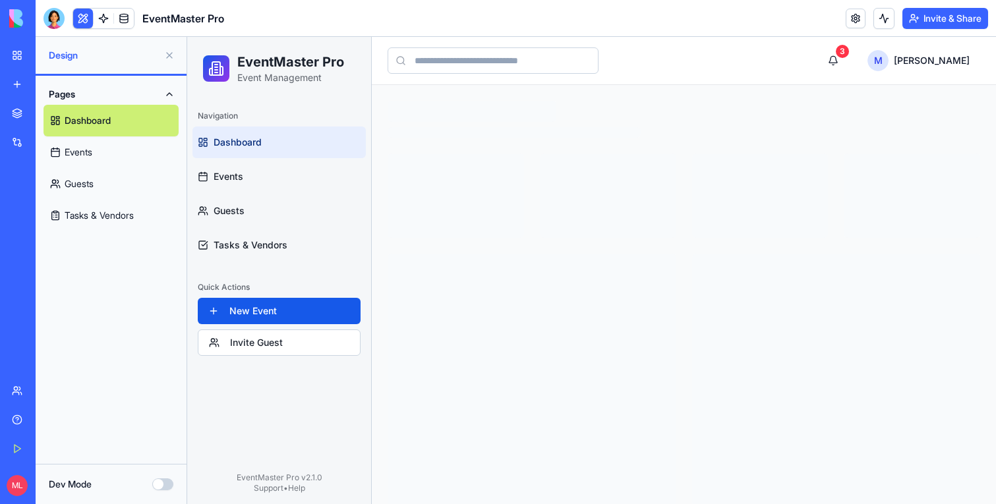
click at [110, 146] on link "Events" at bounding box center [111, 152] width 135 height 32
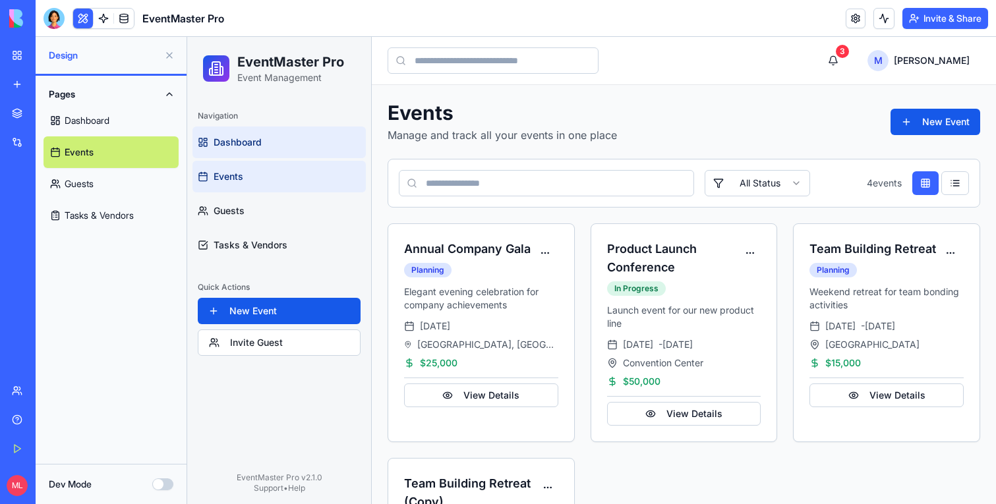
click at [247, 140] on span "Dashboard" at bounding box center [238, 142] width 48 height 13
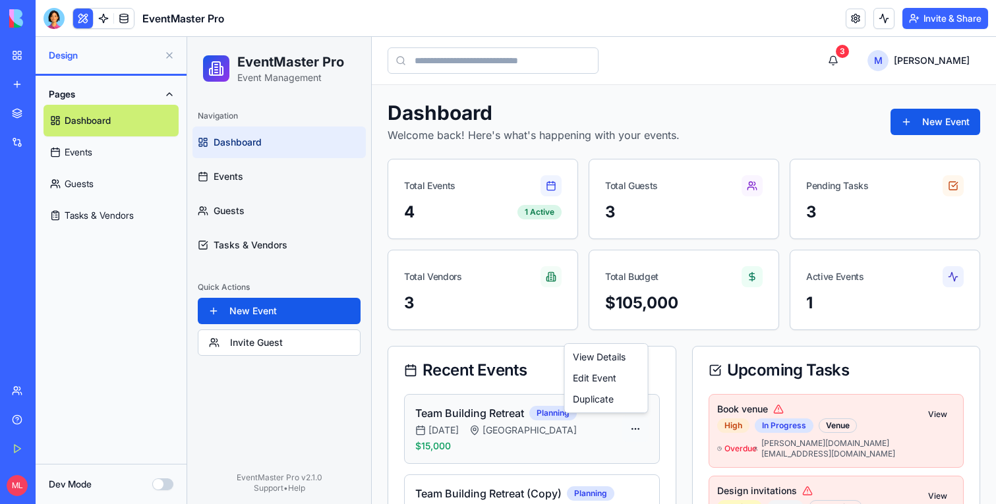
click at [608, 350] on div "View Details" at bounding box center [607, 357] width 78 height 21
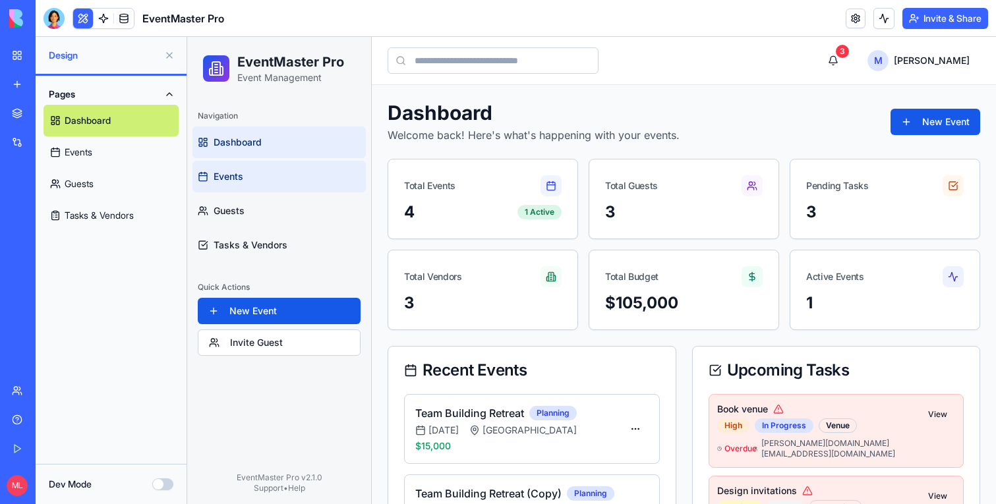
click at [240, 183] on span "Events" at bounding box center [229, 176] width 30 height 13
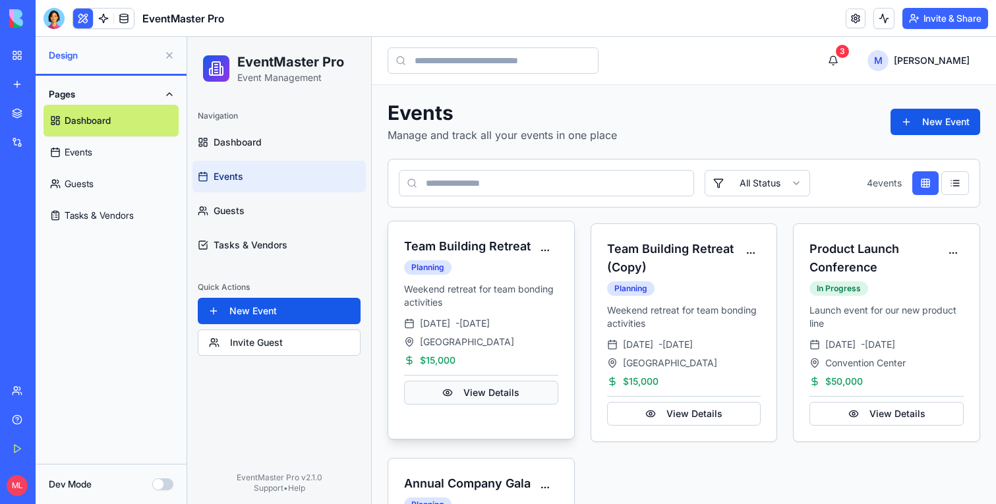
click at [501, 389] on button "View Details" at bounding box center [481, 393] width 154 height 24
click at [541, 256] on html "EventMaster Pro Event Management Navigation Dashboard Events Guests Tasks & Ven…" at bounding box center [591, 355] width 809 height 637
click at [504, 256] on html "EventMaster Pro Event Management Navigation Dashboard Events Guests Tasks & Ven…" at bounding box center [591, 355] width 809 height 637
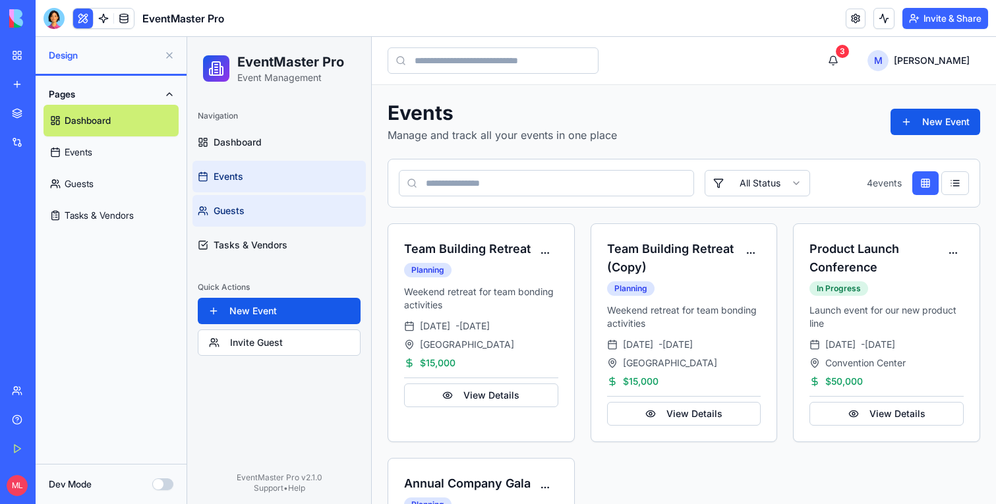
click at [243, 218] on link "Guests" at bounding box center [278, 211] width 173 height 32
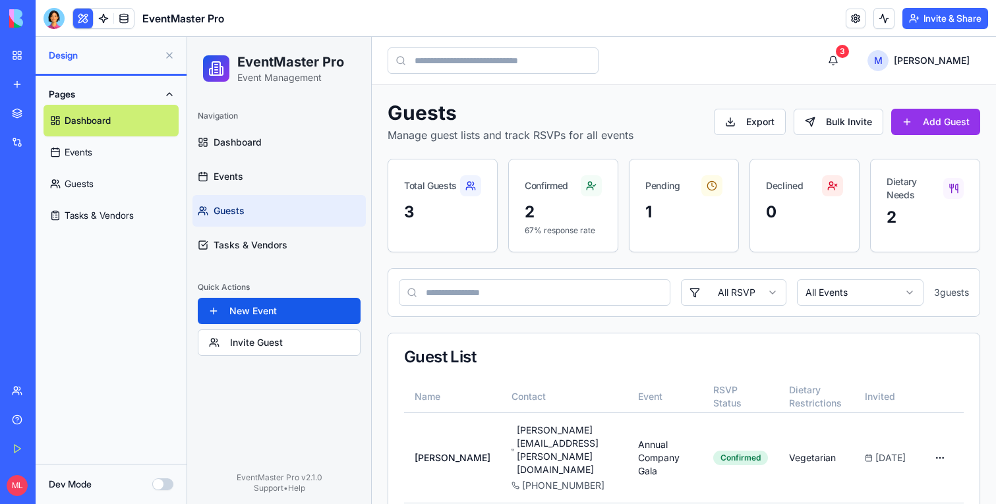
scroll to position [103, 0]
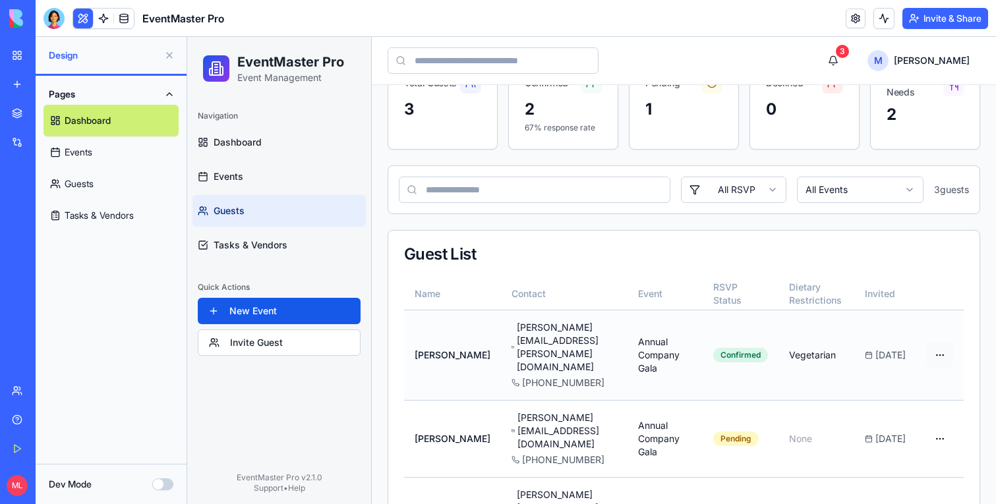
click at [945, 338] on html "EventMaster Pro Event Management Navigation Dashboard Events Guests Tasks & Ven…" at bounding box center [591, 267] width 809 height 666
click at [945, 336] on html "EventMaster Pro Event Management Navigation Dashboard Events Guests Tasks & Ven…" at bounding box center [591, 267] width 809 height 666
click at [937, 336] on html "EventMaster Pro Event Management Navigation Dashboard Events Guests Tasks & Ven…" at bounding box center [591, 267] width 809 height 666
click at [904, 361] on div "Edit" at bounding box center [901, 364] width 98 height 21
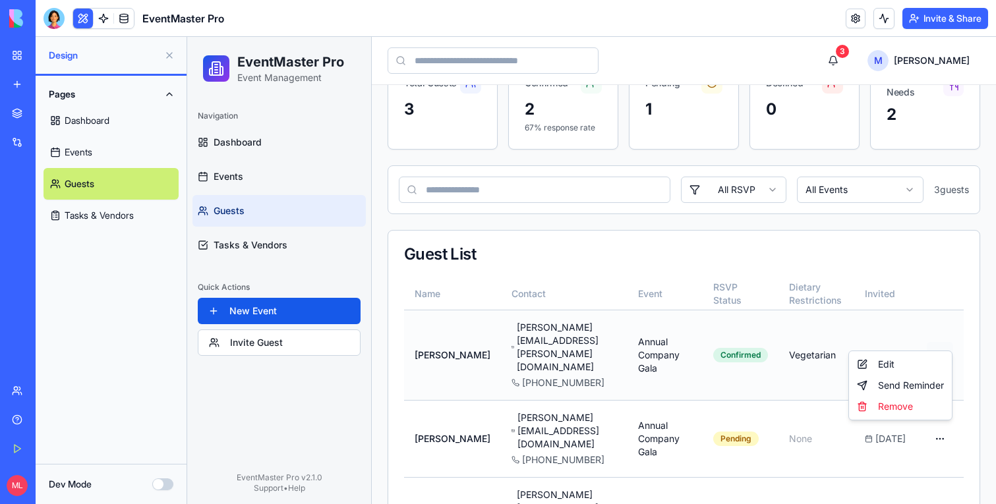
click at [943, 340] on html "EventMaster Pro Event Management Navigation Dashboard Events Guests Tasks & Ven…" at bounding box center [591, 267] width 809 height 666
click at [935, 316] on html "EventMaster Pro Event Management Navigation Dashboard Events Guests Tasks & Ven…" at bounding box center [591, 267] width 809 height 666
click at [292, 270] on div "Navigation Dashboard Events Guests Tasks & Vendors Quick Actions New Event Invi…" at bounding box center [279, 281] width 184 height 362
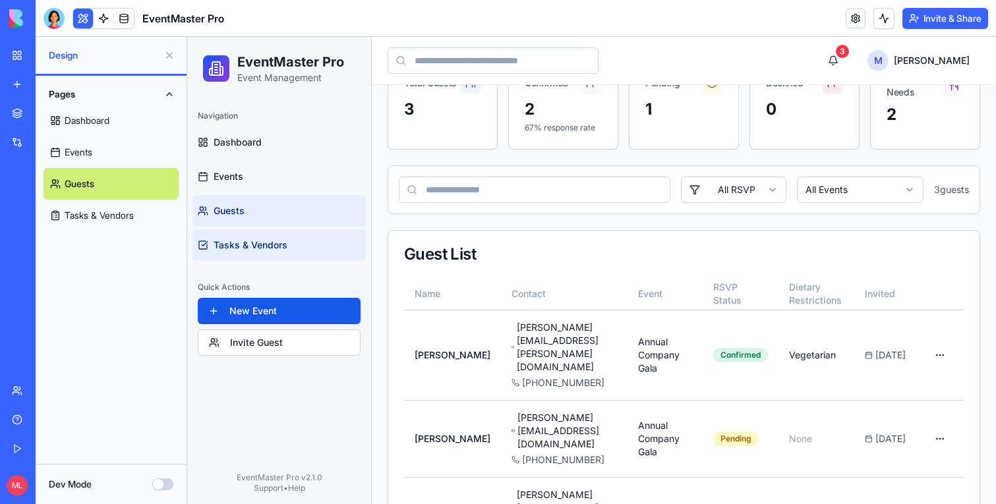
click at [287, 257] on link "Tasks & Vendors" at bounding box center [278, 245] width 173 height 32
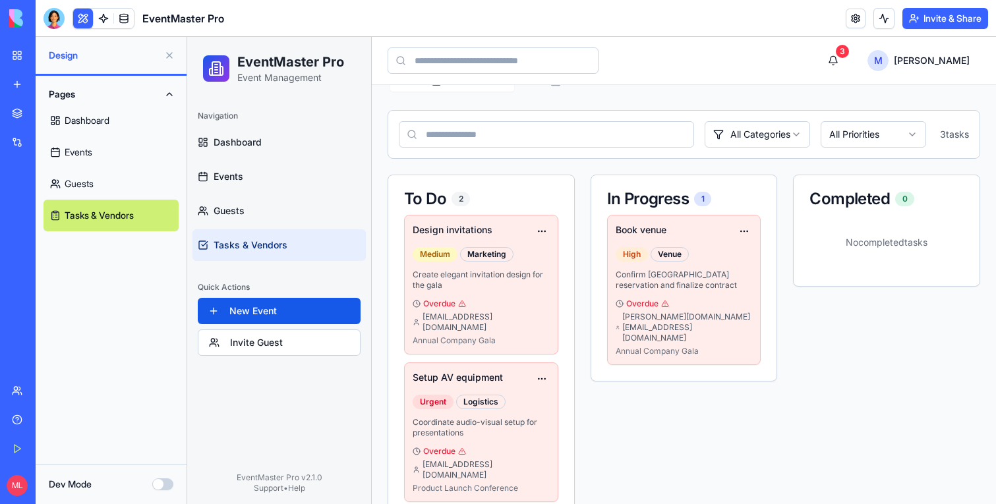
scroll to position [314, 0]
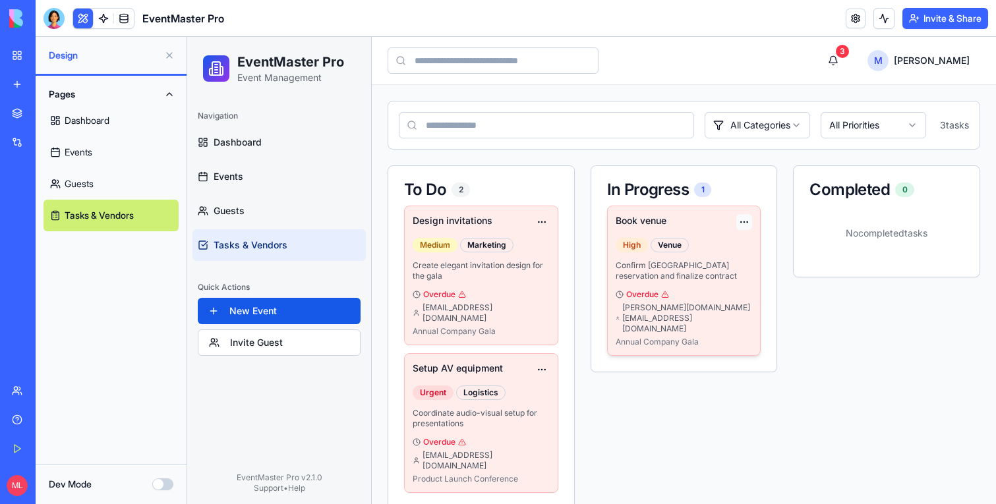
click at [752, 221] on html "EventMaster Pro Event Management Navigation Dashboard Events Guests Tasks & Ven…" at bounding box center [591, 124] width 809 height 802
click at [736, 243] on div "Edit" at bounding box center [711, 246] width 78 height 21
click at [266, 153] on link "Dashboard" at bounding box center [278, 143] width 173 height 32
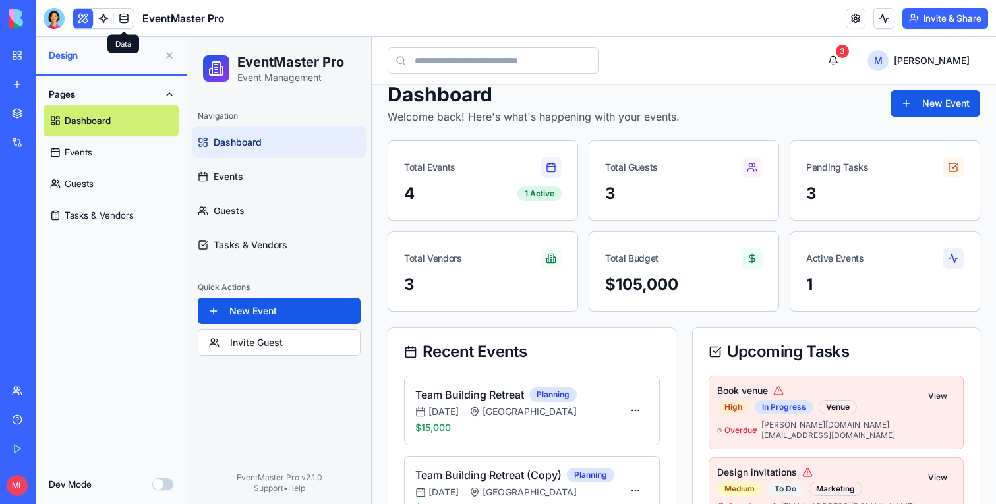
scroll to position [314, 0]
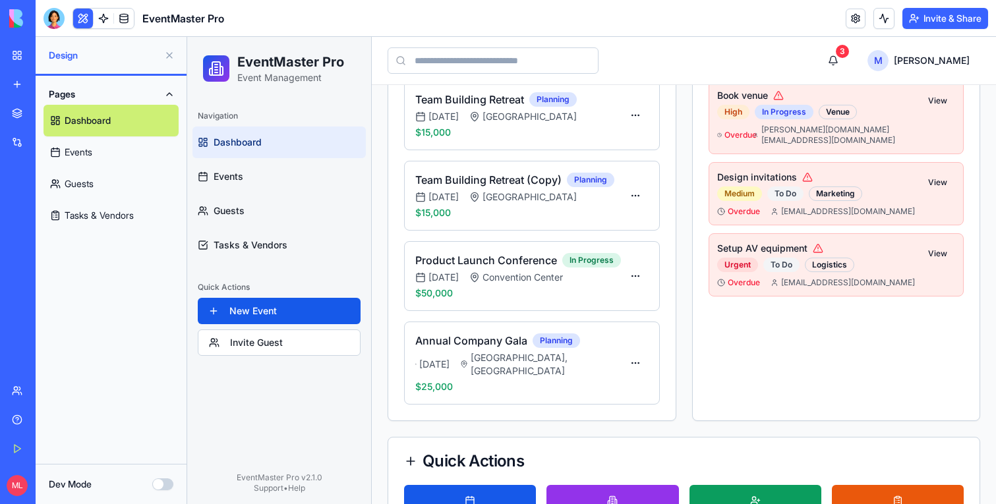
click at [171, 55] on button at bounding box center [169, 55] width 21 height 21
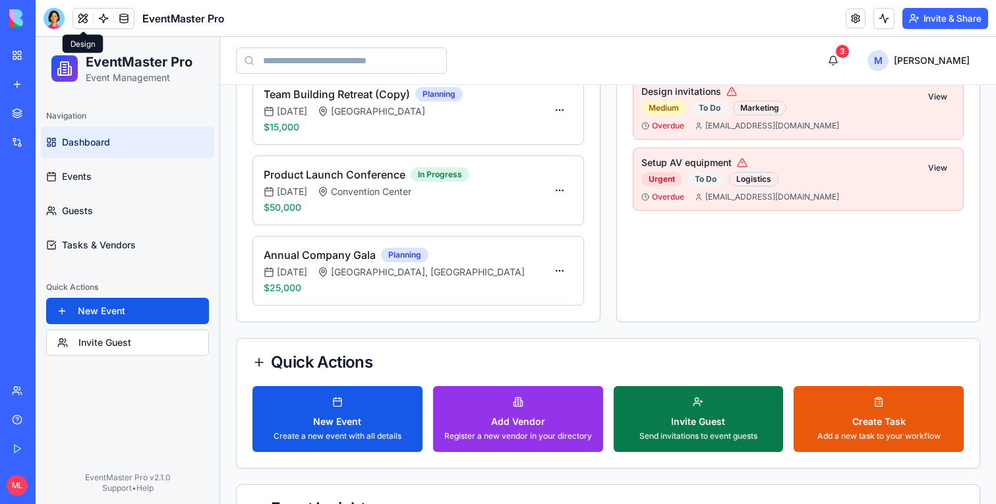
click at [681, 425] on div "Invite Guest" at bounding box center [698, 421] width 118 height 13
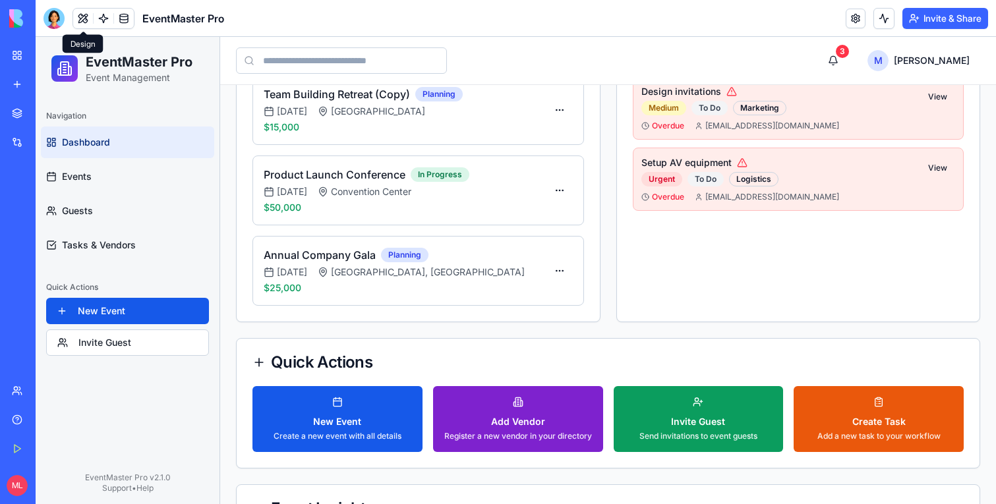
click at [579, 423] on div "Add Vendor" at bounding box center [518, 421] width 148 height 13
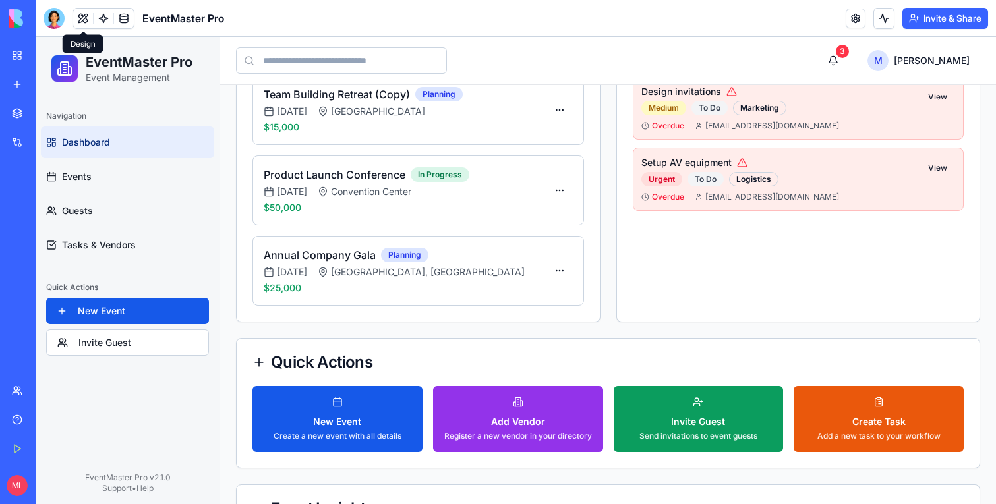
scroll to position [0, 0]
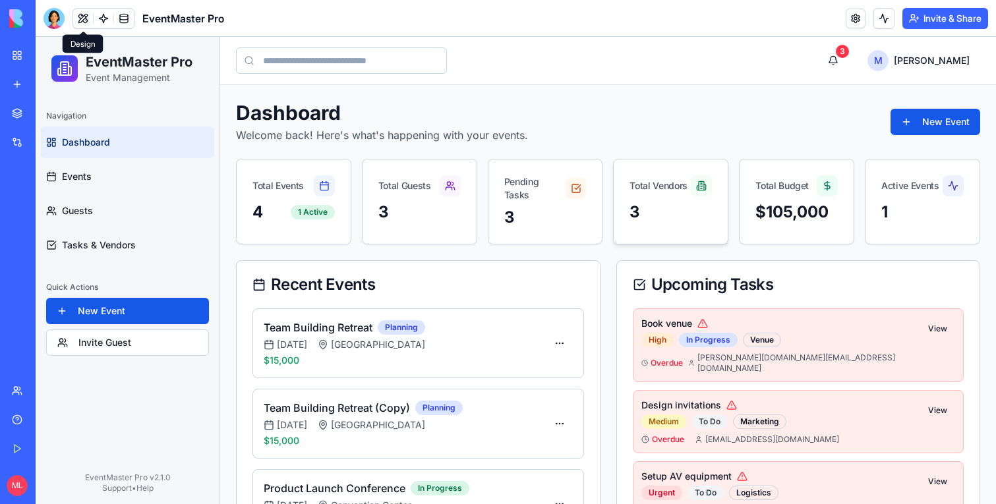
click at [703, 186] on icon at bounding box center [701, 186] width 11 height 11
click at [697, 186] on icon at bounding box center [698, 188] width 2 height 5
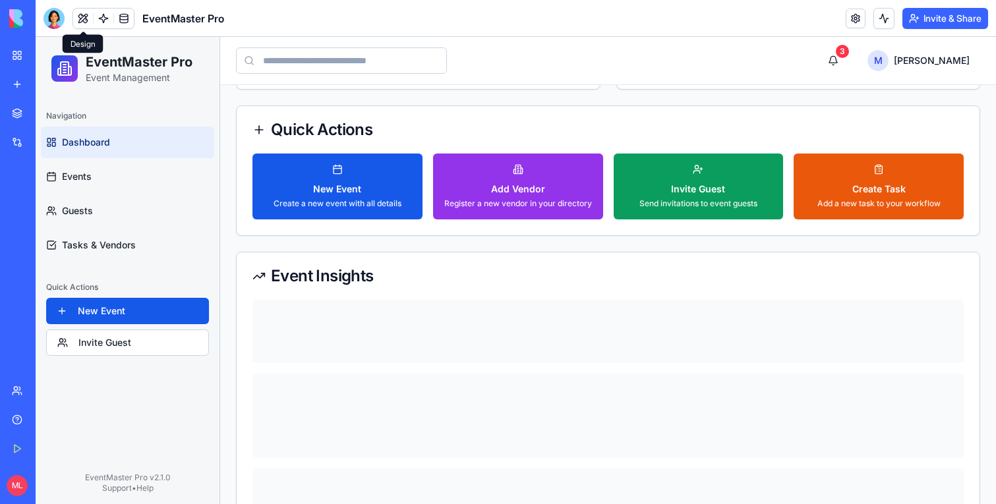
scroll to position [568, 0]
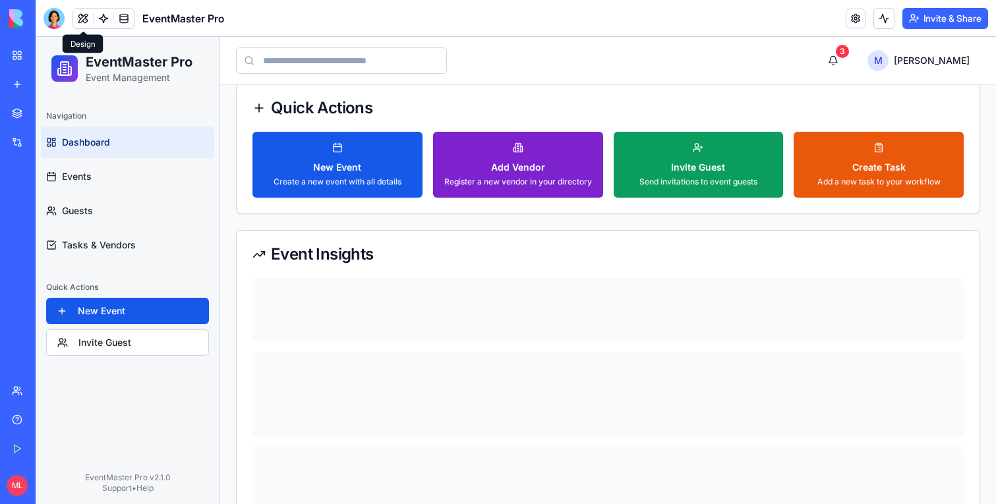
click at [448, 163] on div "Add Vendor" at bounding box center [518, 167] width 148 height 13
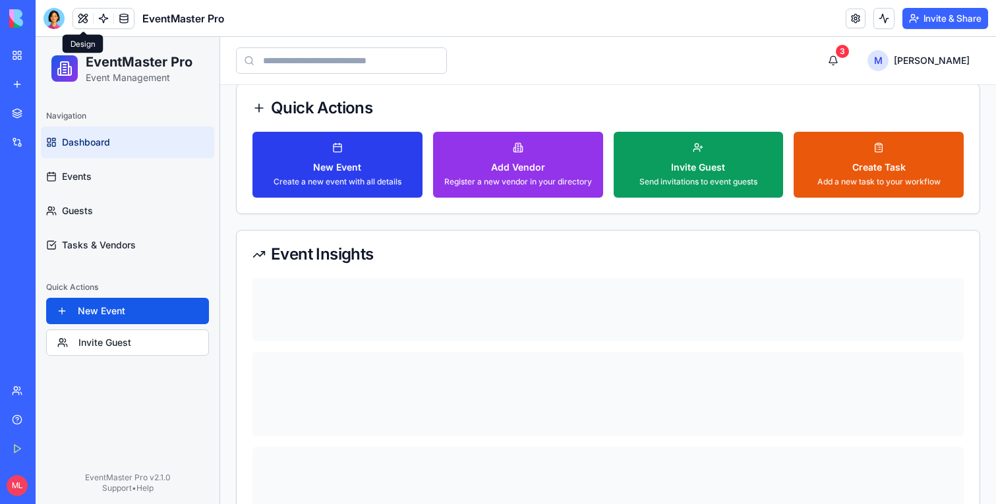
click at [371, 160] on button "New Event Create a new event with all details" at bounding box center [337, 165] width 170 height 66
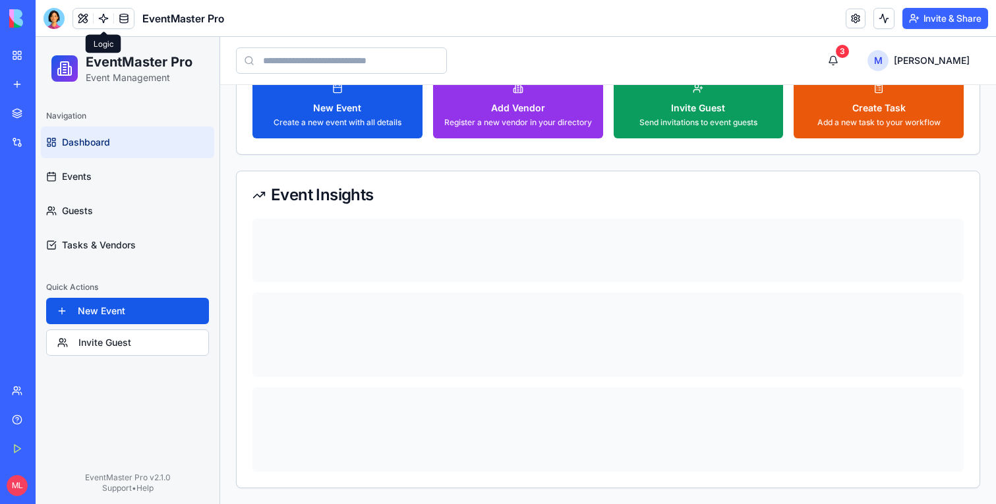
click at [101, 17] on link at bounding box center [104, 19] width 20 height 20
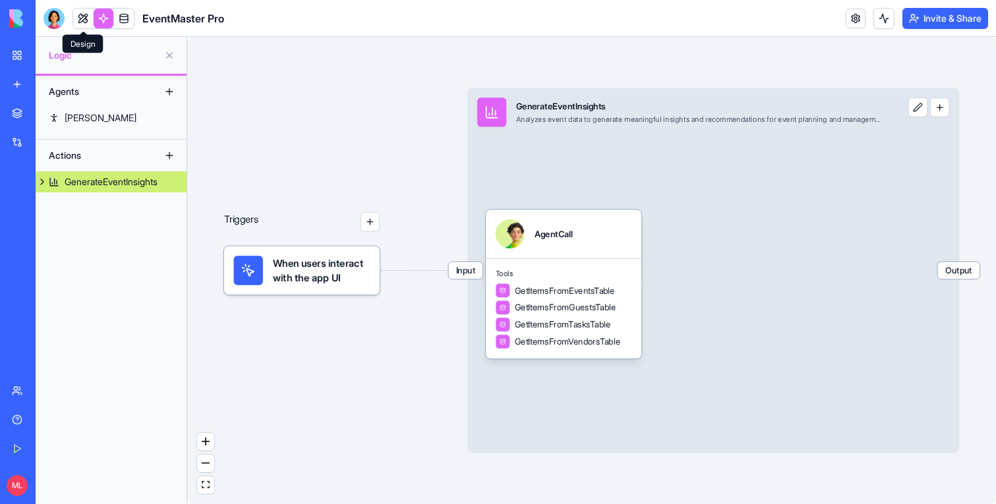
click at [82, 16] on link at bounding box center [83, 19] width 20 height 20
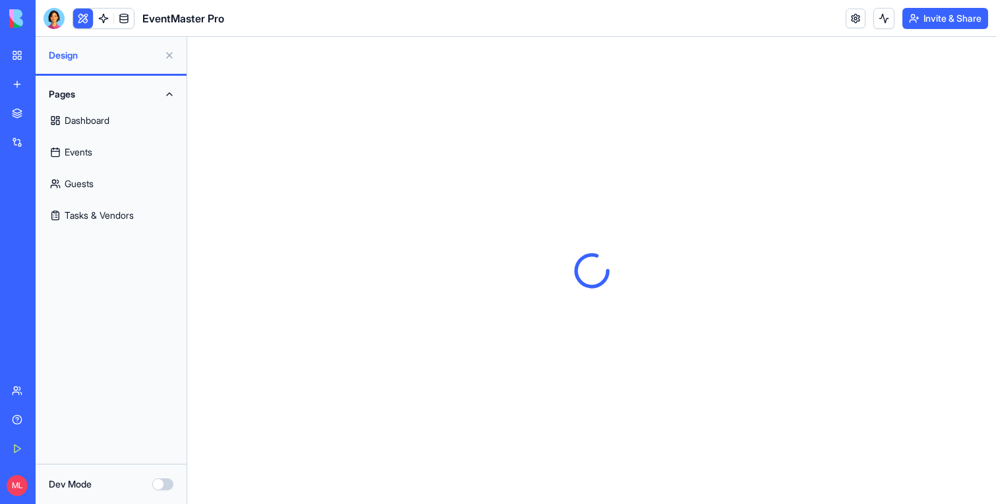
click at [82, 16] on button at bounding box center [83, 19] width 20 height 20
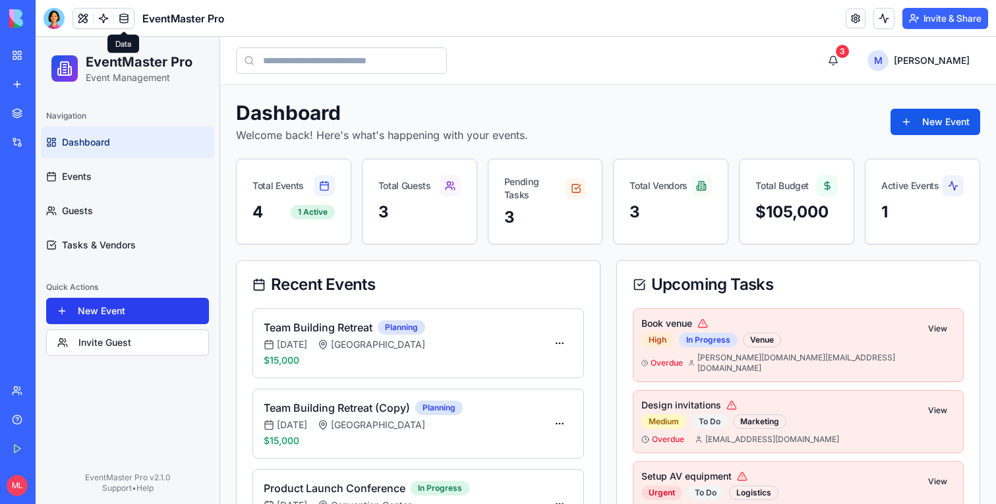
click at [158, 306] on button "New Event" at bounding box center [127, 311] width 163 height 26
click at [148, 332] on button "Invite Guest" at bounding box center [127, 343] width 163 height 26
click at [148, 352] on button "Invite Guest" at bounding box center [127, 343] width 163 height 26
click at [148, 304] on button "New Event" at bounding box center [127, 311] width 163 height 26
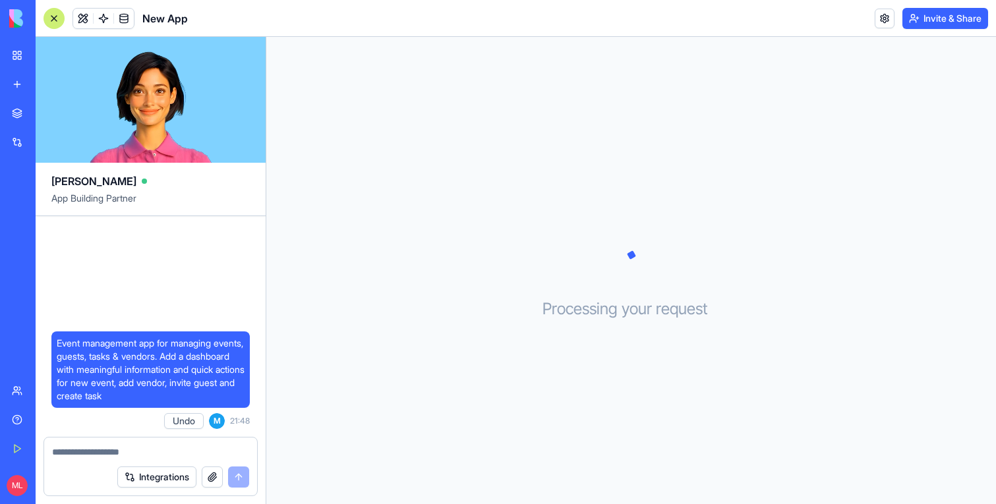
click at [26, 79] on link "New app" at bounding box center [30, 84] width 53 height 26
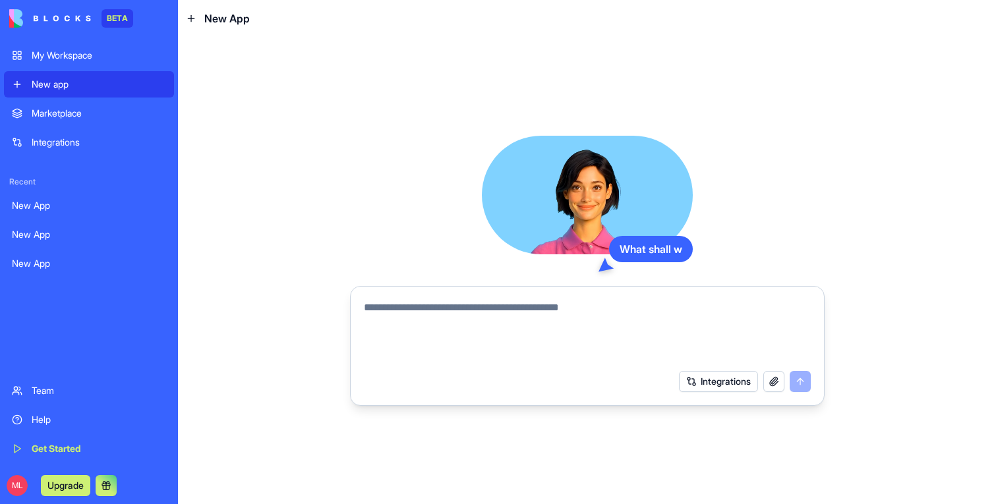
click at [365, 343] on textarea at bounding box center [587, 331] width 447 height 63
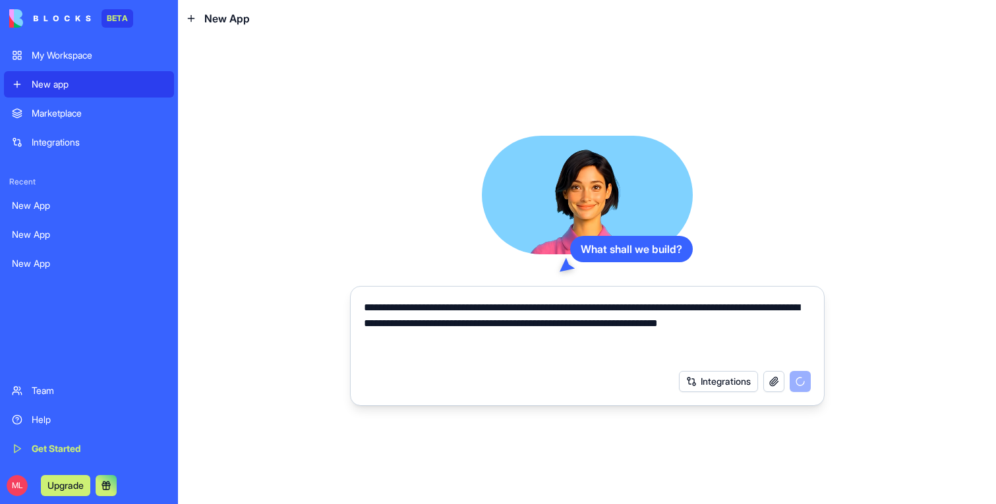
type textarea "**********"
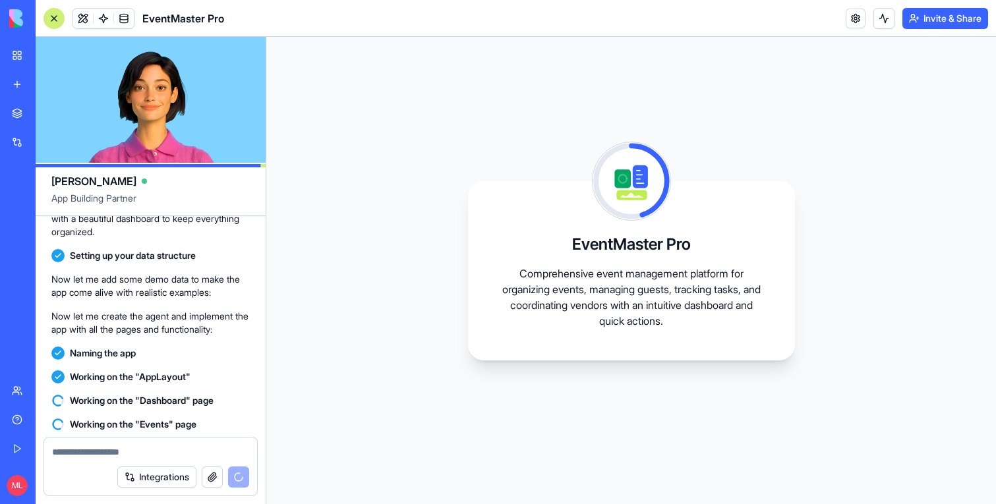
scroll to position [330, 0]
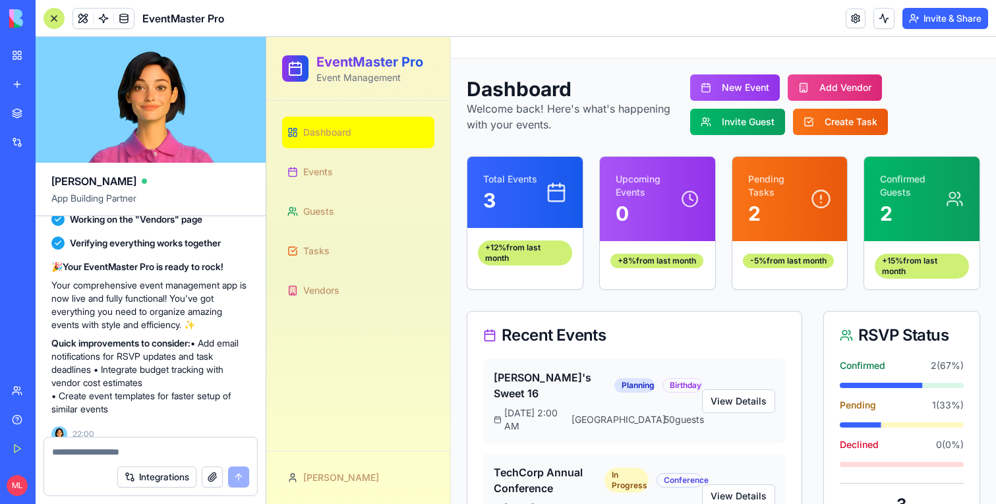
click at [47, 19] on div at bounding box center [54, 18] width 21 height 21
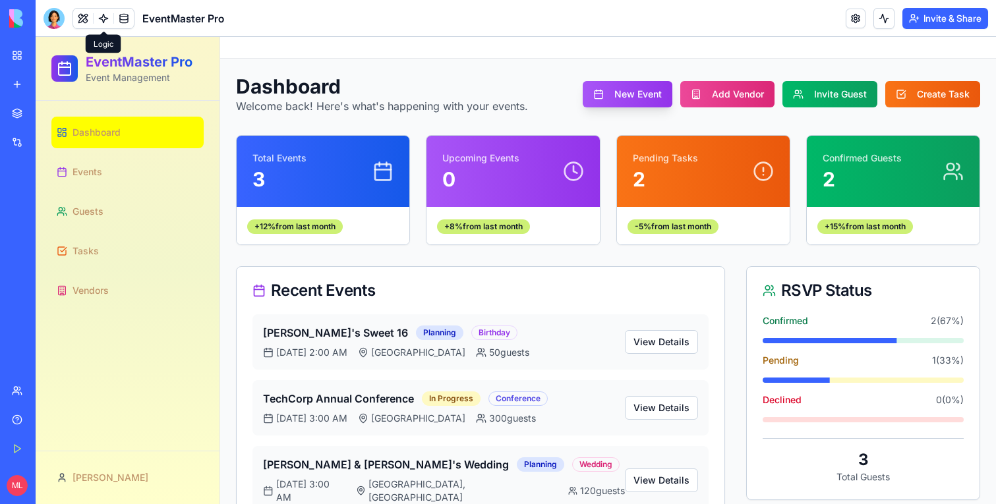
click at [645, 93] on button "New Event" at bounding box center [628, 94] width 90 height 26
click at [715, 94] on button "Add Vendor" at bounding box center [727, 94] width 94 height 26
click at [852, 90] on button "Invite Guest" at bounding box center [829, 94] width 95 height 26
click at [949, 90] on button "Create Task" at bounding box center [932, 94] width 95 height 26
click at [844, 90] on button "Invite Guest" at bounding box center [829, 94] width 95 height 26
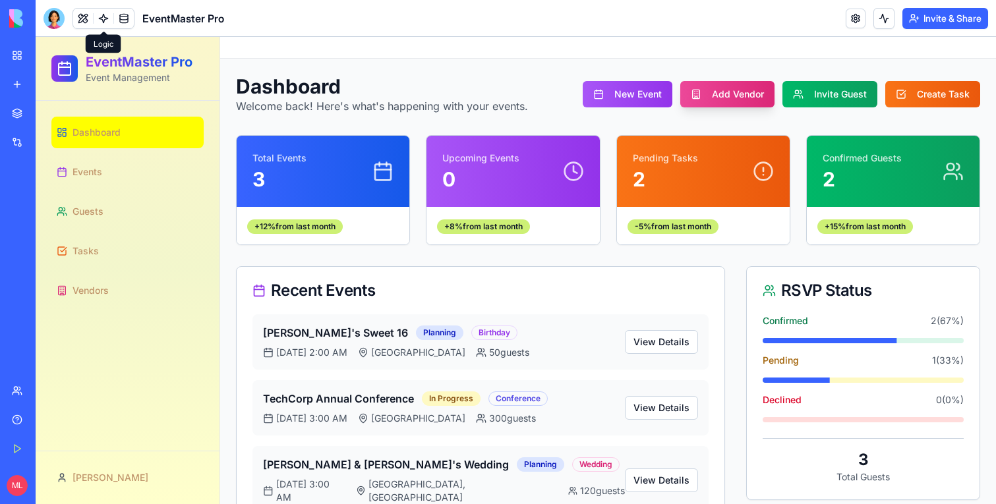
click at [732, 90] on button "Add Vendor" at bounding box center [727, 94] width 94 height 26
click at [642, 90] on button "New Event" at bounding box center [628, 94] width 90 height 26
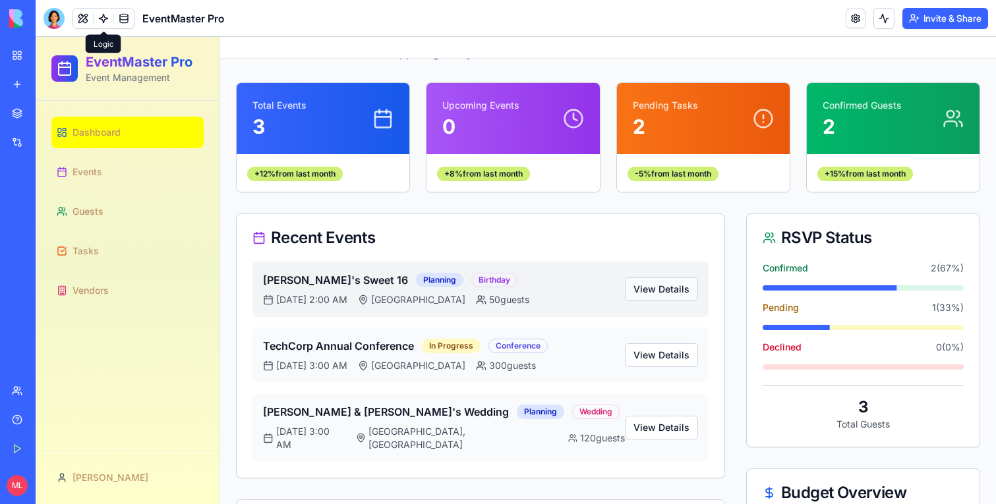
click at [653, 295] on button "View Details" at bounding box center [661, 290] width 73 height 24
click at [665, 347] on button "View Details" at bounding box center [661, 355] width 73 height 24
click at [665, 416] on button "View Details" at bounding box center [661, 428] width 73 height 24
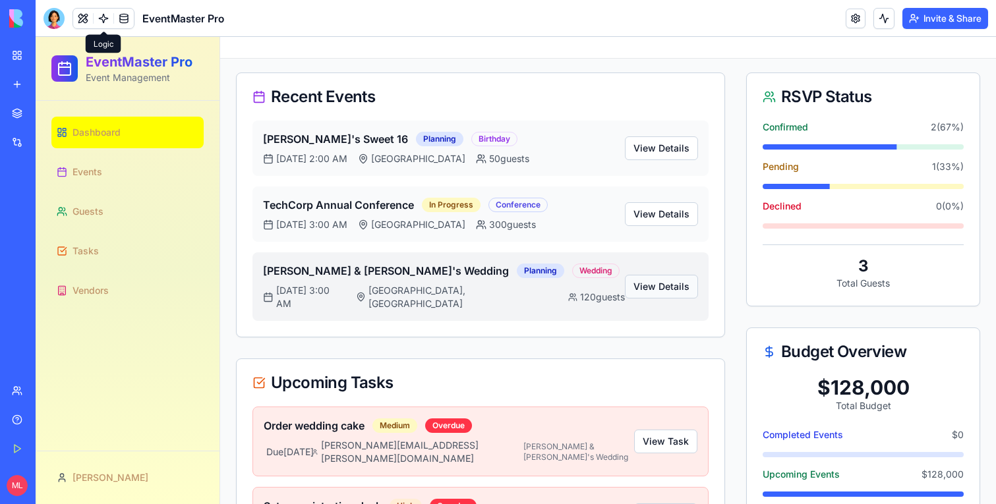
scroll to position [228, 0]
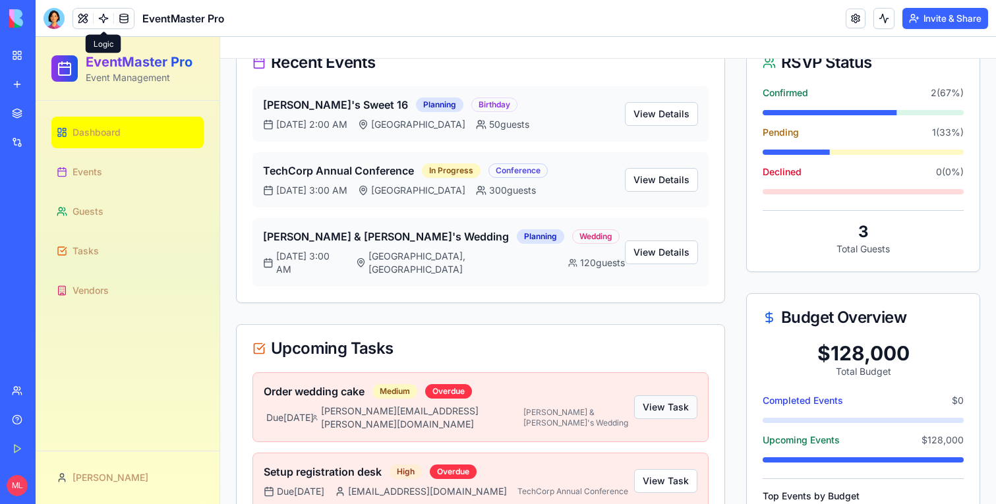
click at [670, 396] on button "View Task" at bounding box center [665, 408] width 63 height 24
click at [675, 469] on button "View Task" at bounding box center [665, 481] width 63 height 24
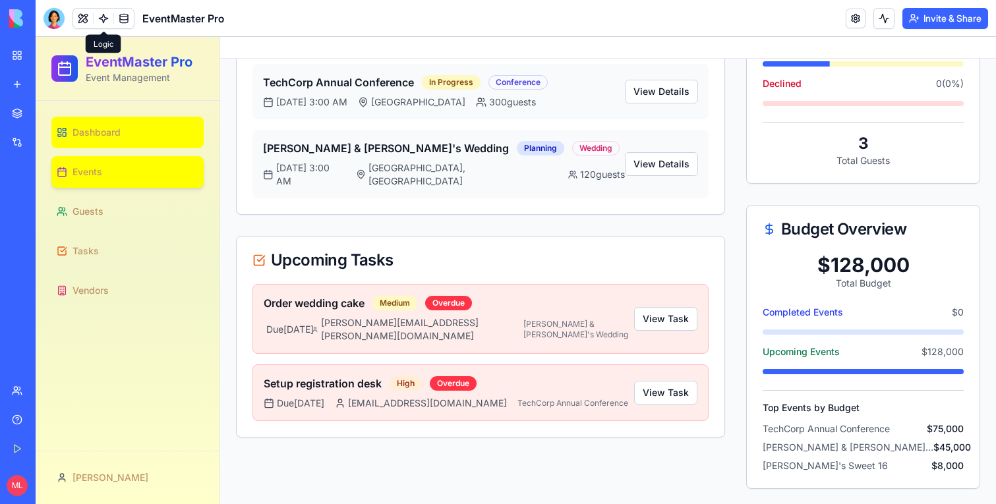
click at [100, 169] on span "Events" at bounding box center [88, 171] width 30 height 13
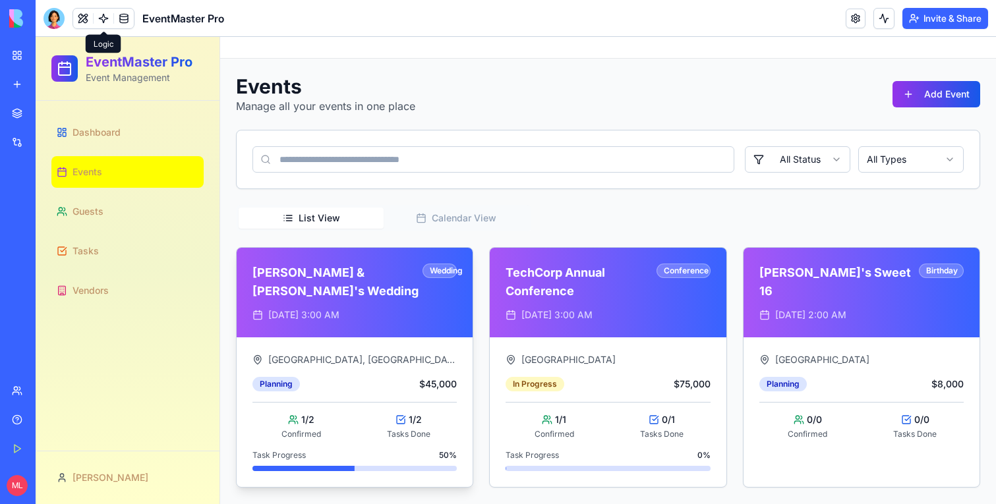
click at [401, 413] on div "1 / 2" at bounding box center [408, 419] width 97 height 13
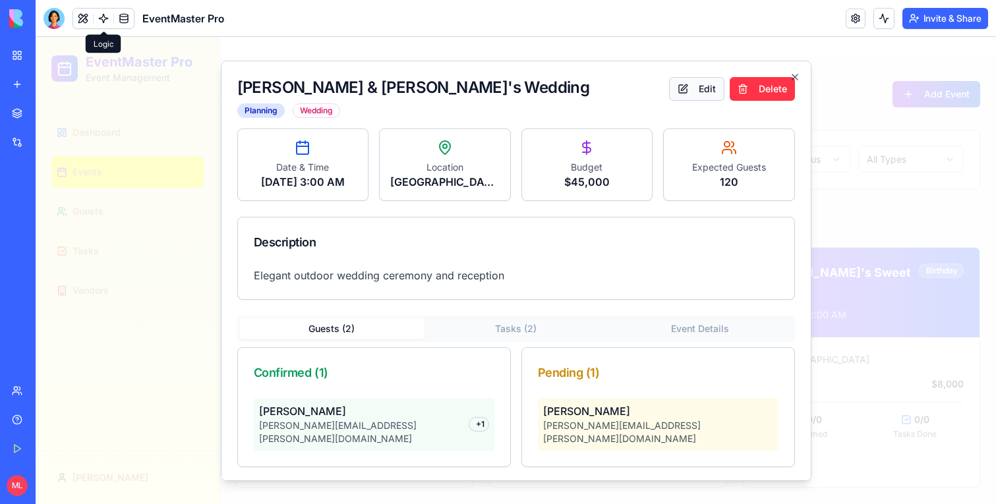
click at [695, 90] on button "Edit" at bounding box center [696, 88] width 55 height 24
click at [692, 90] on button "Edit" at bounding box center [696, 88] width 55 height 24
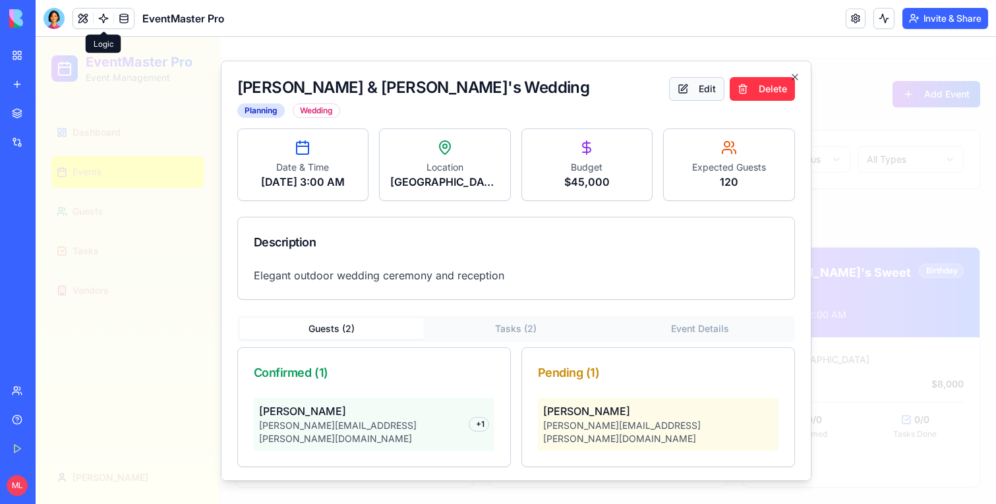
click at [692, 90] on button "Edit" at bounding box center [696, 88] width 55 height 24
click at [796, 74] on icon "button" at bounding box center [795, 76] width 11 height 11
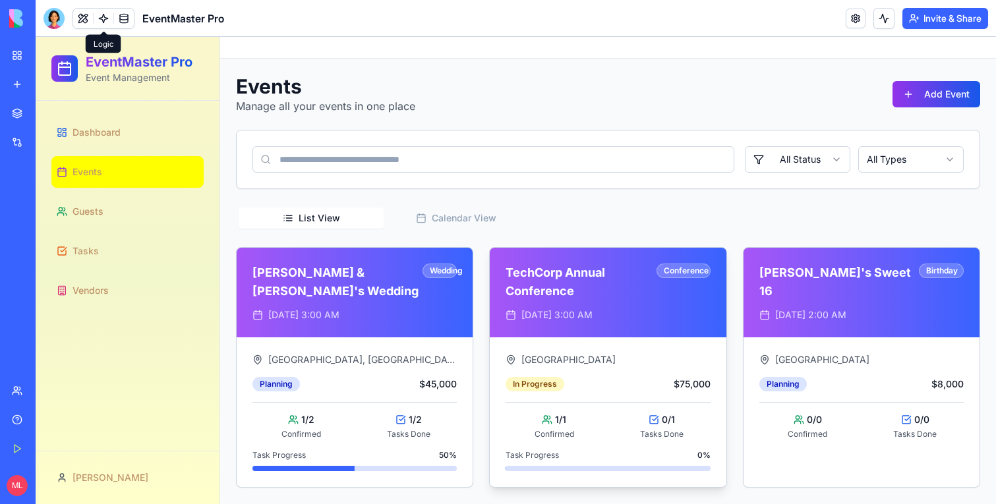
click at [661, 312] on div "Apr 20, 2025 at 3:00 AM" at bounding box center [608, 315] width 204 height 13
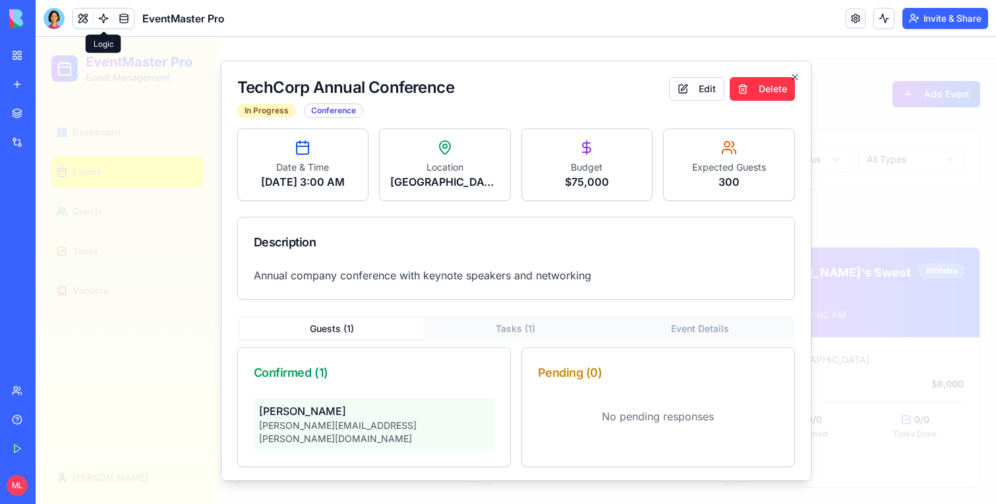
click at [695, 100] on div "TechCorp Annual Conference In Progress Conference Edit Delete" at bounding box center [516, 96] width 558 height 41
click at [695, 95] on button "Edit" at bounding box center [696, 88] width 55 height 24
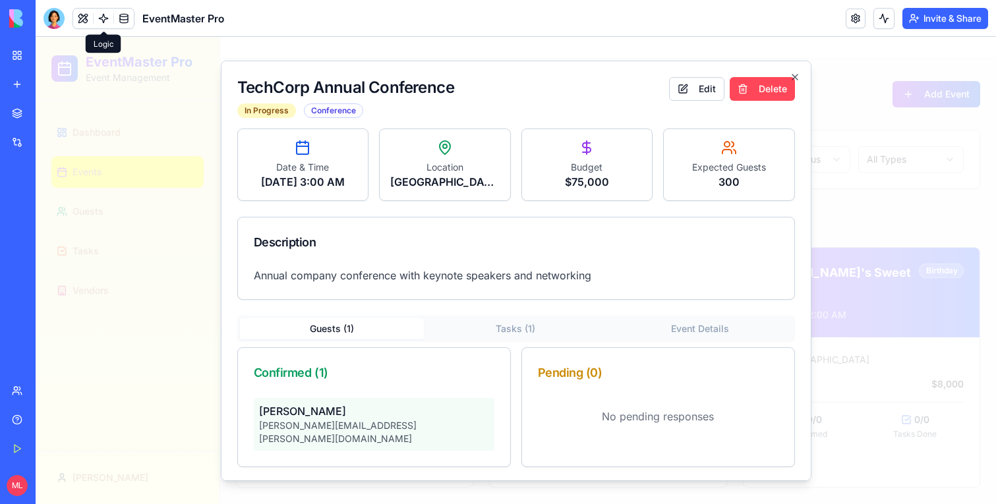
click at [776, 99] on button "Delete" at bounding box center [762, 88] width 65 height 24
click at [786, 74] on div "TechCorp Annual Conference In Progress Conference Edit Delete Date & Time Apr 2…" at bounding box center [516, 270] width 591 height 421
click at [795, 74] on icon "button" at bounding box center [795, 76] width 11 height 11
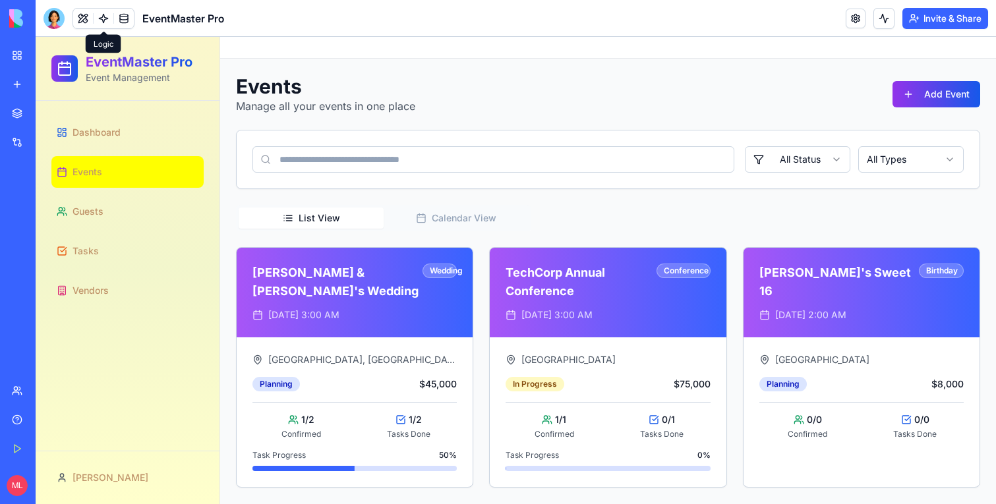
click at [935, 116] on div "Events Manage all your events in one place Add Event All Status All Types List …" at bounding box center [608, 280] width 744 height 413
click at [935, 98] on button "Add Event" at bounding box center [937, 94] width 88 height 26
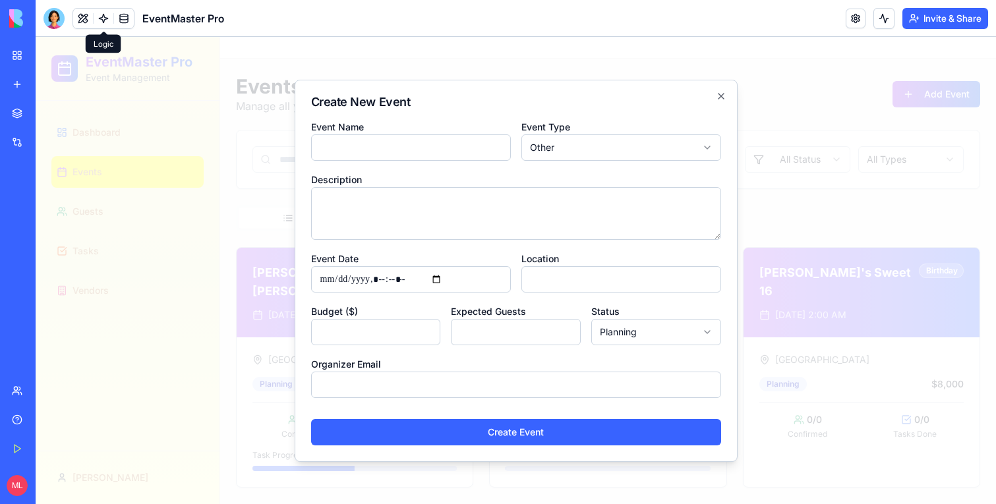
click at [801, 185] on div at bounding box center [516, 270] width 960 height 467
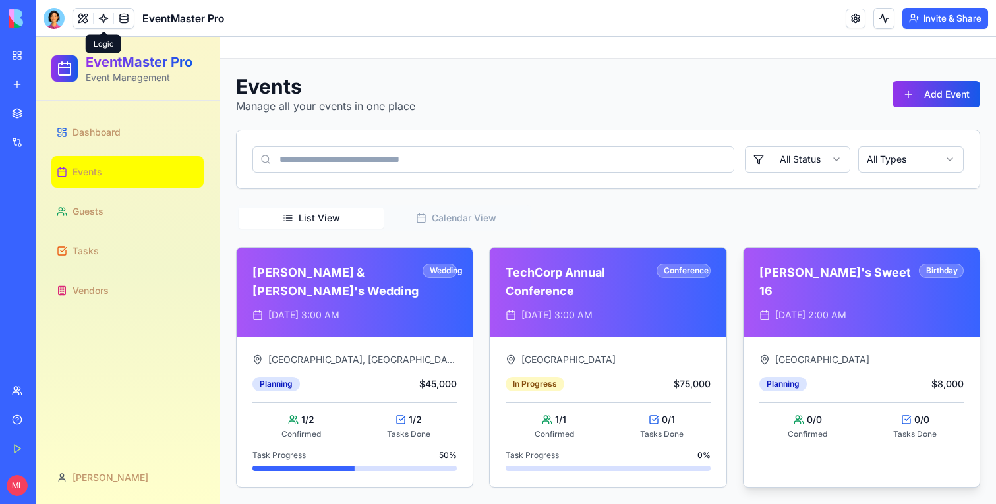
click at [847, 349] on div "Community Center Hall Planning $8,000 0 / 0 Confirmed 0 / 0 Tasks Done" at bounding box center [862, 397] width 236 height 118
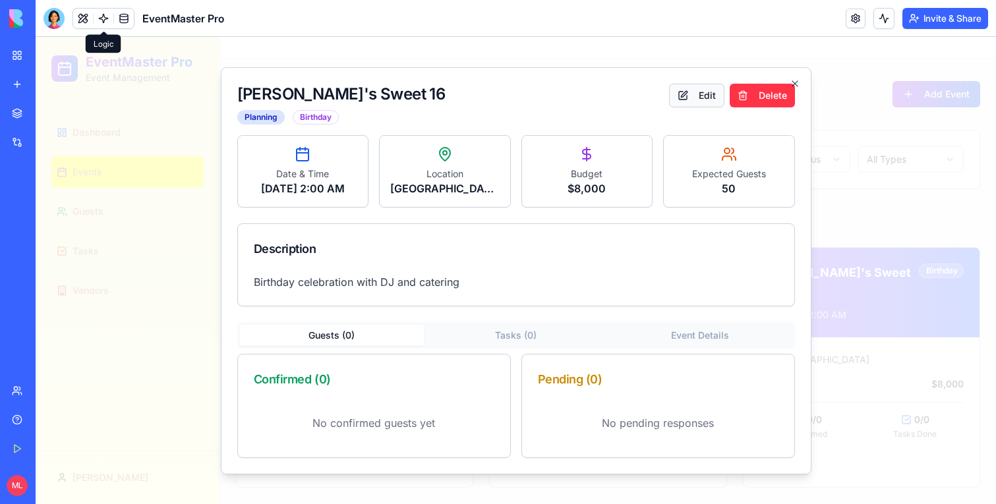
click at [695, 84] on button "Edit" at bounding box center [696, 96] width 55 height 24
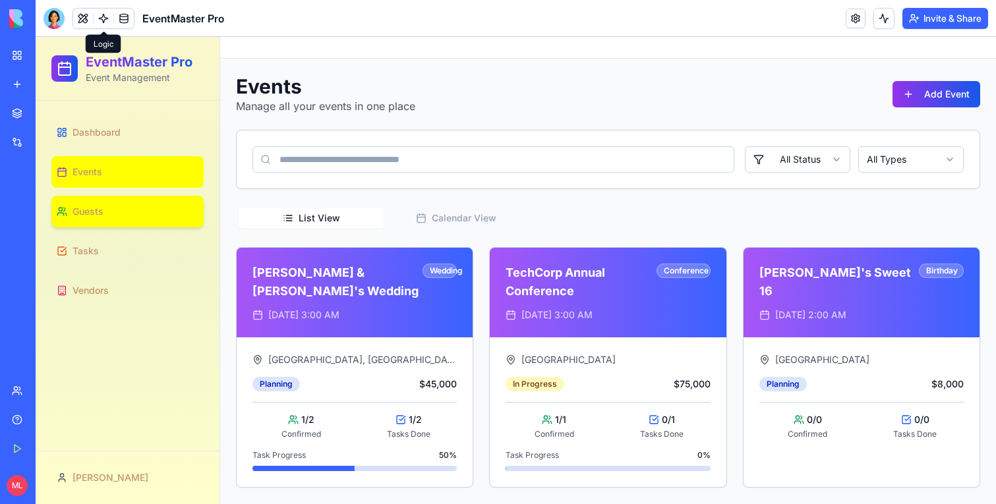
click at [74, 218] on link "Guests" at bounding box center [127, 212] width 152 height 32
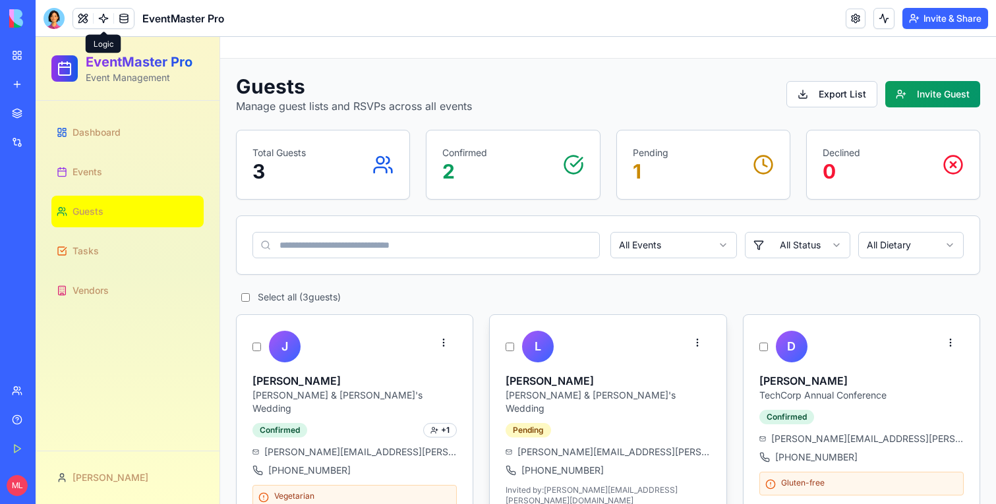
click at [547, 336] on div "L" at bounding box center [538, 347] width 32 height 32
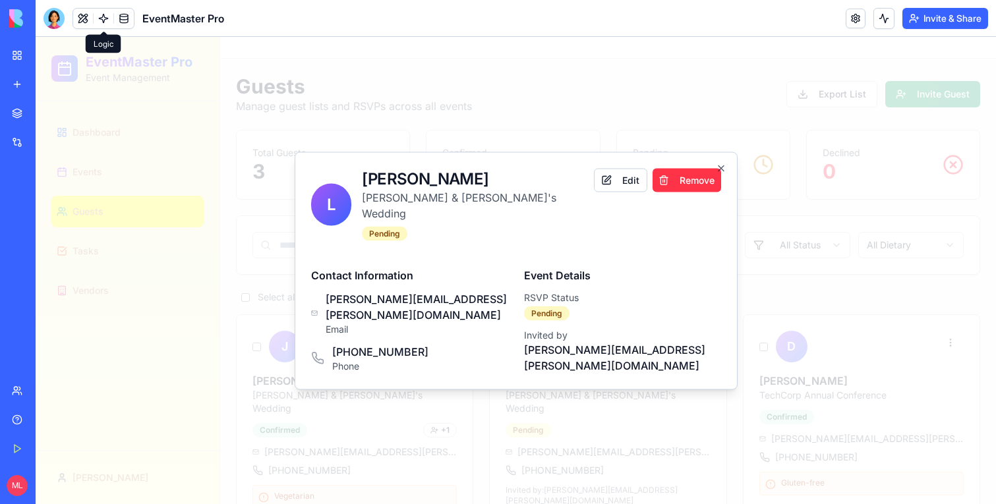
click at [612, 210] on div "L Lisa Brown Sarah & Mike's Wedding Pending Edit Remove" at bounding box center [516, 204] width 410 height 73
click at [612, 192] on button "Edit" at bounding box center [620, 180] width 53 height 24
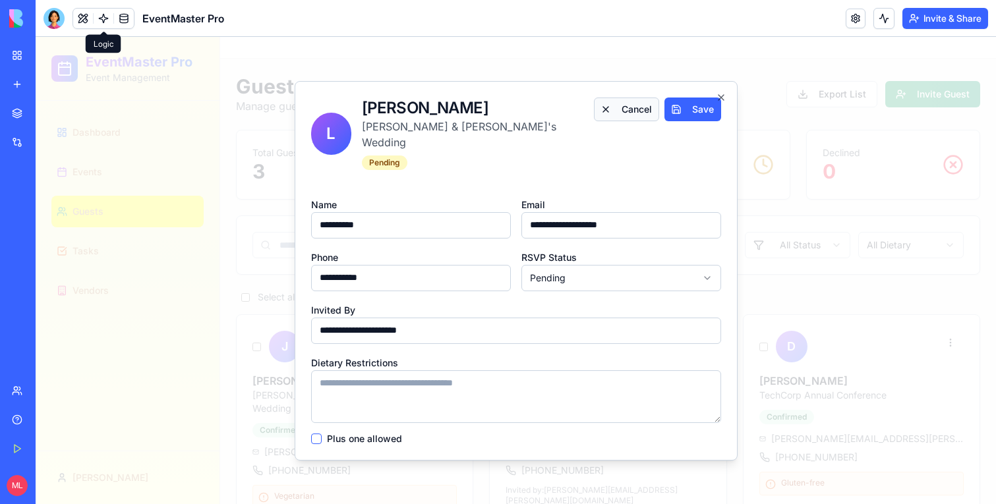
click at [626, 121] on button "Cancel" at bounding box center [627, 110] width 66 height 24
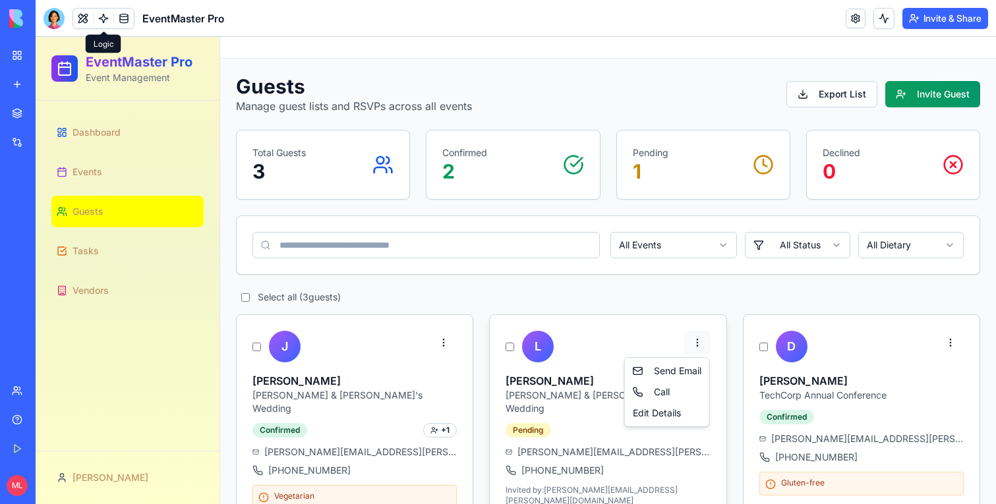
click at [700, 341] on html "EventMaster Pro Event Management Dashboard Events Guests Tasks Vendors Michal G…" at bounding box center [516, 303] width 960 height 533
drag, startPoint x: 672, startPoint y: 372, endPoint x: 736, endPoint y: 401, distance: 70.8
click at [736, 401] on html "EventMaster Pro Event Management Dashboard Events Guests Tasks Vendors Michal G…" at bounding box center [516, 303] width 960 height 533
click at [690, 415] on div "Edit Details" at bounding box center [667, 413] width 79 height 21
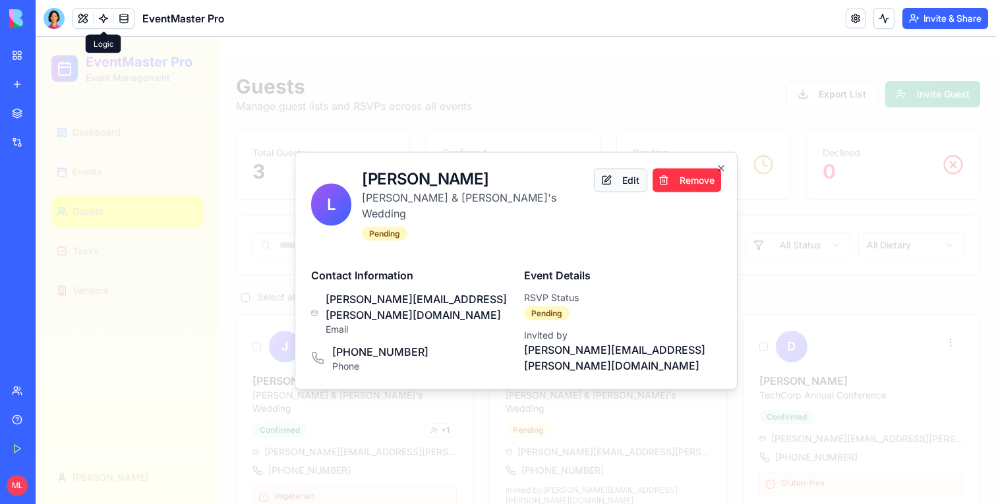
click at [610, 192] on button "Edit" at bounding box center [620, 180] width 53 height 24
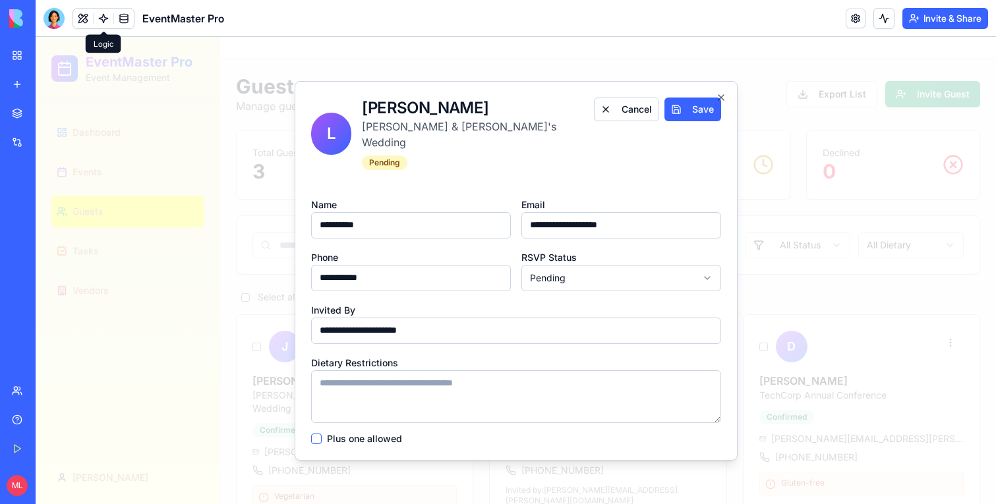
click at [425, 277] on input "**********" at bounding box center [411, 278] width 200 height 26
click at [617, 112] on button "Cancel" at bounding box center [627, 110] width 66 height 24
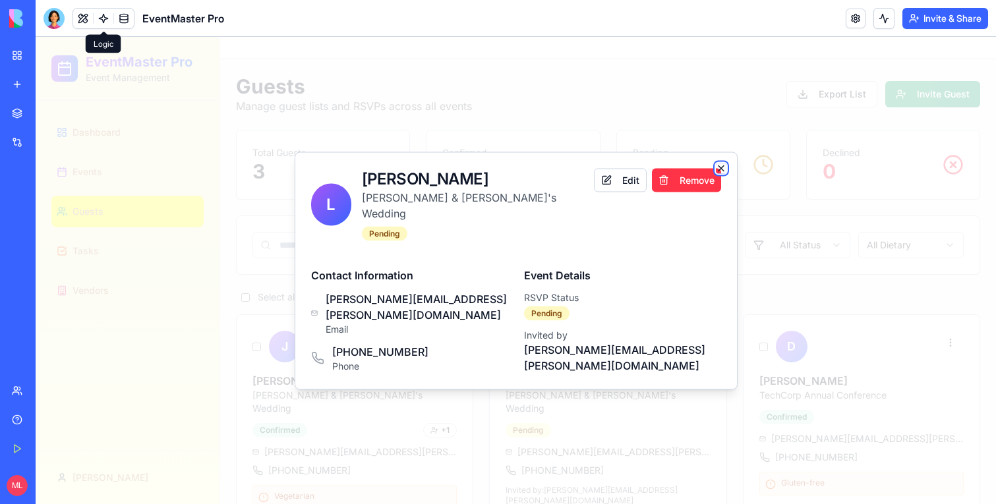
click at [720, 171] on icon "button" at bounding box center [721, 167] width 5 height 5
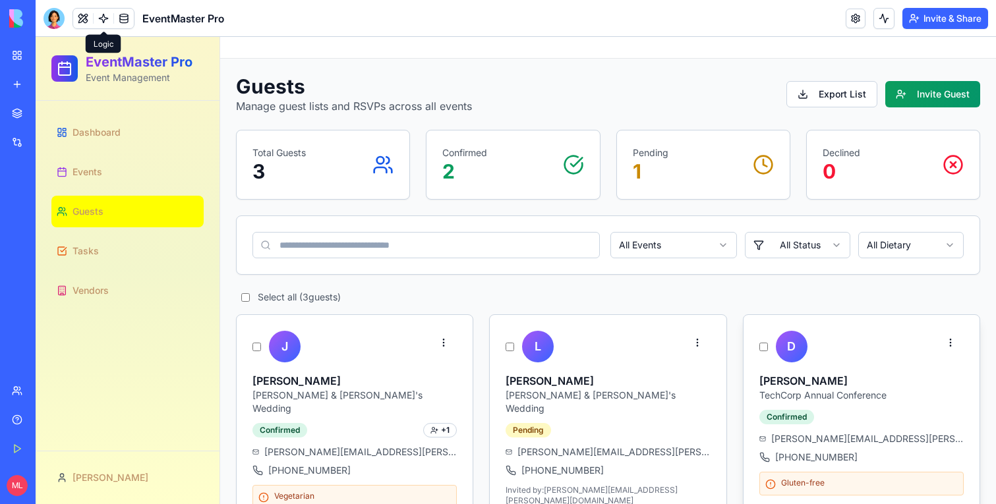
scroll to position [42, 0]
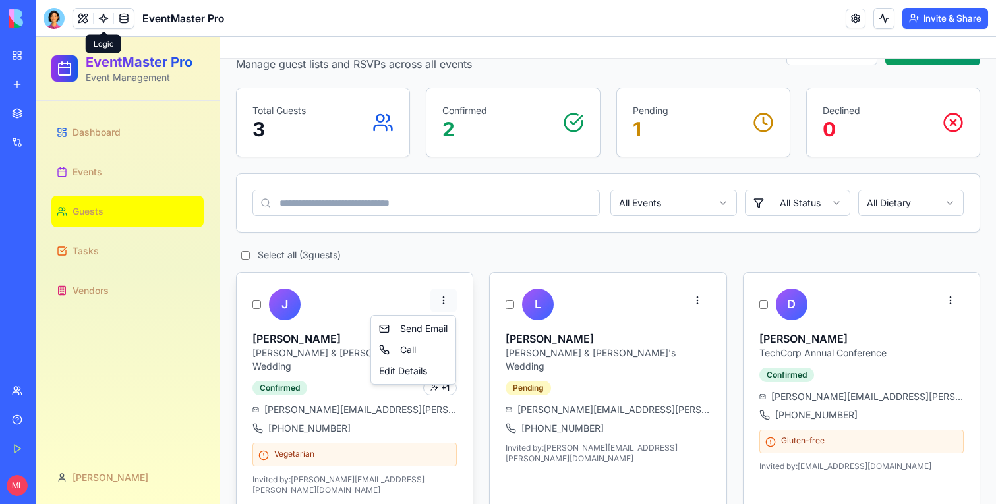
click at [438, 305] on html "EventMaster Pro Event Management Dashboard Events Guests Tasks Vendors Michal G…" at bounding box center [516, 261] width 960 height 533
click at [438, 262] on html "EventMaster Pro Event Management Dashboard Events Guests Tasks Vendors Michal G…" at bounding box center [516, 261] width 960 height 533
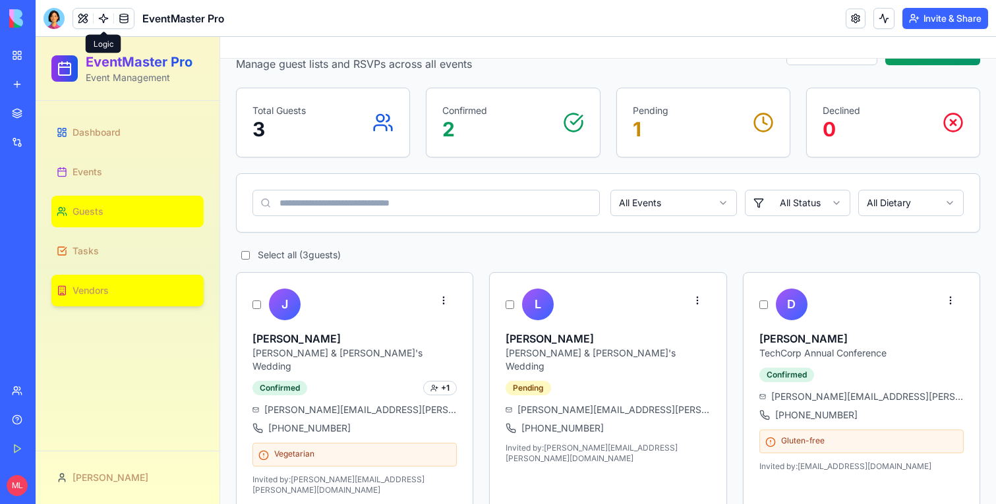
click at [167, 275] on link "Vendors" at bounding box center [127, 291] width 152 height 32
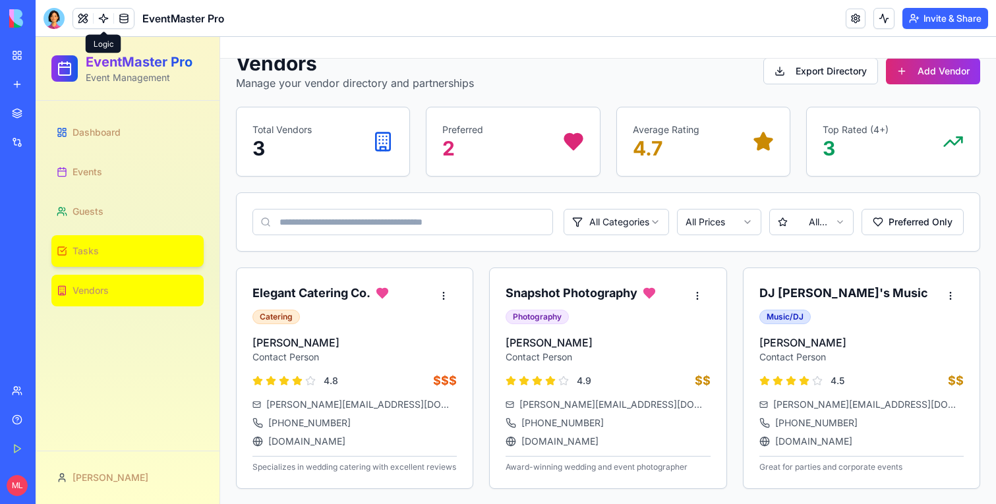
click at [152, 258] on link "Tasks" at bounding box center [127, 251] width 152 height 32
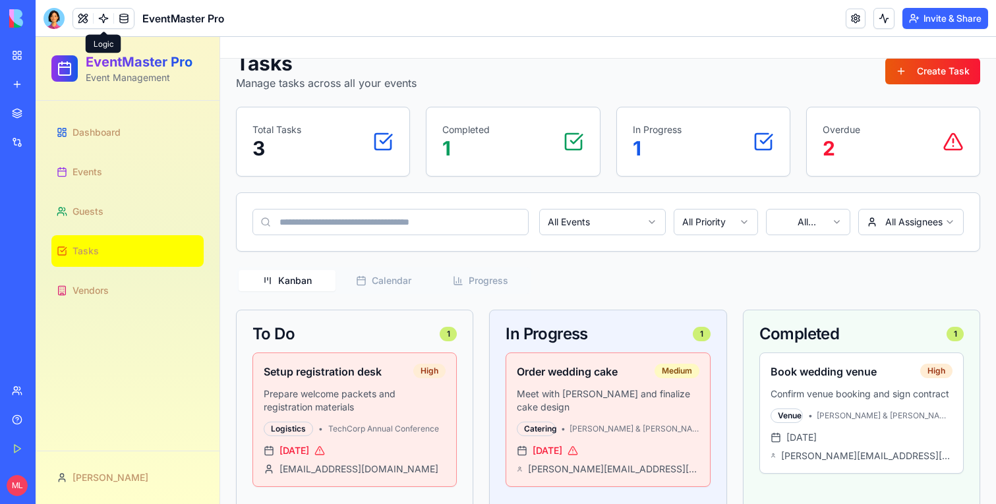
click at [471, 285] on button "Progress" at bounding box center [480, 280] width 97 height 21
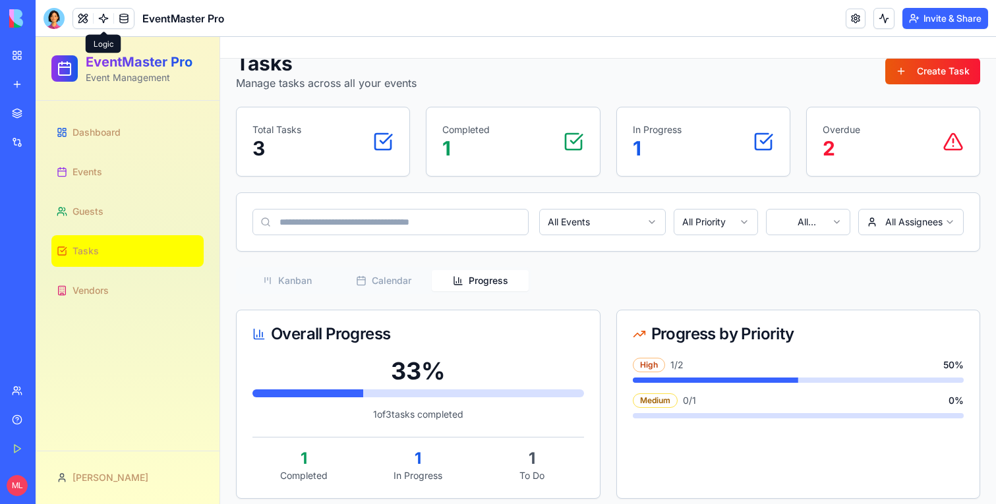
click at [396, 277] on button "Calendar" at bounding box center [384, 280] width 97 height 21
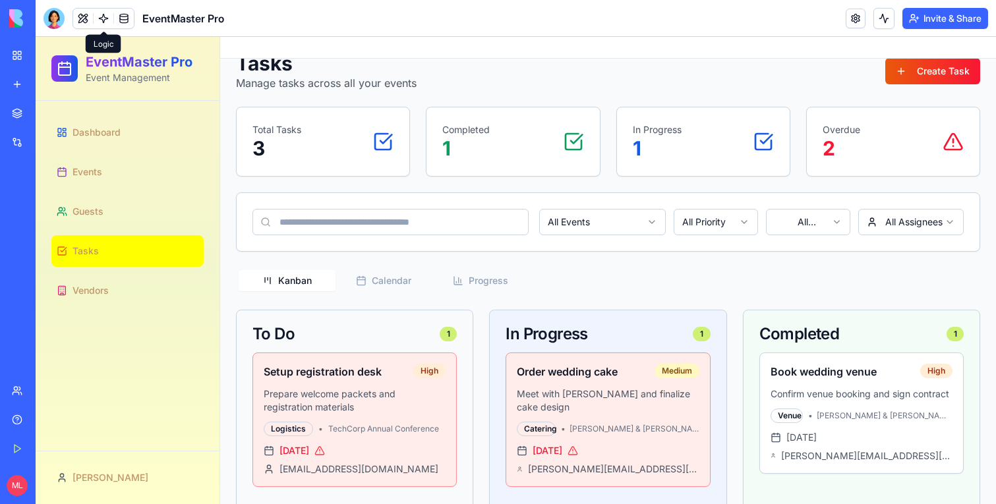
click at [318, 278] on button "Kanban" at bounding box center [287, 280] width 97 height 21
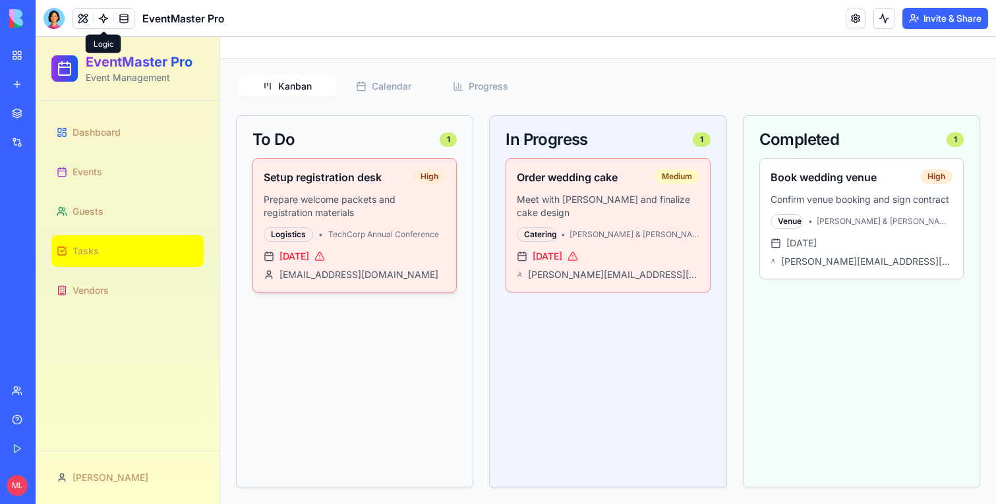
click at [283, 237] on div "Logistics" at bounding box center [288, 234] width 49 height 15
click at [670, 229] on span "Sarah & Mike's Wedding" at bounding box center [635, 234] width 130 height 11
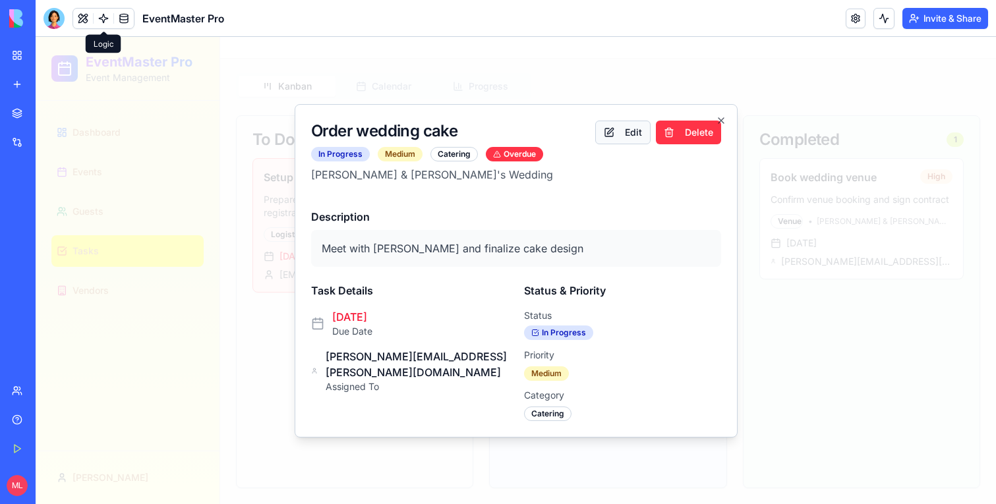
click at [624, 129] on button "Edit" at bounding box center [622, 133] width 55 height 24
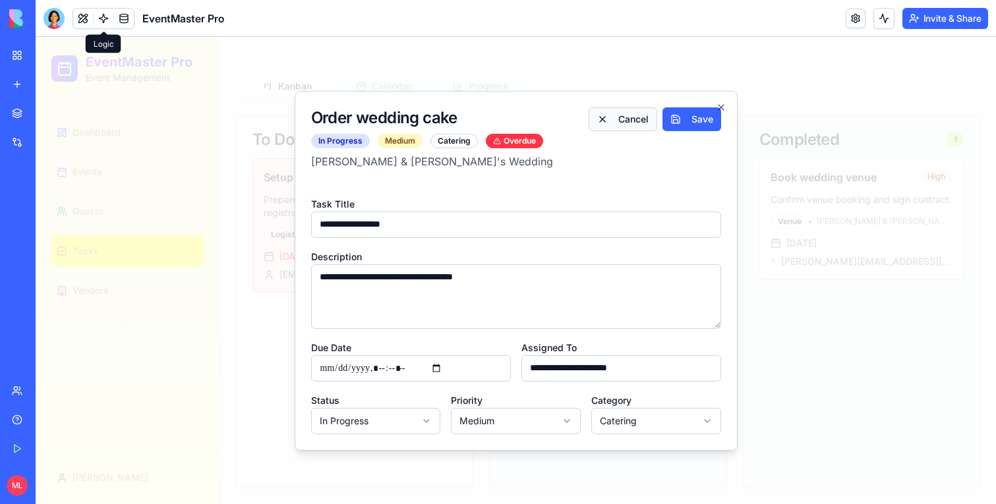
click at [624, 129] on button "Cancel" at bounding box center [623, 119] width 69 height 24
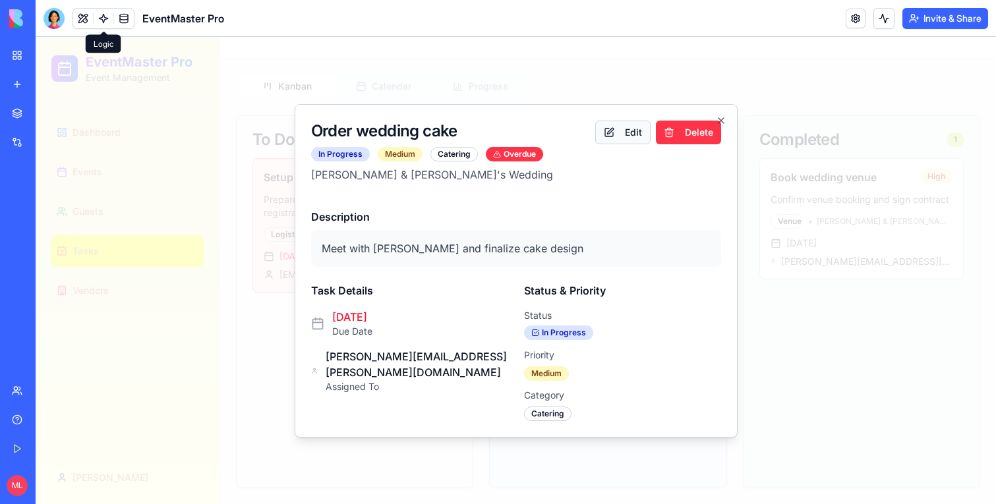
click at [624, 129] on button "Edit" at bounding box center [622, 133] width 55 height 24
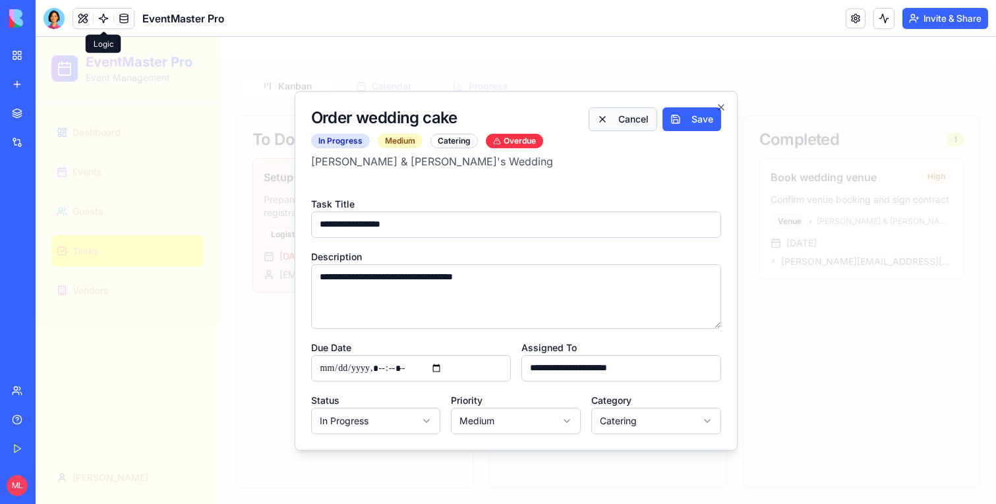
click at [624, 129] on button "Cancel" at bounding box center [623, 119] width 69 height 24
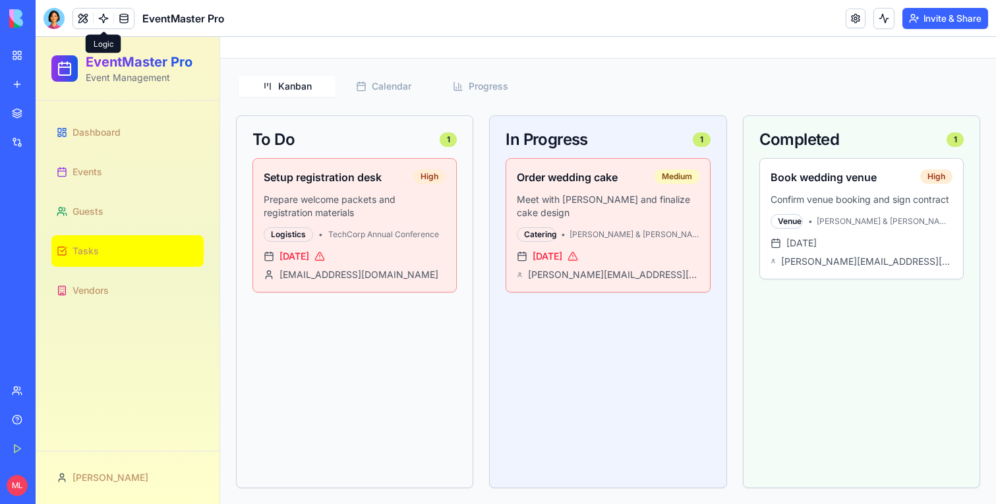
click at [119, 312] on div "Dashboard Events Guests Tasks Vendors" at bounding box center [128, 276] width 184 height 350
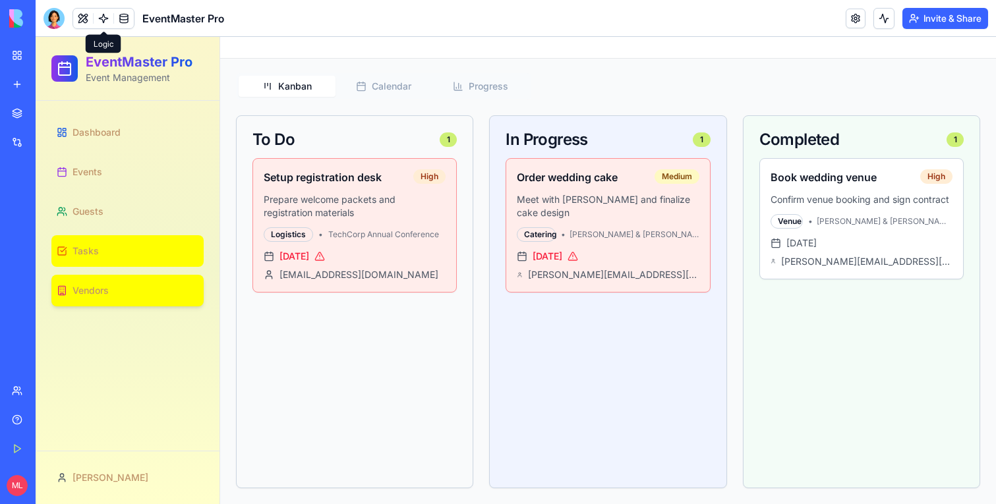
click at [119, 295] on link "Vendors" at bounding box center [127, 291] width 152 height 32
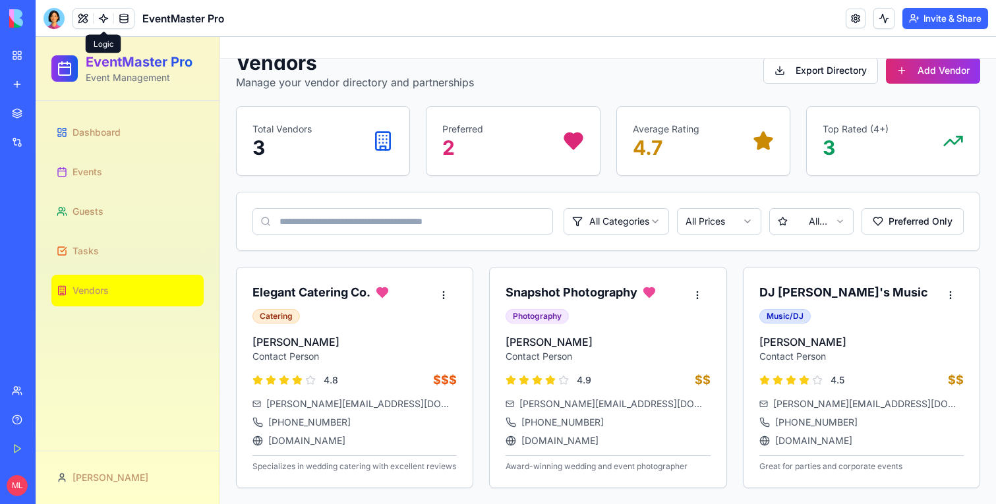
scroll to position [23, 0]
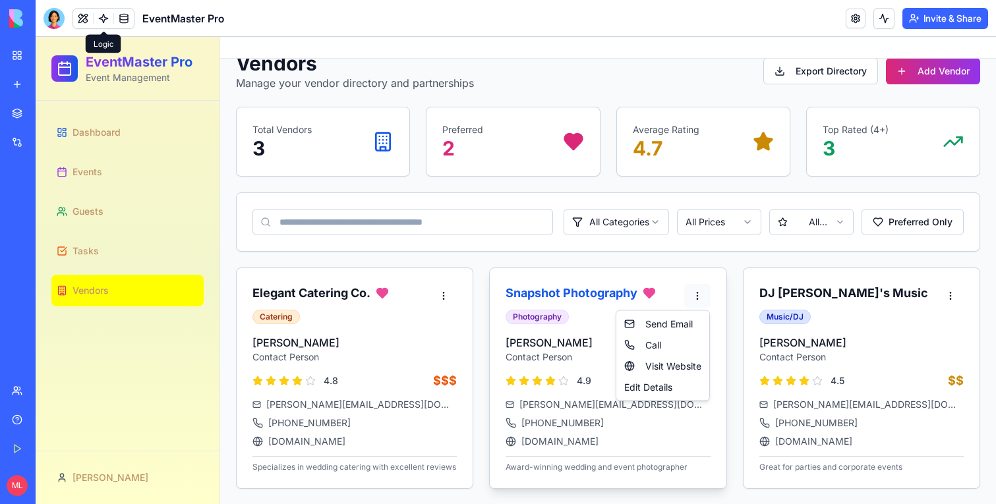
click at [697, 292] on html "EventMaster Pro Event Management Dashboard Events Guests Tasks Vendors Michal V…" at bounding box center [516, 259] width 960 height 491
click at [646, 386] on div "Edit Details" at bounding box center [663, 387] width 88 height 21
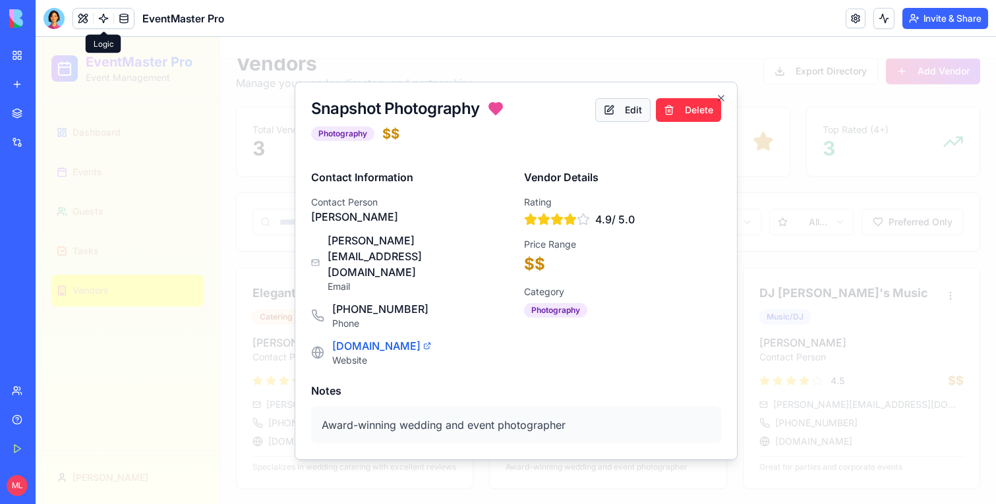
click at [632, 122] on button "Edit" at bounding box center [622, 110] width 55 height 24
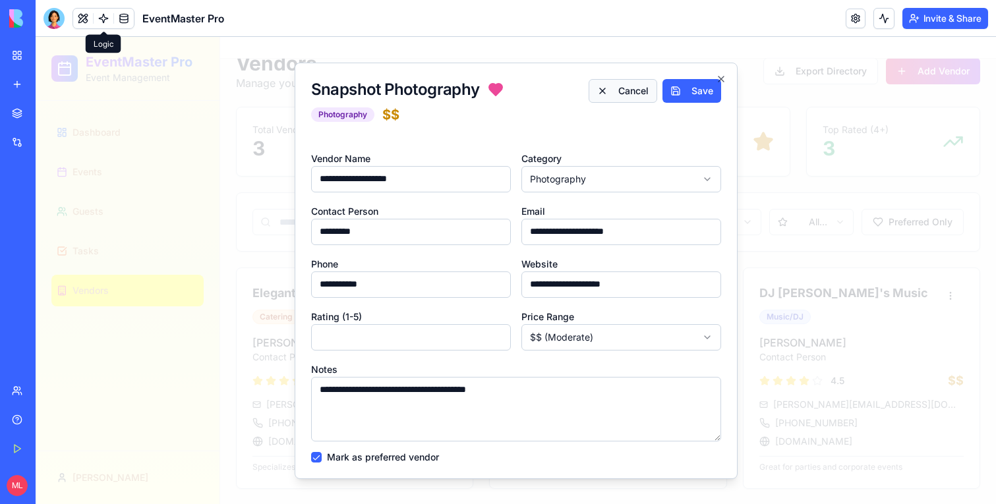
click at [622, 84] on button "Cancel" at bounding box center [623, 91] width 69 height 24
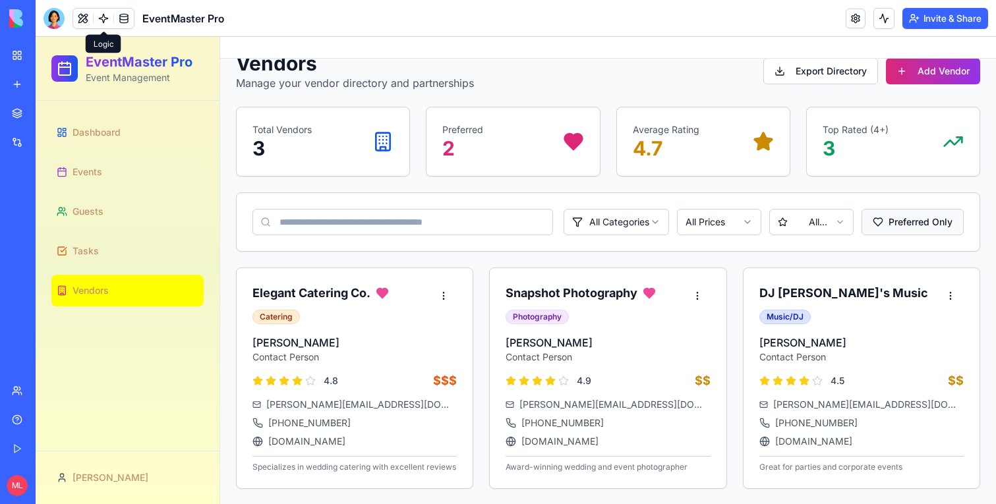
click at [932, 226] on button "Preferred Only" at bounding box center [913, 222] width 102 height 26
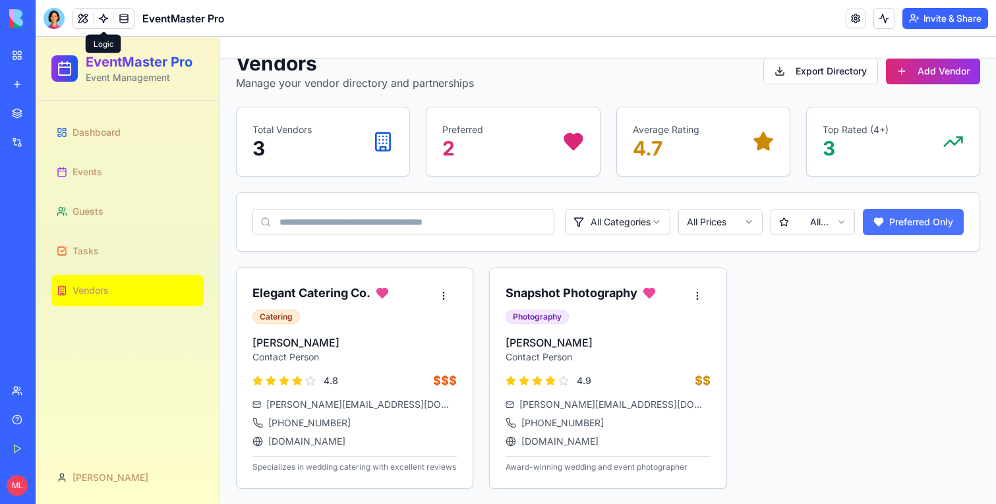
click at [916, 214] on button "Preferred Only" at bounding box center [913, 222] width 101 height 26
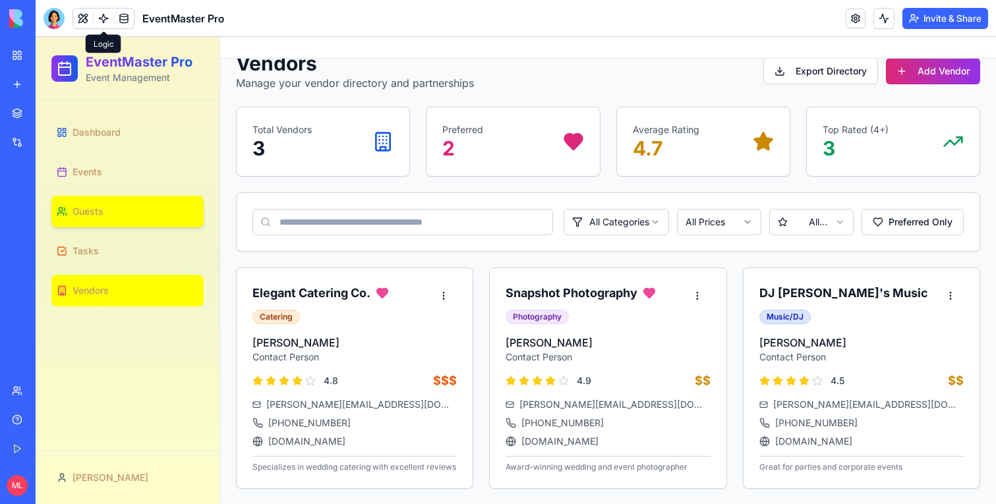
click at [100, 223] on link "Guests" at bounding box center [127, 212] width 152 height 32
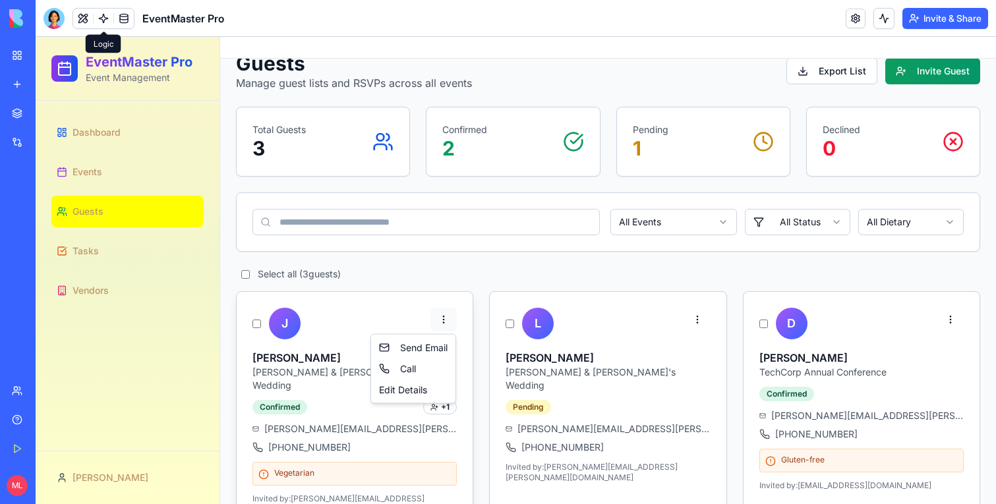
click at [442, 316] on html "EventMaster Pro Event Management Dashboard Events Guests Tasks Vendors Michal G…" at bounding box center [516, 280] width 960 height 533
click at [399, 388] on div "Edit Details" at bounding box center [413, 390] width 79 height 21
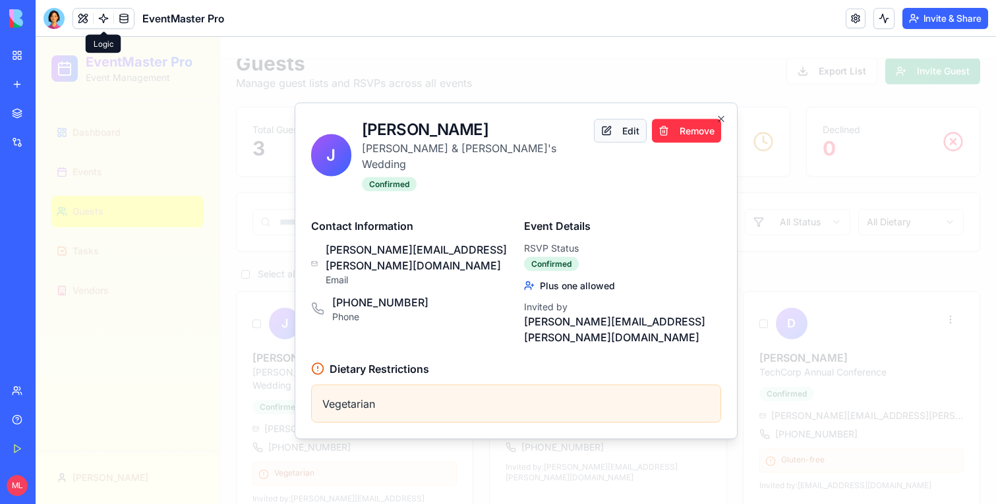
click at [607, 142] on button "Edit" at bounding box center [620, 131] width 53 height 24
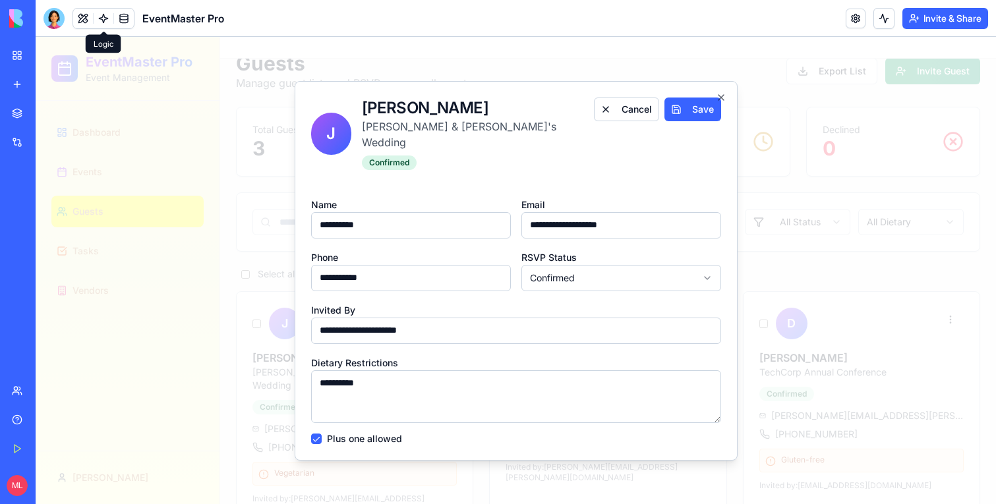
click at [394, 99] on div "**********" at bounding box center [516, 271] width 443 height 380
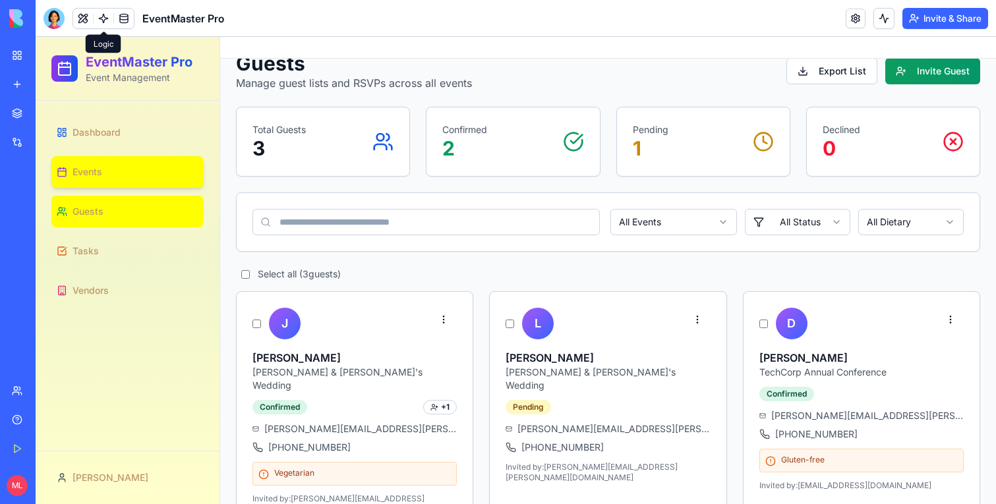
click at [103, 170] on link "Events" at bounding box center [127, 172] width 152 height 32
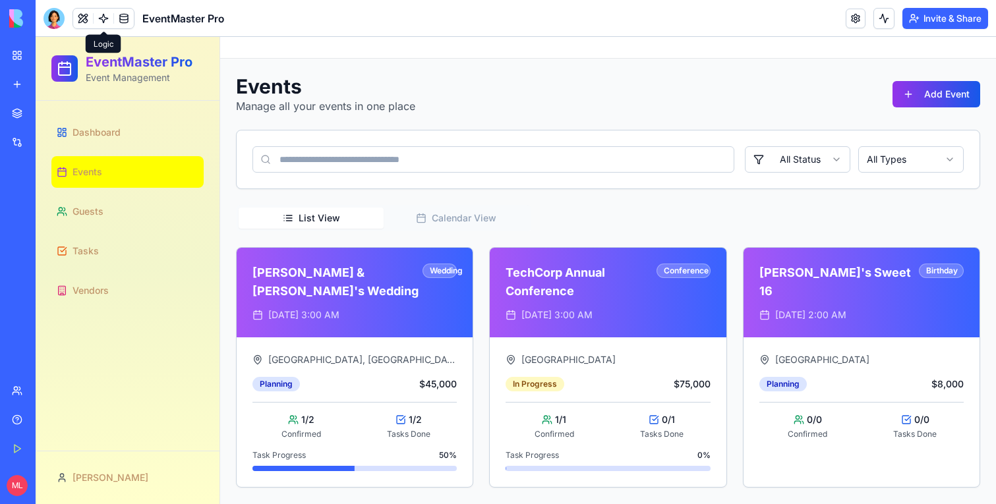
click at [484, 355] on div "Sarah & Mike's Wedding Wedding Jun 15, 2025 at 3:00 AM Sunset Gardens, Napa Val…" at bounding box center [608, 367] width 744 height 241
click at [523, 343] on div "Grand Convention Center In Progress $75,000 1 / 1 Confirmed 0 / 1 Tasks Done Ta…" at bounding box center [608, 413] width 236 height 150
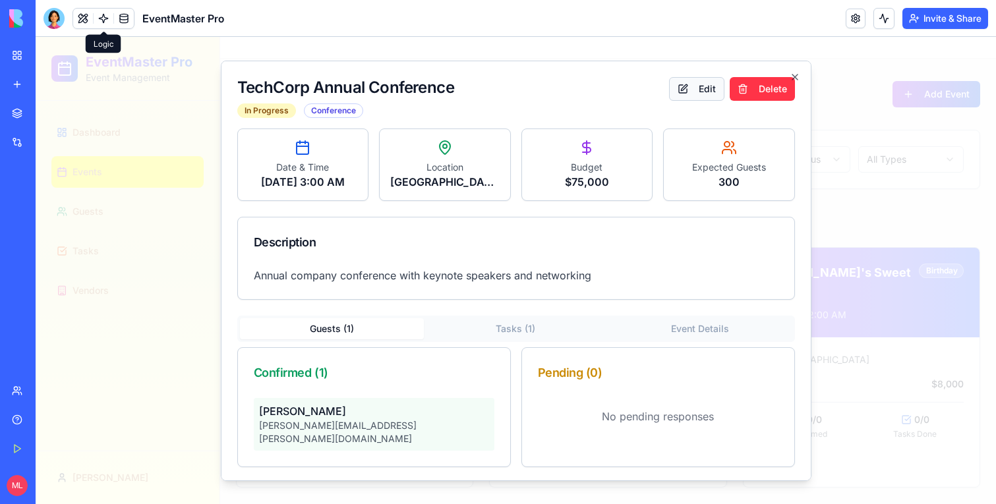
click at [682, 86] on button "Edit" at bounding box center [696, 88] width 55 height 24
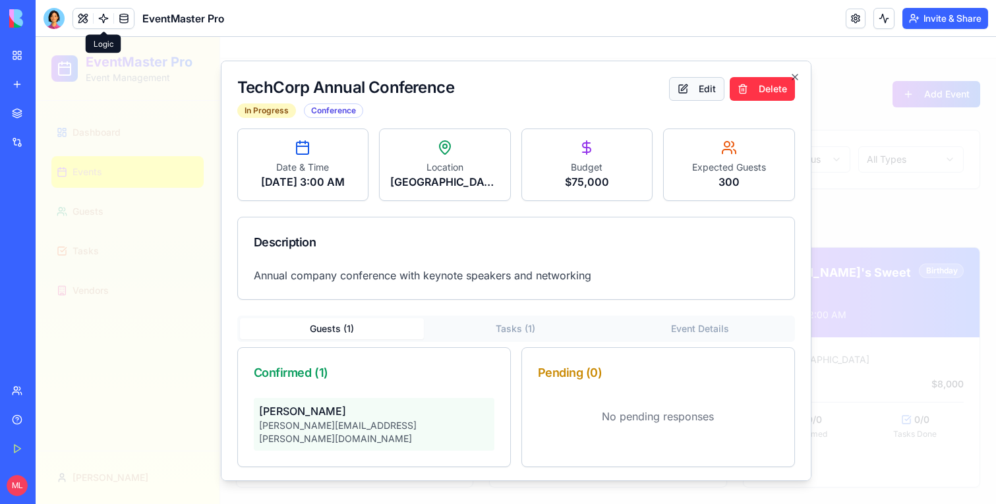
click at [682, 86] on button "Edit" at bounding box center [696, 88] width 55 height 24
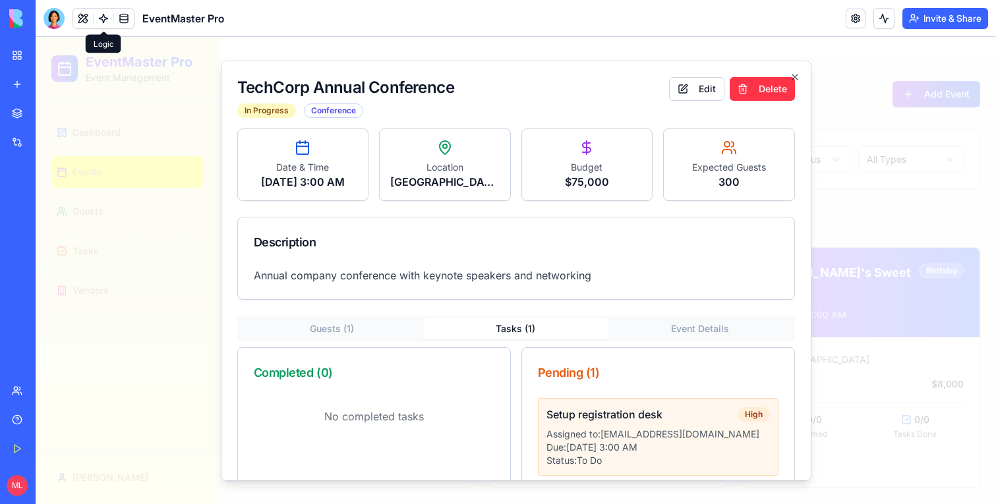
click at [545, 339] on button "Tasks ( 1 )" at bounding box center [516, 328] width 184 height 21
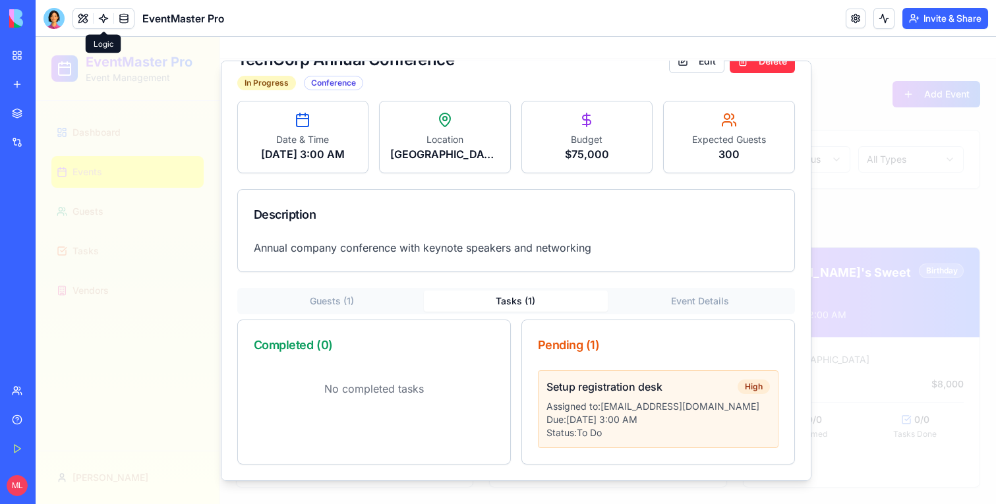
scroll to position [44, 0]
click at [600, 380] on h4 "Setup registration desk" at bounding box center [604, 386] width 116 height 16
click at [651, 353] on div "Pending ( 1 )" at bounding box center [658, 345] width 241 height 18
click at [663, 328] on div "Pending ( 1 )" at bounding box center [658, 345] width 272 height 50
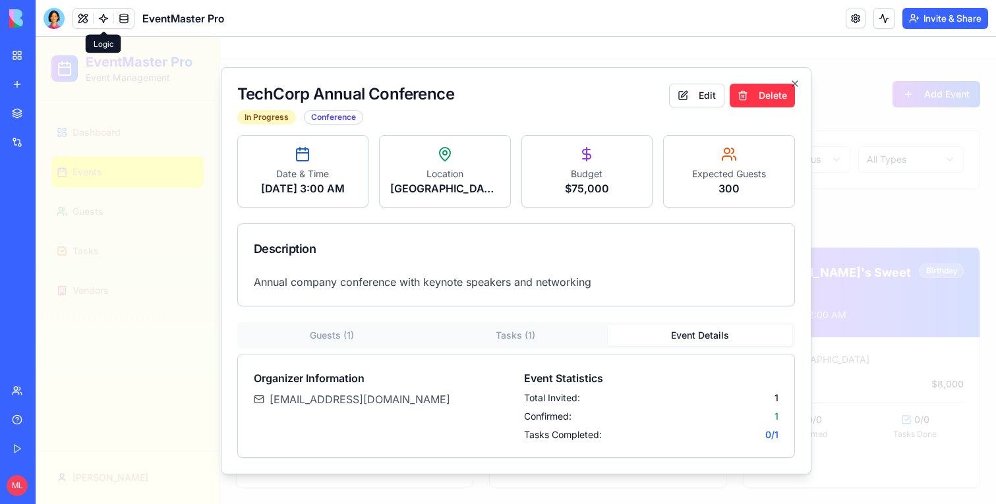
click at [663, 308] on div "Date & Time Apr 20, 2025 at 3:00 AM Location Grand Convention Center Budget $75…" at bounding box center [516, 296] width 558 height 323
click at [683, 404] on div "Total Invited: 1" at bounding box center [651, 398] width 254 height 13
click at [682, 100] on button "Edit" at bounding box center [696, 96] width 55 height 24
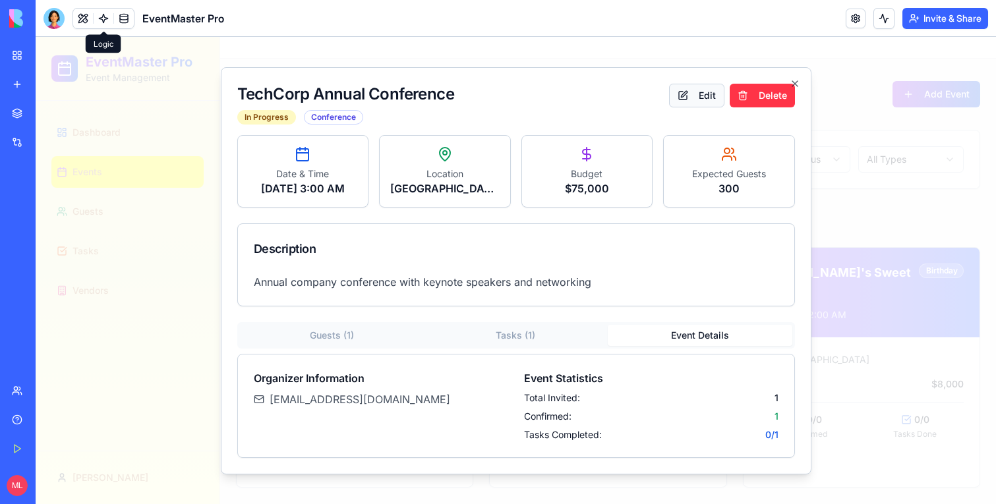
click at [682, 100] on button "Edit" at bounding box center [696, 96] width 55 height 24
click at [796, 78] on icon "button" at bounding box center [795, 83] width 11 height 11
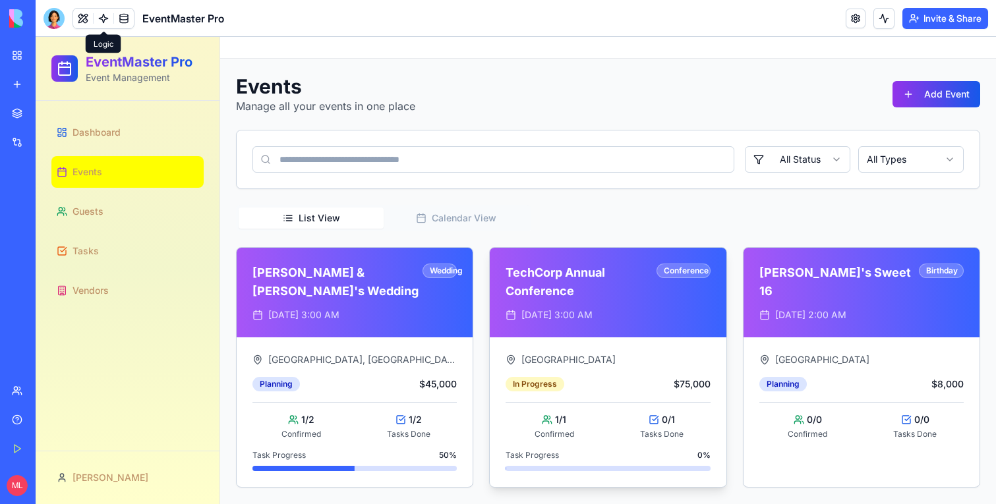
click at [670, 303] on div "TechCorp Annual Conference Conference Apr 20, 2025 at 3:00 AM" at bounding box center [608, 293] width 236 height 90
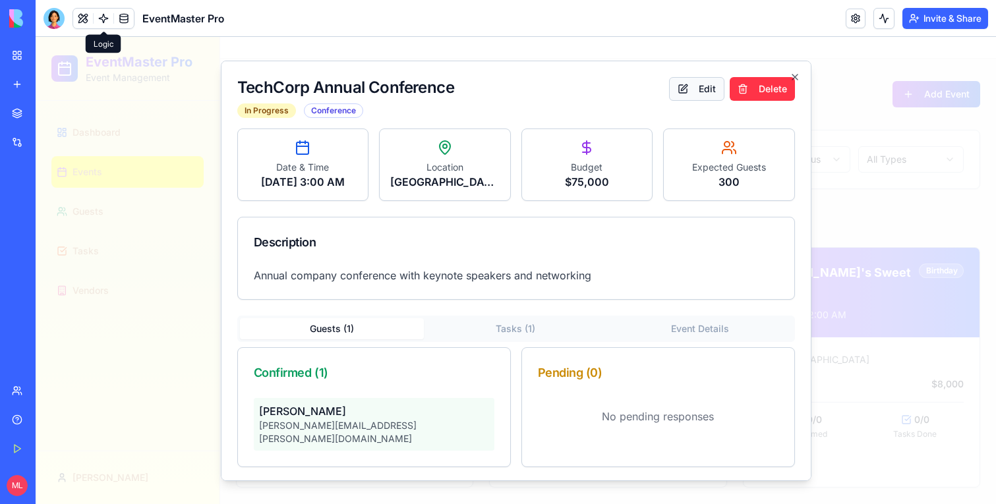
click at [684, 96] on button "Edit" at bounding box center [696, 88] width 55 height 24
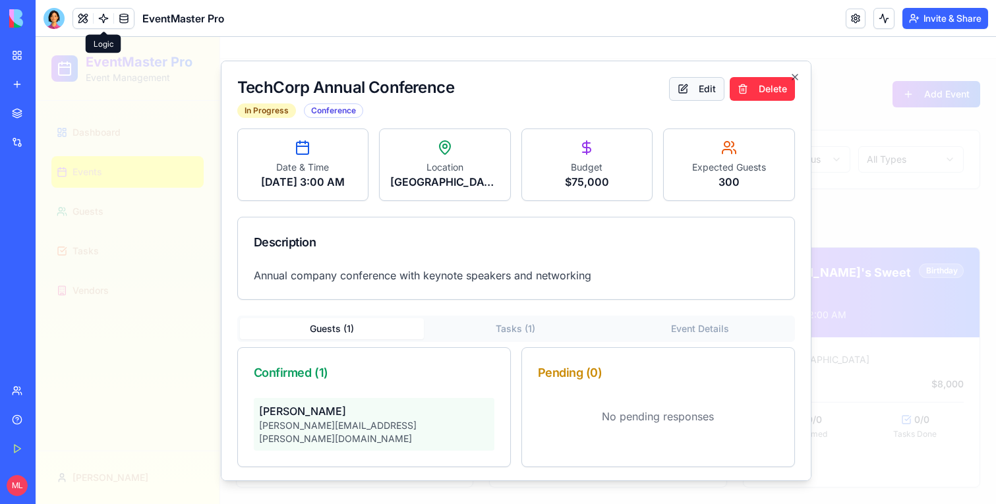
click at [684, 96] on button "Edit" at bounding box center [696, 88] width 55 height 24
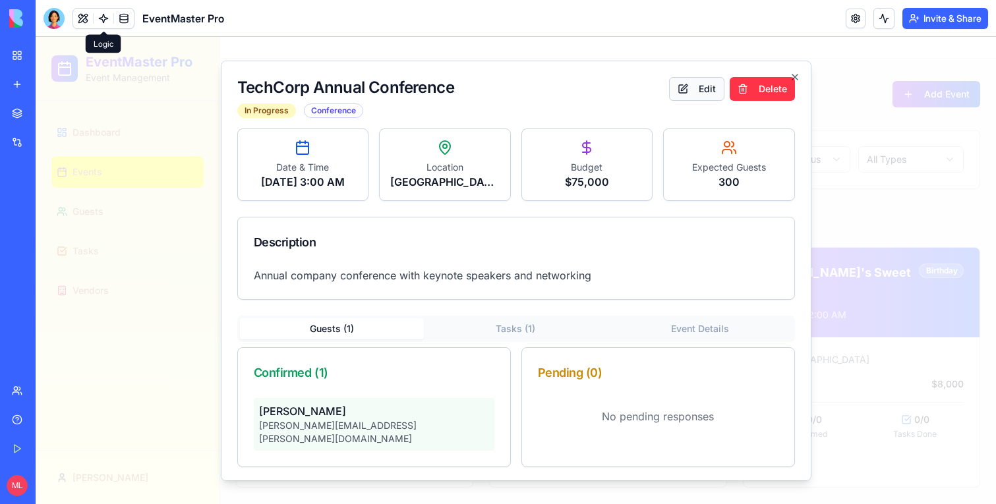
click at [684, 96] on button "Edit" at bounding box center [696, 88] width 55 height 24
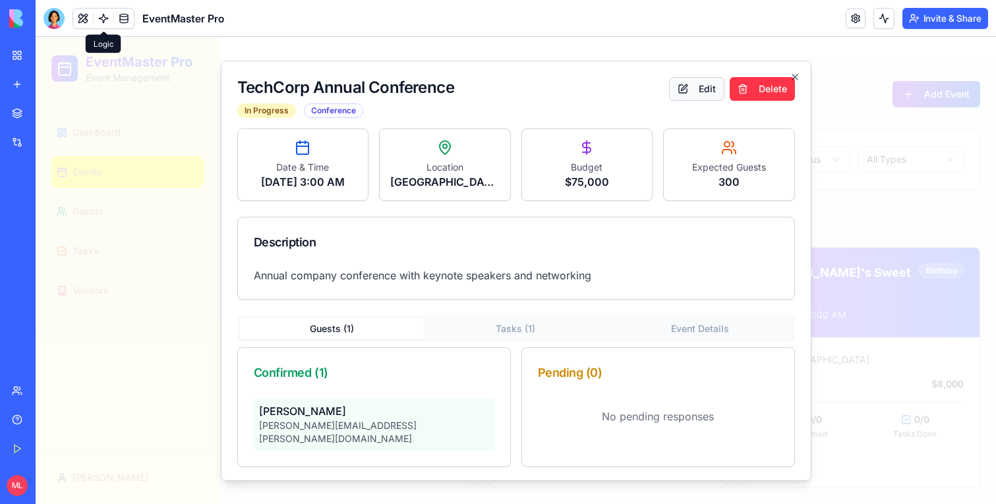
click at [684, 96] on button "Edit" at bounding box center [696, 88] width 55 height 24
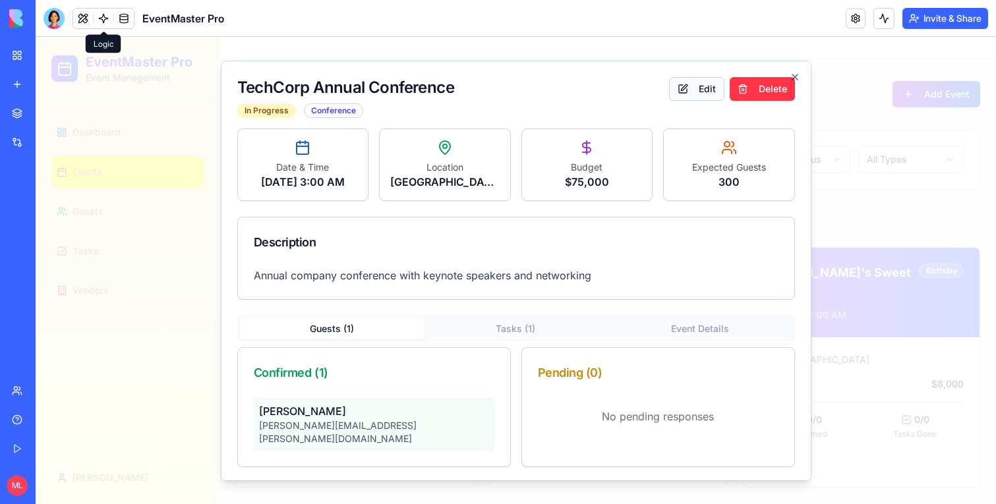
click at [684, 96] on button "Edit" at bounding box center [696, 88] width 55 height 24
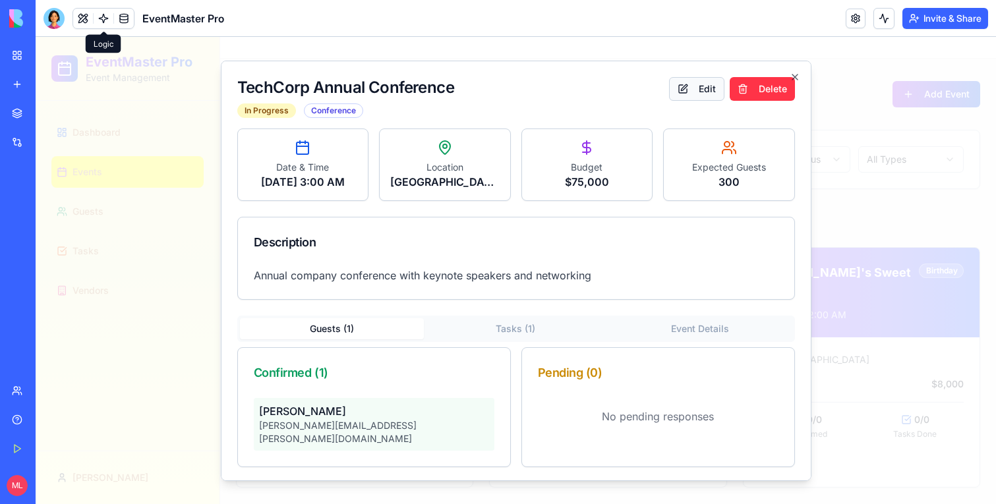
click at [684, 96] on button "Edit" at bounding box center [696, 88] width 55 height 24
click at [544, 339] on button "Tasks ( 1 )" at bounding box center [516, 328] width 184 height 21
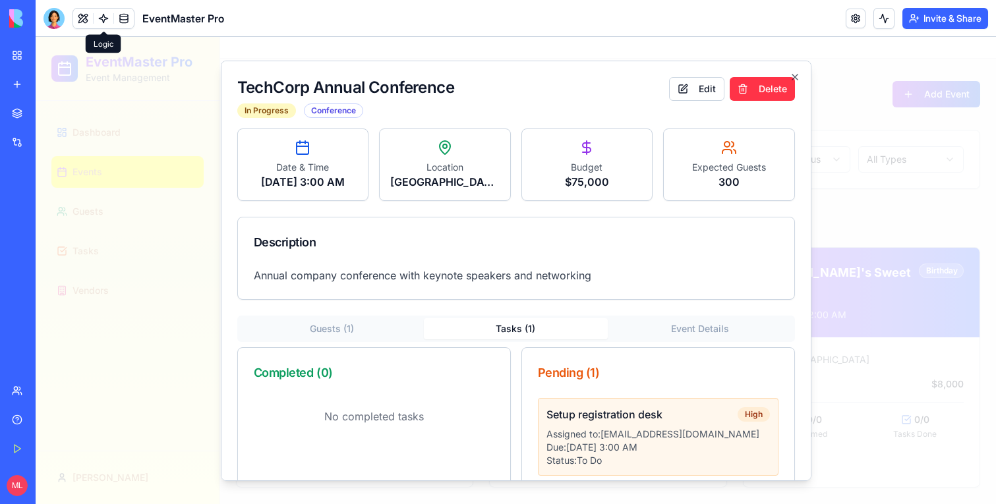
click at [666, 454] on p "Due: Apr 19, 2025 at 3:00 AM" at bounding box center [657, 446] width 223 height 13
click at [651, 377] on div "Pending ( 1 )" at bounding box center [658, 372] width 272 height 50
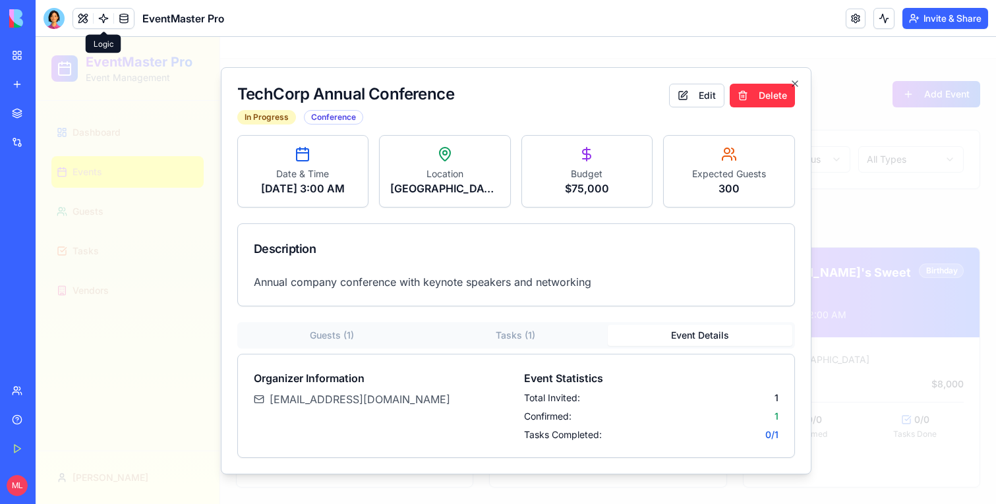
click at [660, 346] on button "Event Details" at bounding box center [700, 335] width 184 height 21
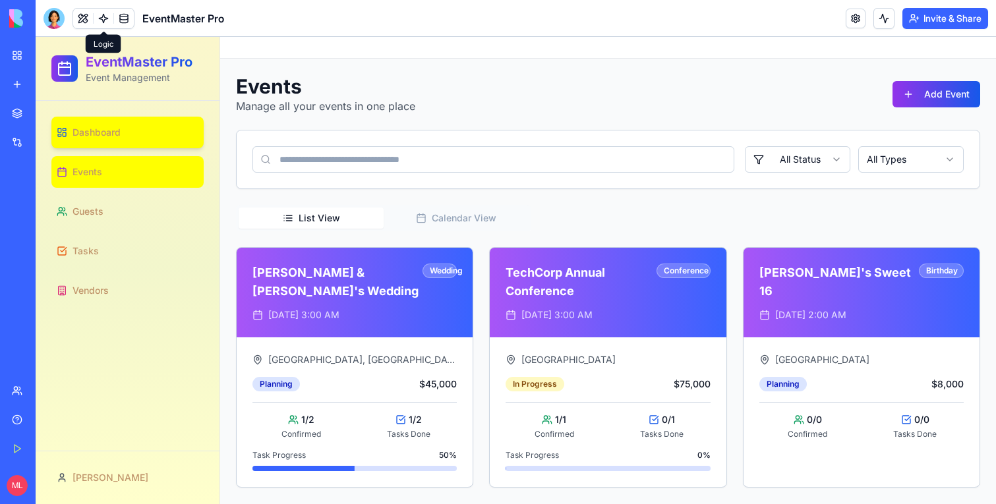
click at [135, 134] on link "Dashboard" at bounding box center [127, 133] width 152 height 32
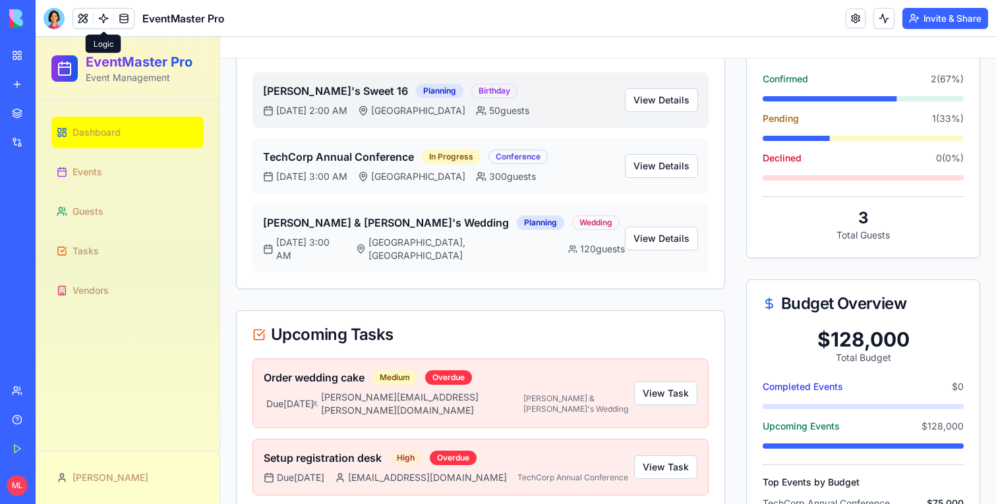
scroll to position [316, 0]
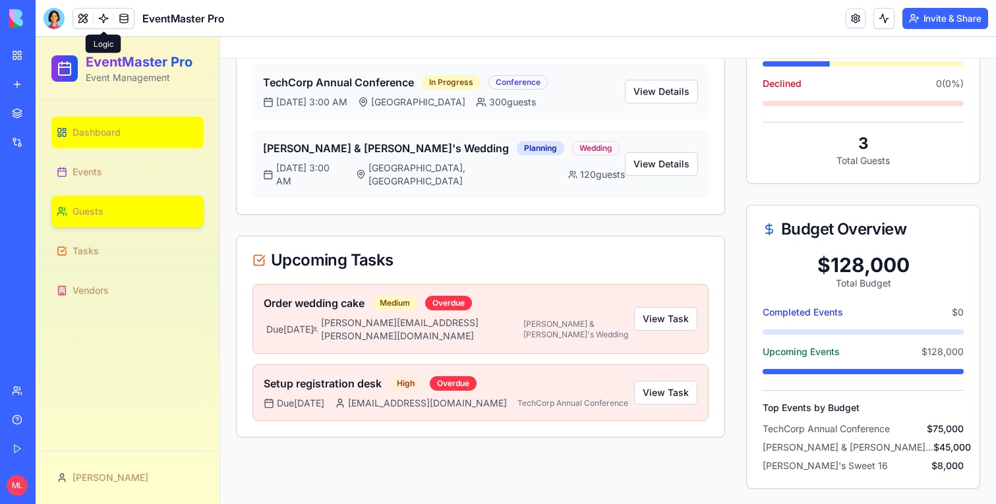
click at [135, 212] on link "Guests" at bounding box center [127, 212] width 152 height 32
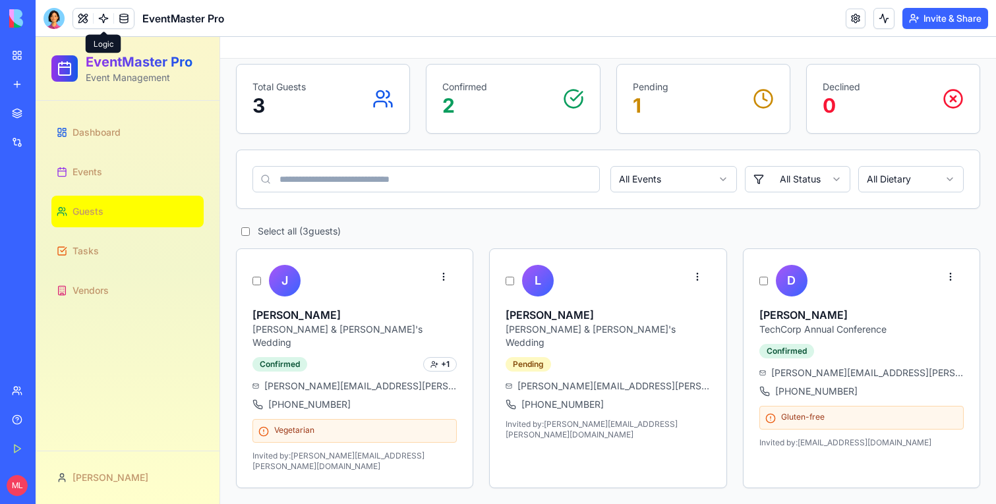
scroll to position [42, 0]
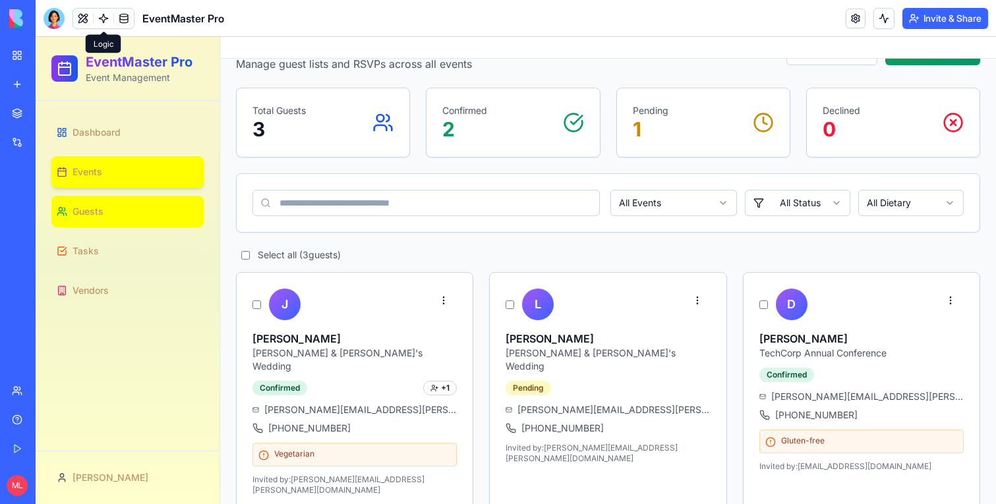
click at [104, 177] on link "Events" at bounding box center [127, 172] width 152 height 32
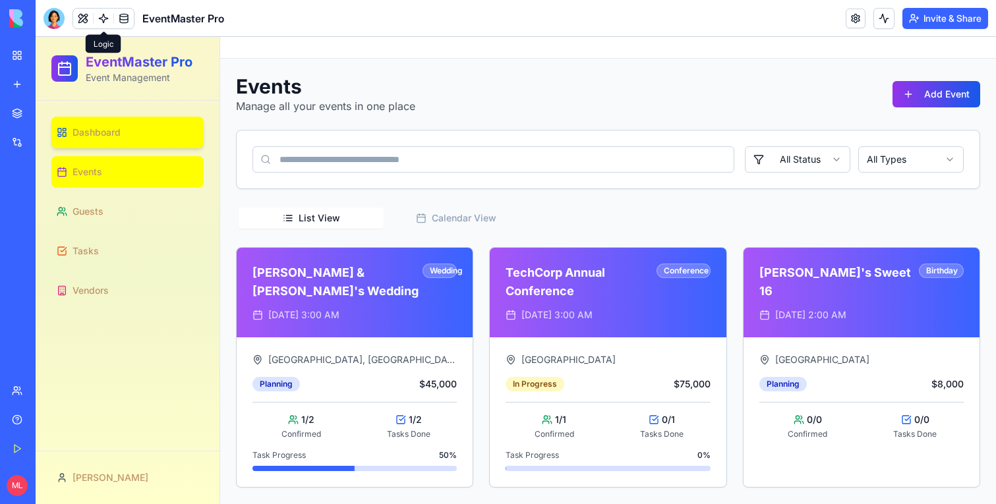
click at [91, 138] on span "Dashboard" at bounding box center [97, 132] width 48 height 13
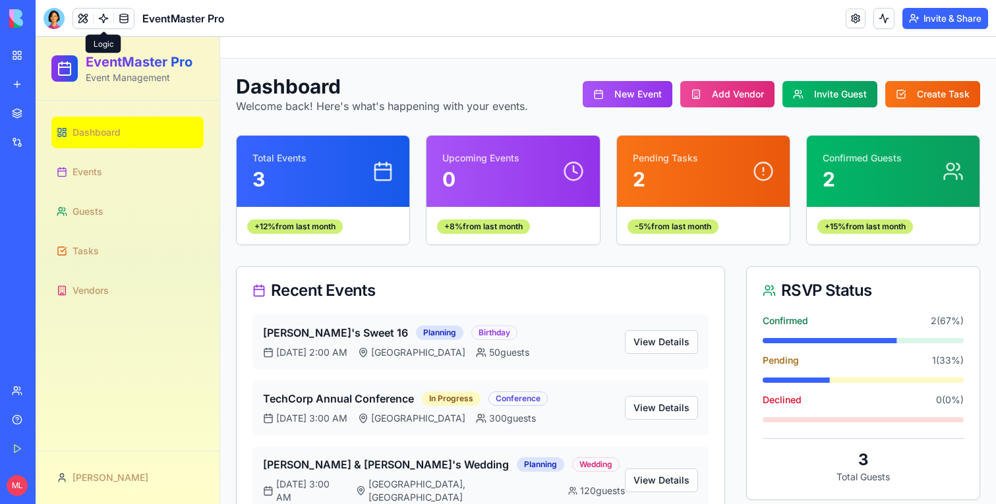
click at [649, 74] on div "Dashboard Welcome back! Here's what's happening with your events. New Event Add…" at bounding box center [608, 94] width 744 height 40
click at [641, 88] on button "New Event" at bounding box center [628, 94] width 90 height 26
click at [770, 88] on button "Add Vendor" at bounding box center [727, 94] width 94 height 26
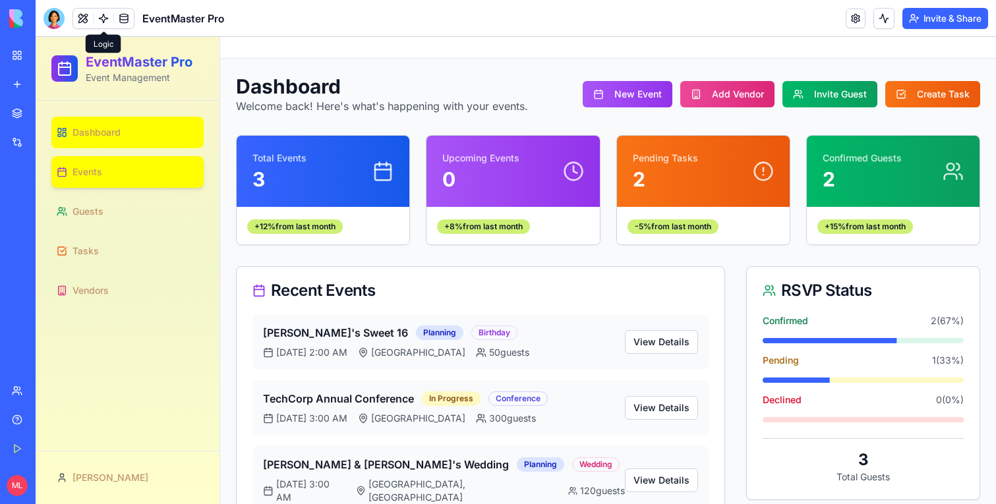
click at [92, 183] on link "Events" at bounding box center [127, 172] width 152 height 32
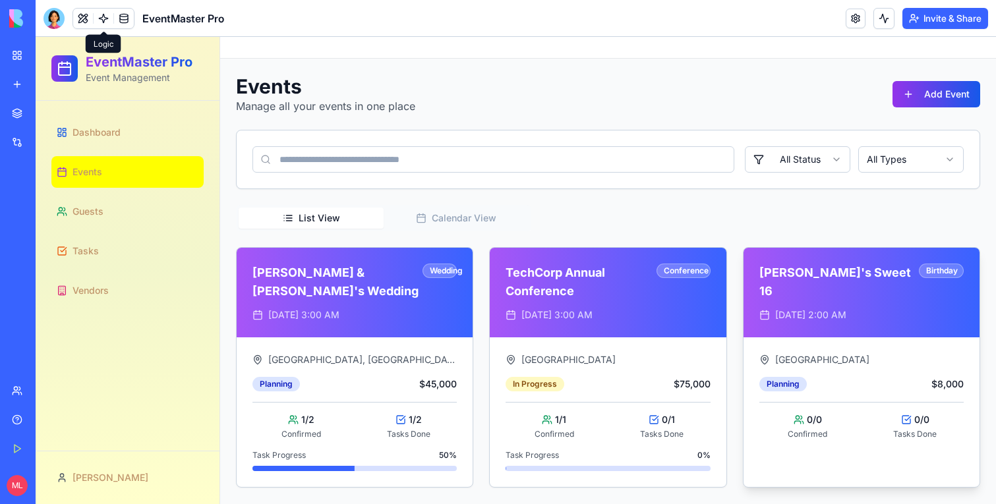
click at [879, 338] on div "Community Center Hall Planning $8,000 0 / 0 Confirmed 0 / 0 Tasks Done" at bounding box center [862, 397] width 236 height 118
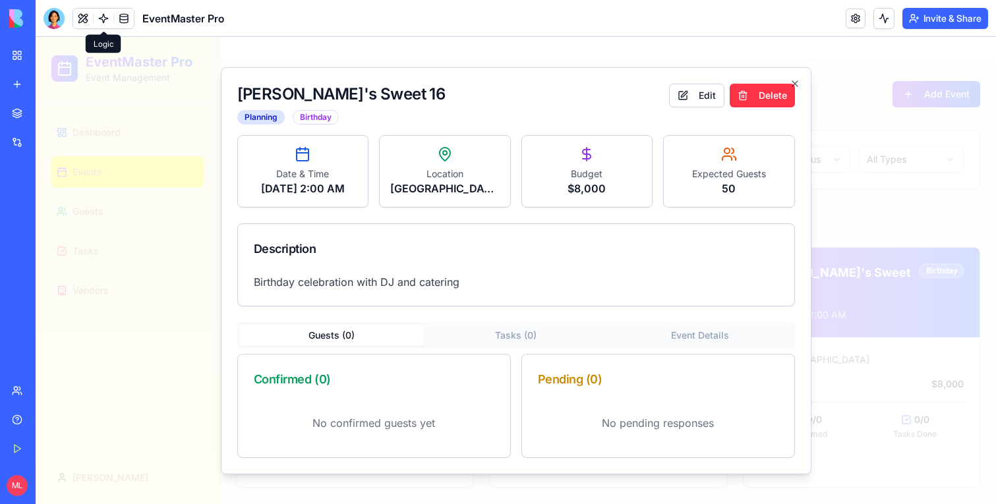
click at [681, 74] on div "Emma's Sweet 16 Planning Birthday Edit Delete Date & Time Mar 10, 2025 at 2:00 …" at bounding box center [516, 270] width 591 height 407
click at [680, 87] on button "Edit" at bounding box center [696, 96] width 55 height 24
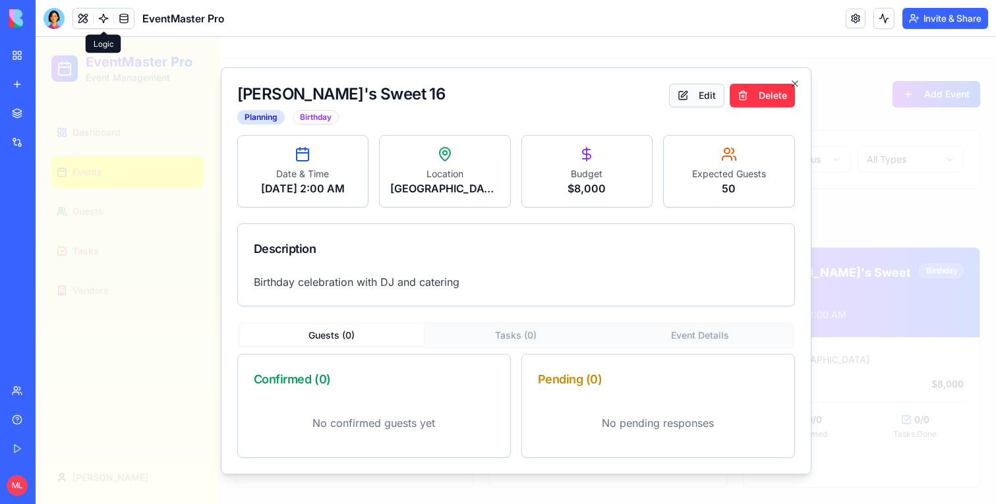
click at [680, 87] on button "Edit" at bounding box center [696, 96] width 55 height 24
click at [798, 78] on icon "button" at bounding box center [795, 83] width 11 height 11
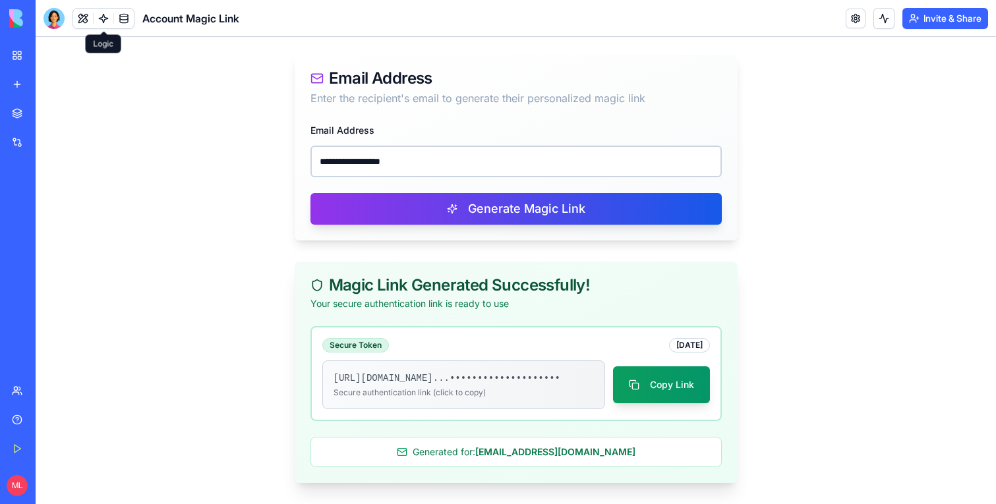
click at [421, 146] on input "**********" at bounding box center [515, 162] width 411 height 32
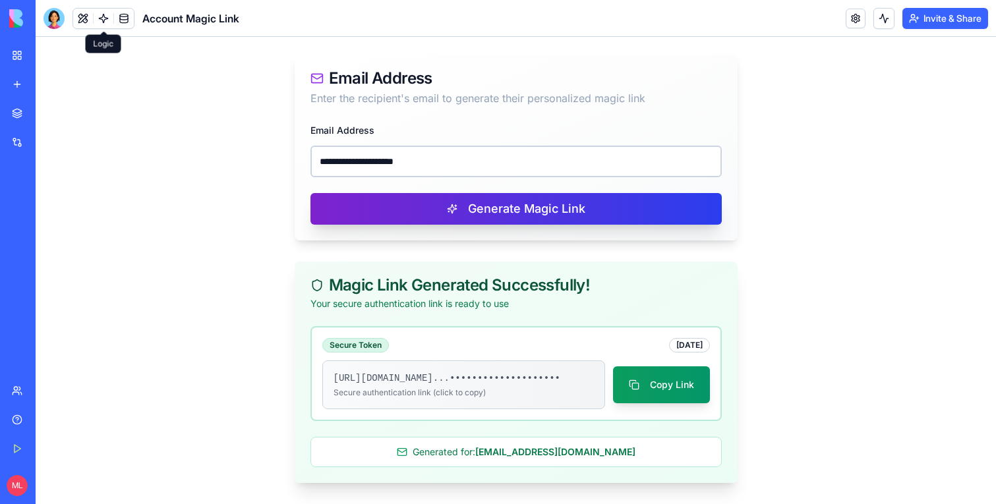
type input "**********"
click at [452, 193] on button "Generate Magic Link" at bounding box center [515, 209] width 411 height 32
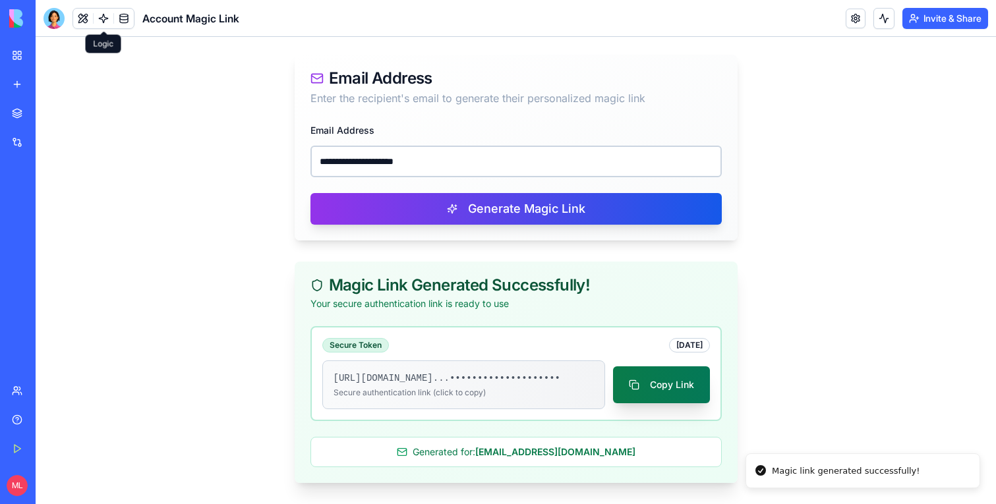
click at [668, 382] on button "Copy Link" at bounding box center [661, 385] width 97 height 37
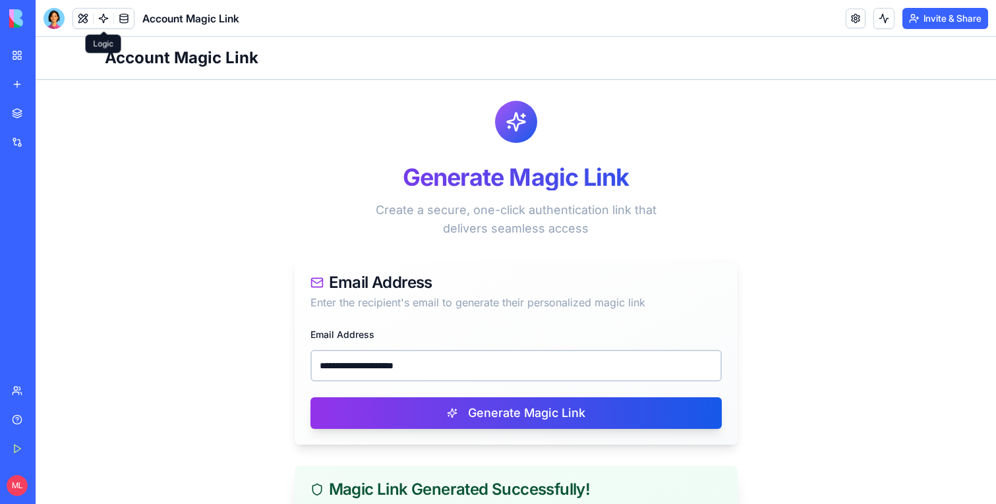
click at [458, 350] on input "**********" at bounding box center [515, 366] width 411 height 32
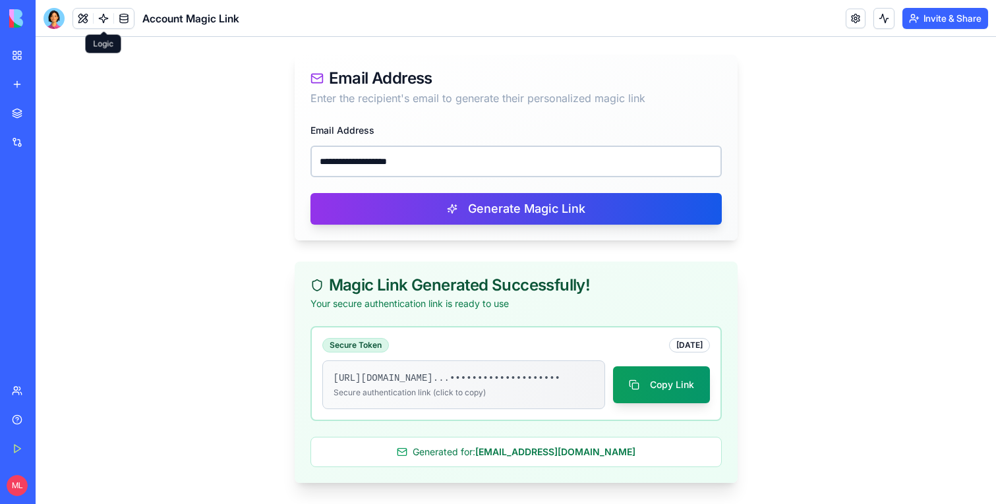
type input "**********"
click at [458, 212] on div "**********" at bounding box center [516, 181] width 443 height 119
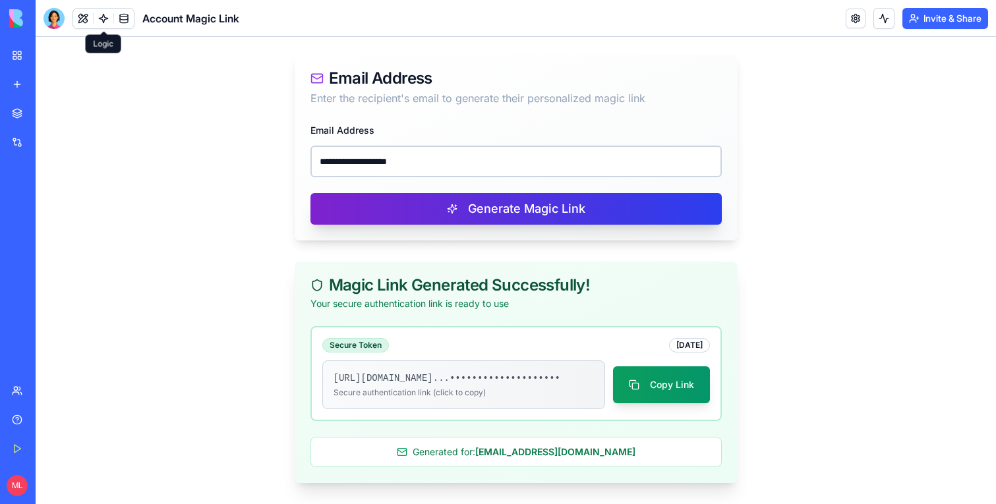
click at [459, 205] on button "Generate Magic Link" at bounding box center [515, 209] width 411 height 32
click at [671, 386] on button "Copy Link" at bounding box center [661, 385] width 97 height 37
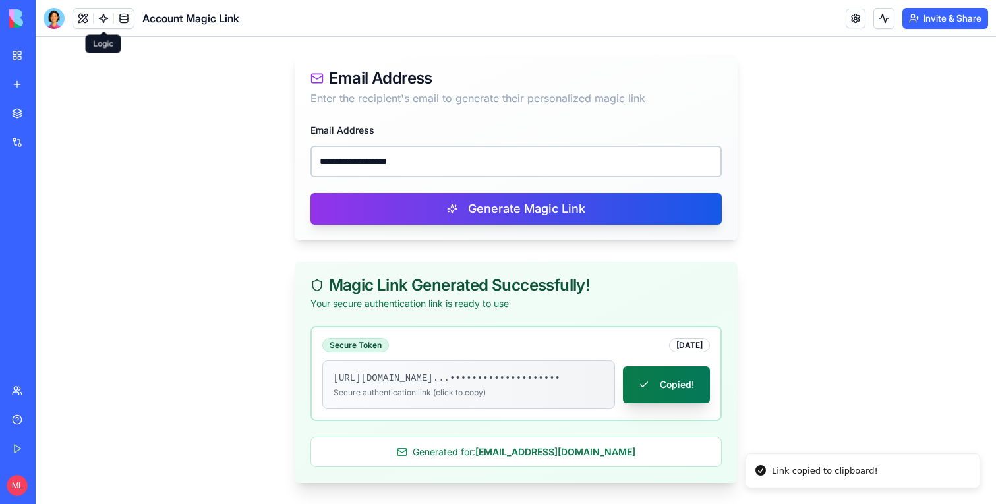
click at [642, 390] on button "Copied!" at bounding box center [666, 385] width 87 height 37
